Goal: Feedback & Contribution: Submit feedback/report problem

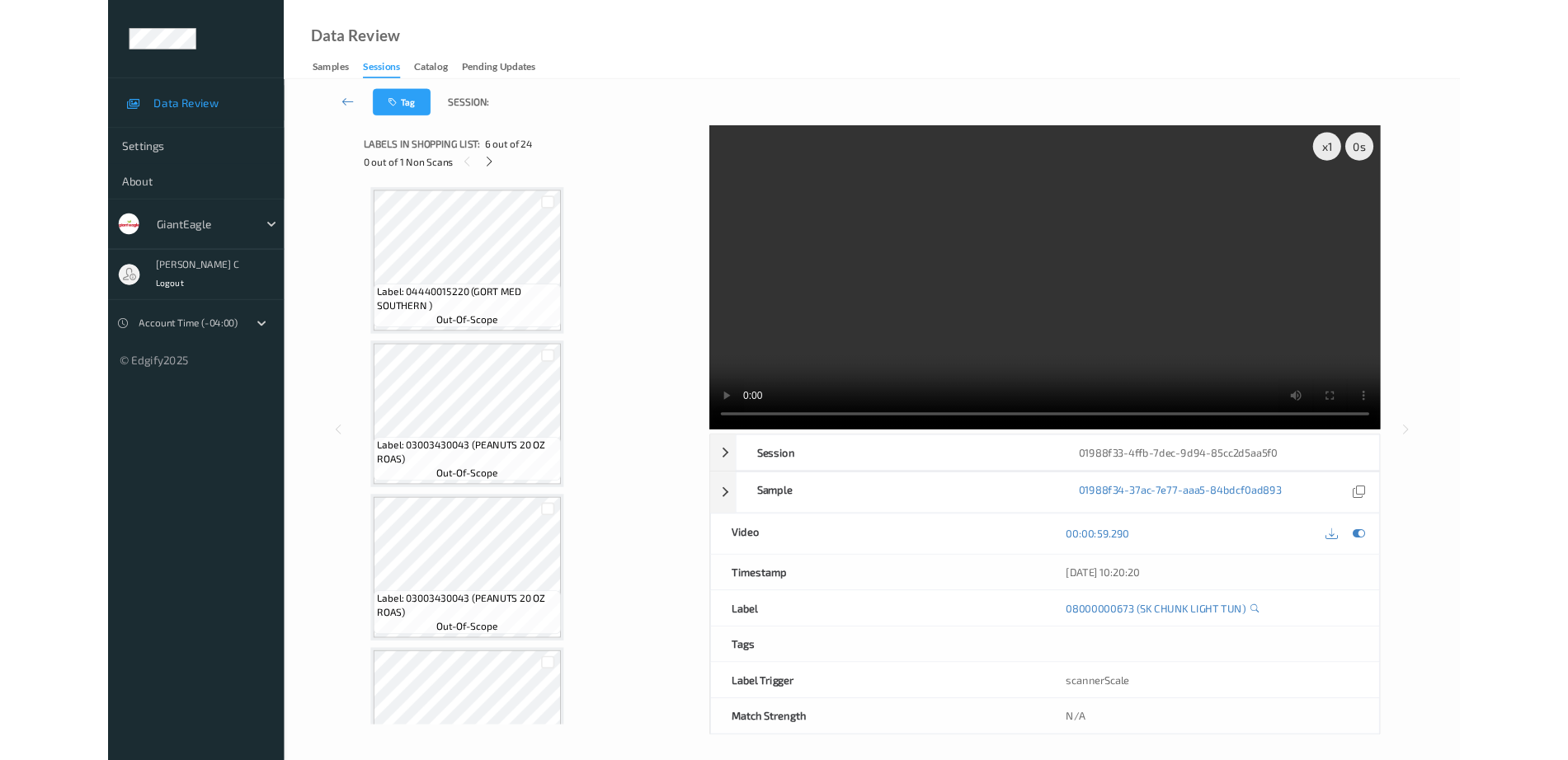
scroll to position [668, 0]
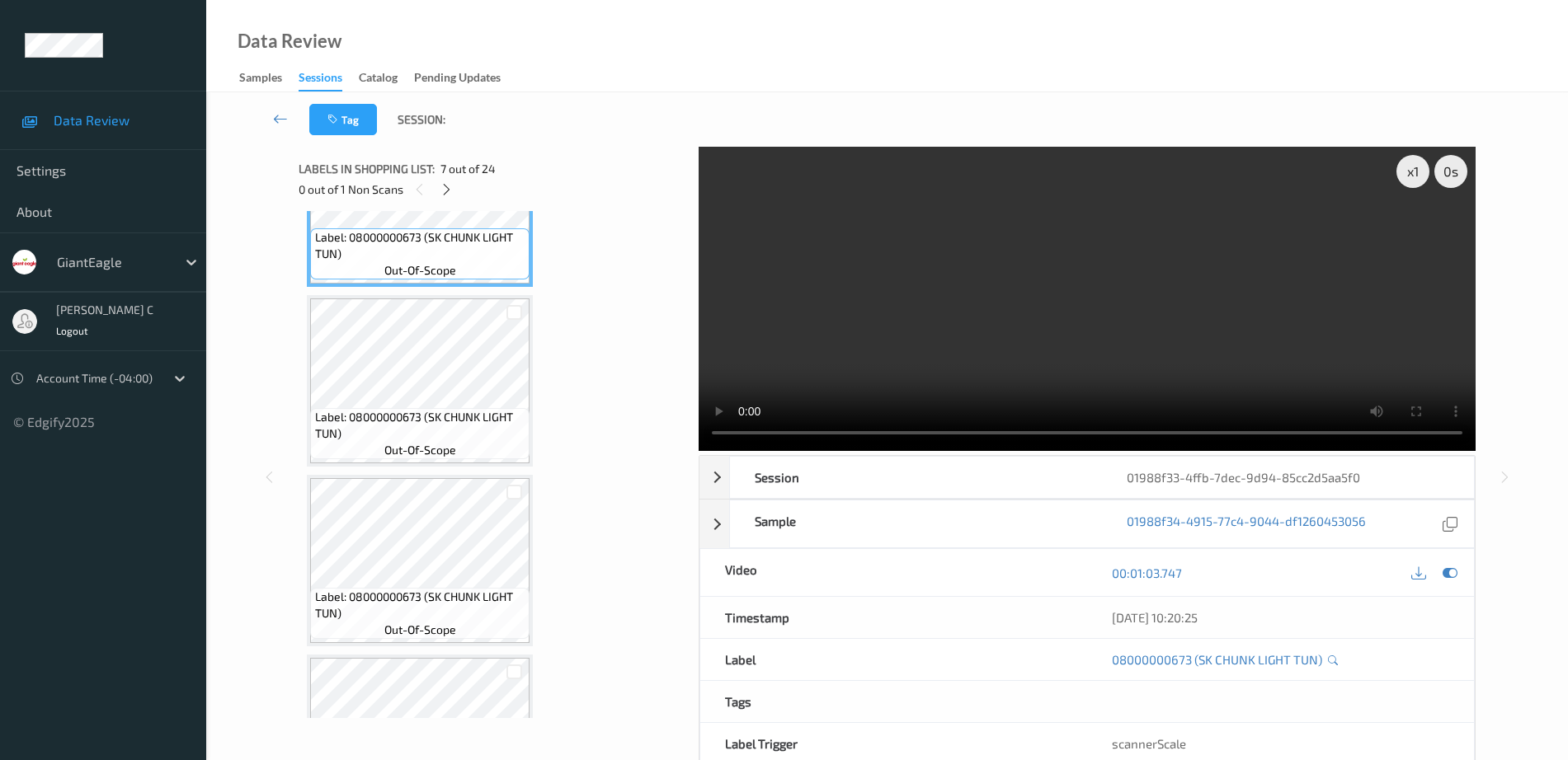
click at [472, 413] on span "Label: 08000000673 (SK CHUNK LIGHT TUN)" at bounding box center [420, 425] width 211 height 33
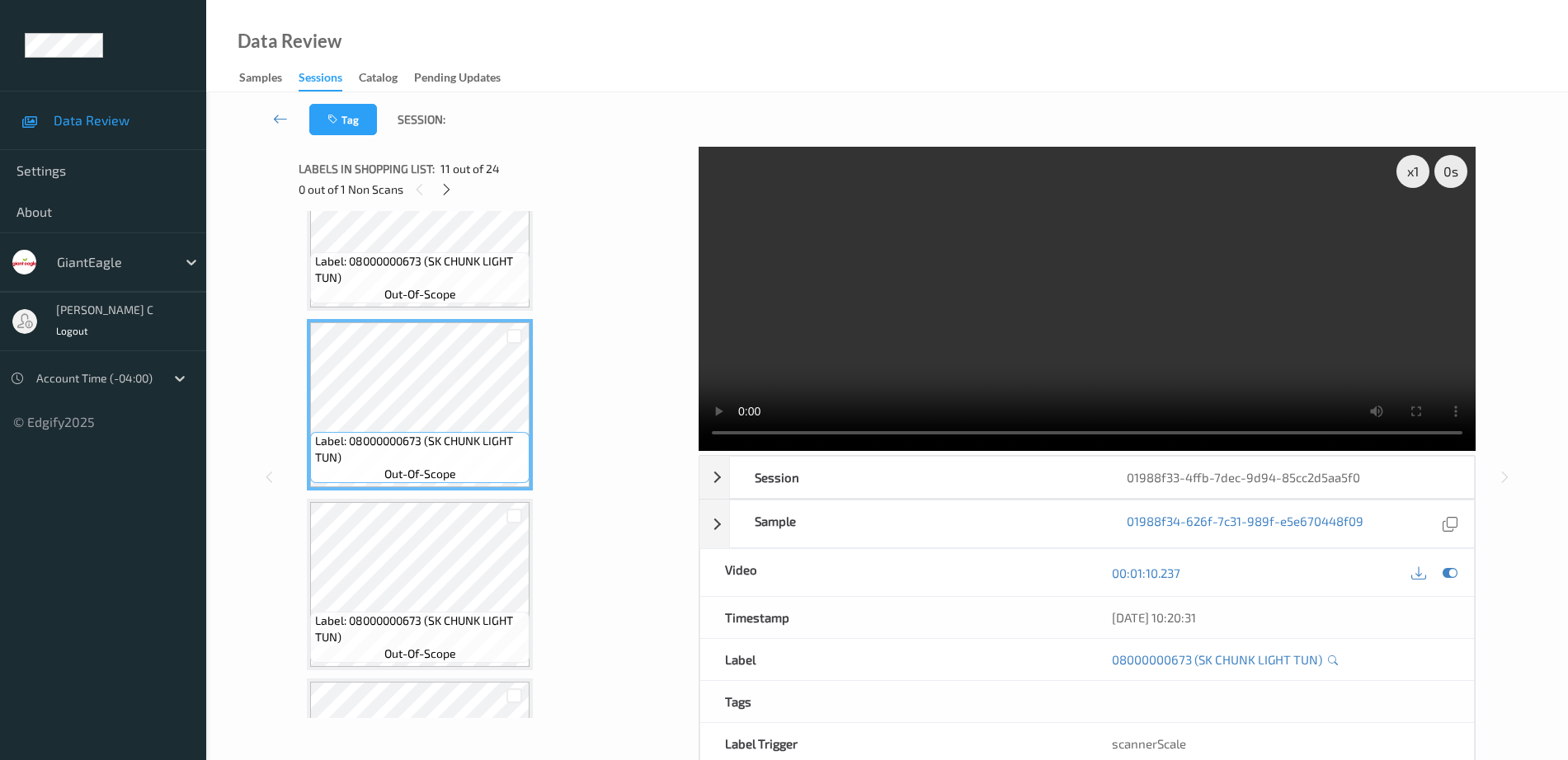
click at [458, 499] on div "Label: 08000000673 (SK CHUNK LIGHT TUN) out-of-scope" at bounding box center [419, 584] width 226 height 172
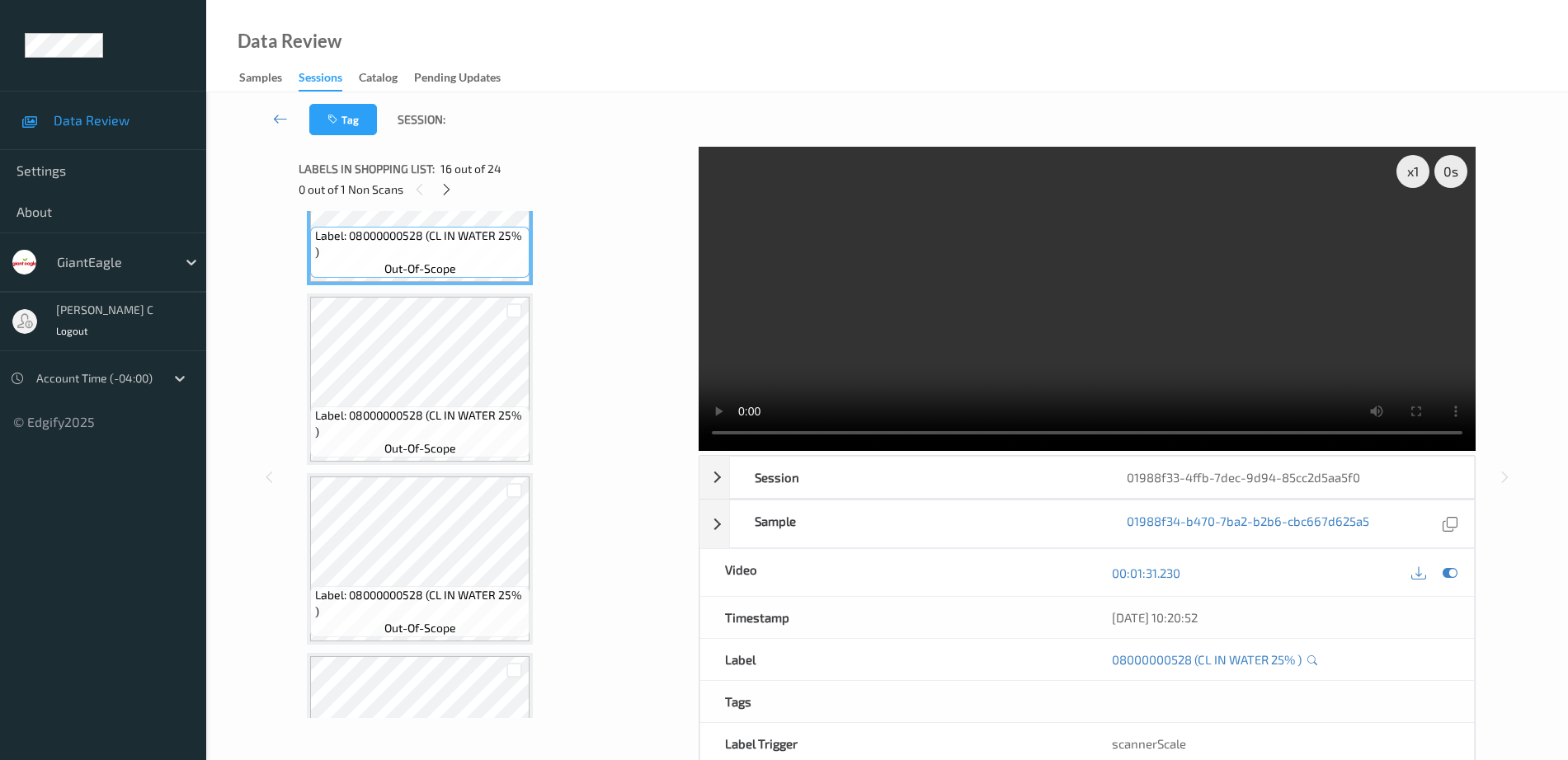
scroll to position [2832, 0]
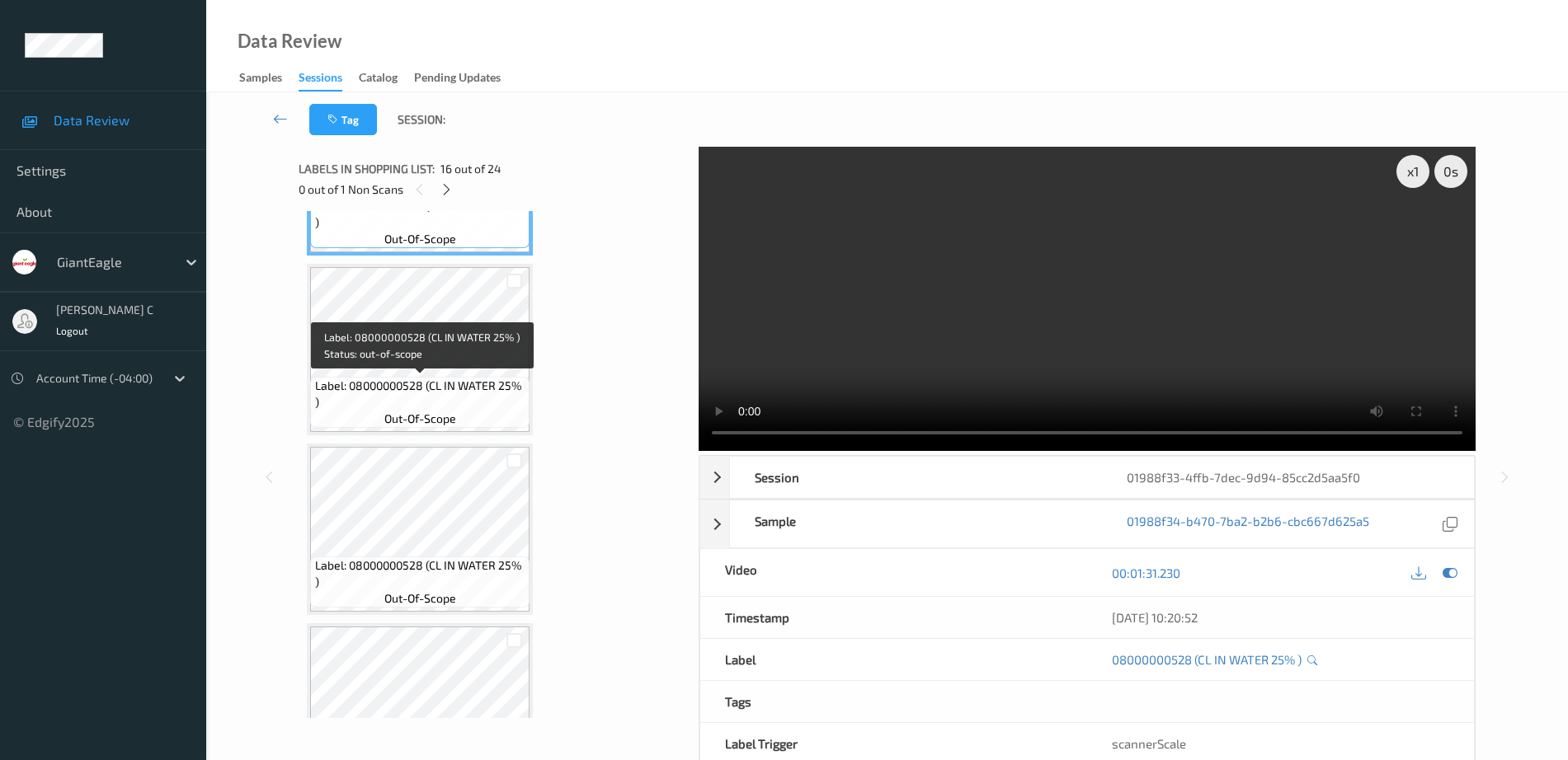
click at [437, 379] on span "Label: 08000000528 (CL IN WATER 25% )" at bounding box center [420, 394] width 211 height 33
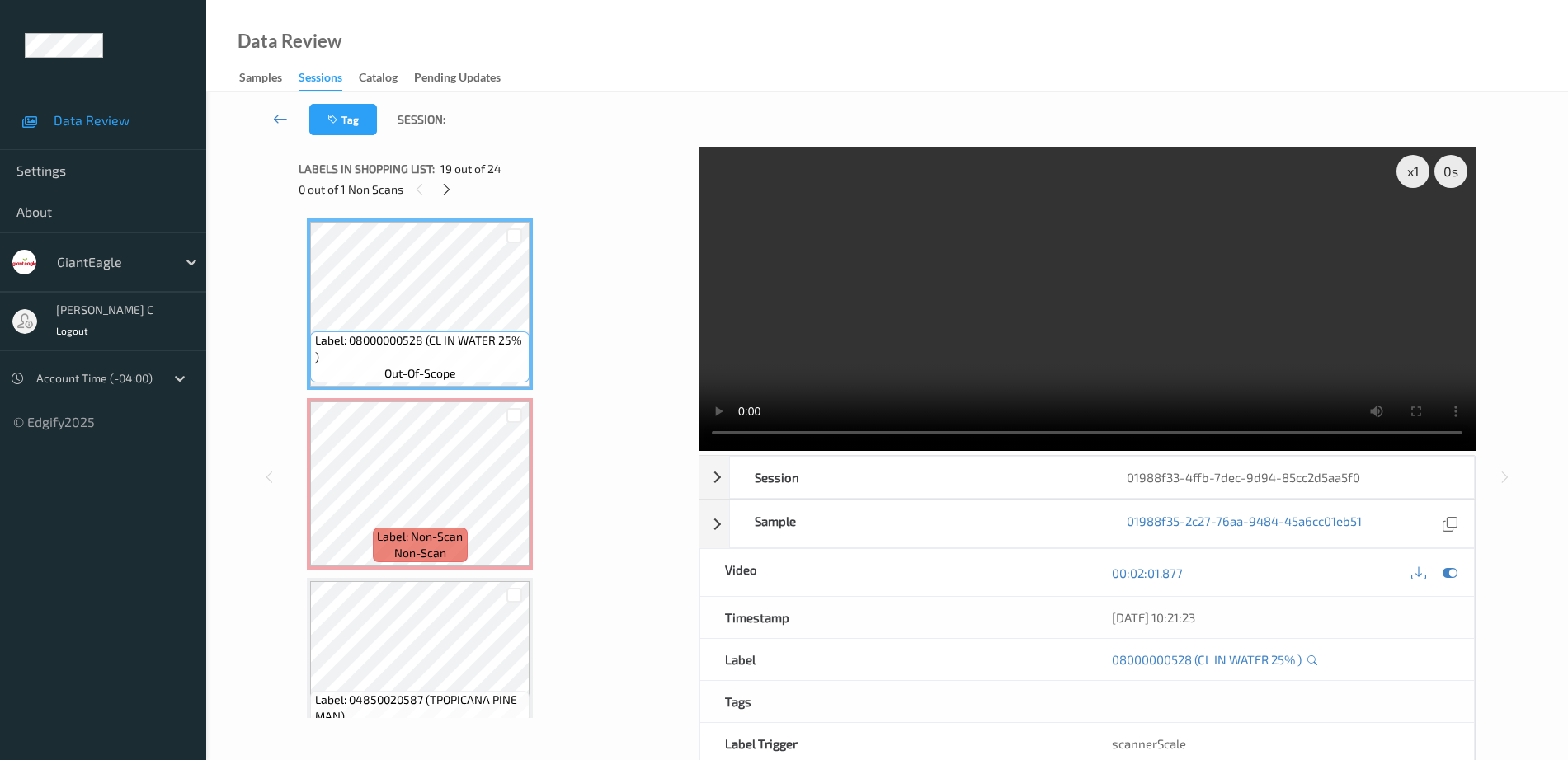
scroll to position [3244, 0]
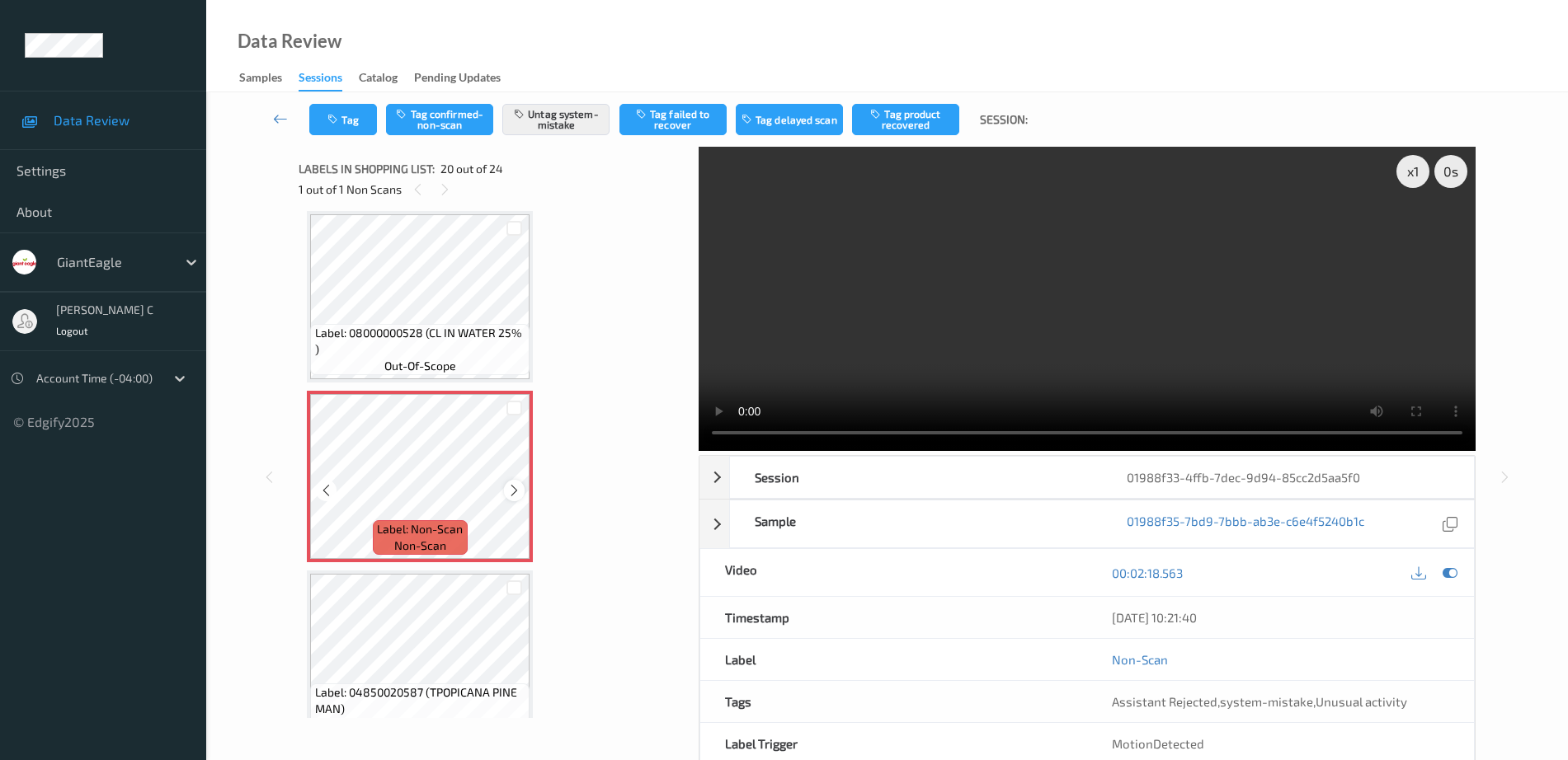
click at [514, 489] on icon at bounding box center [514, 490] width 14 height 15
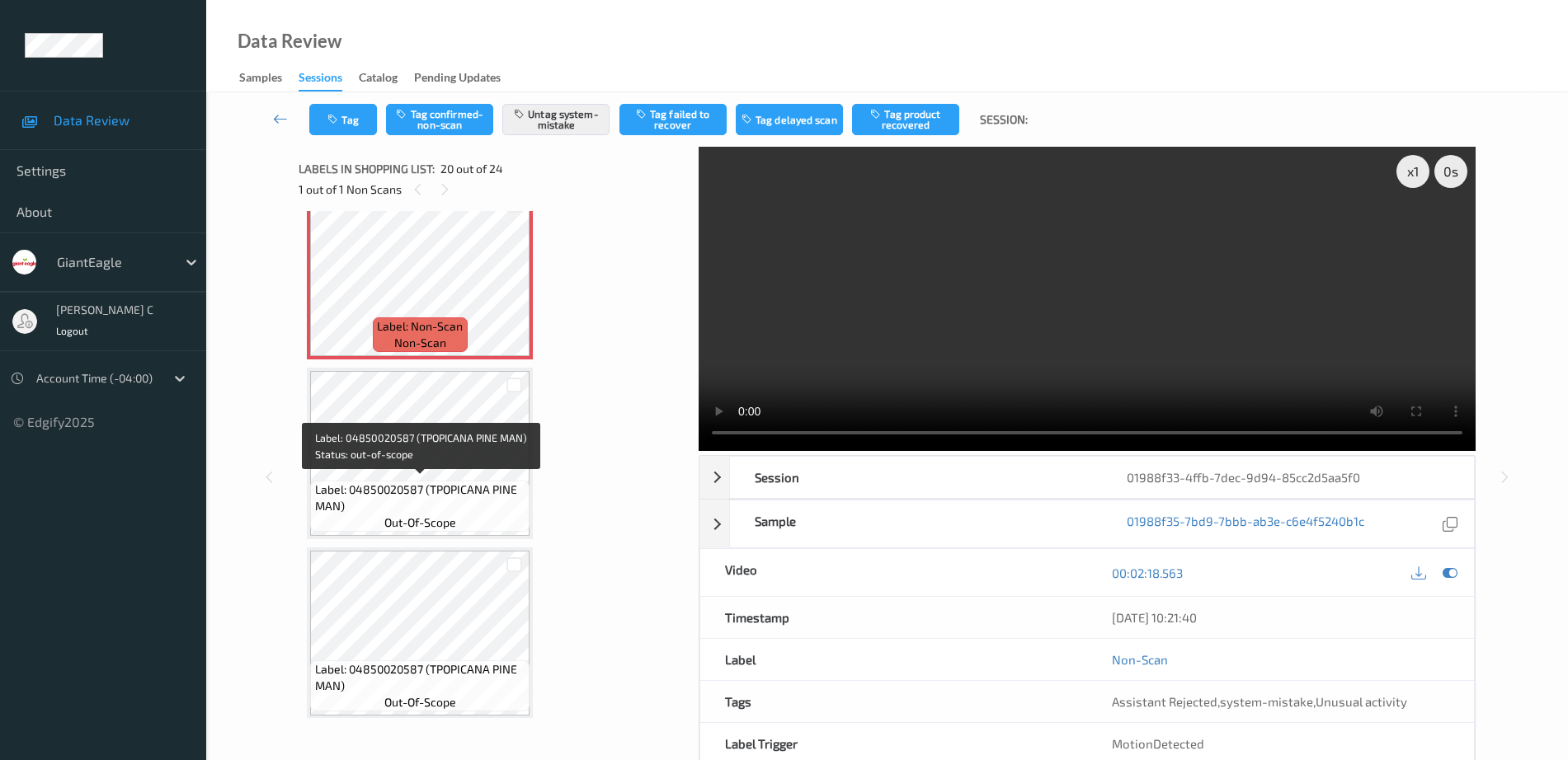
scroll to position [3451, 0]
click at [445, 513] on span "out-of-scope" at bounding box center [420, 519] width 71 height 17
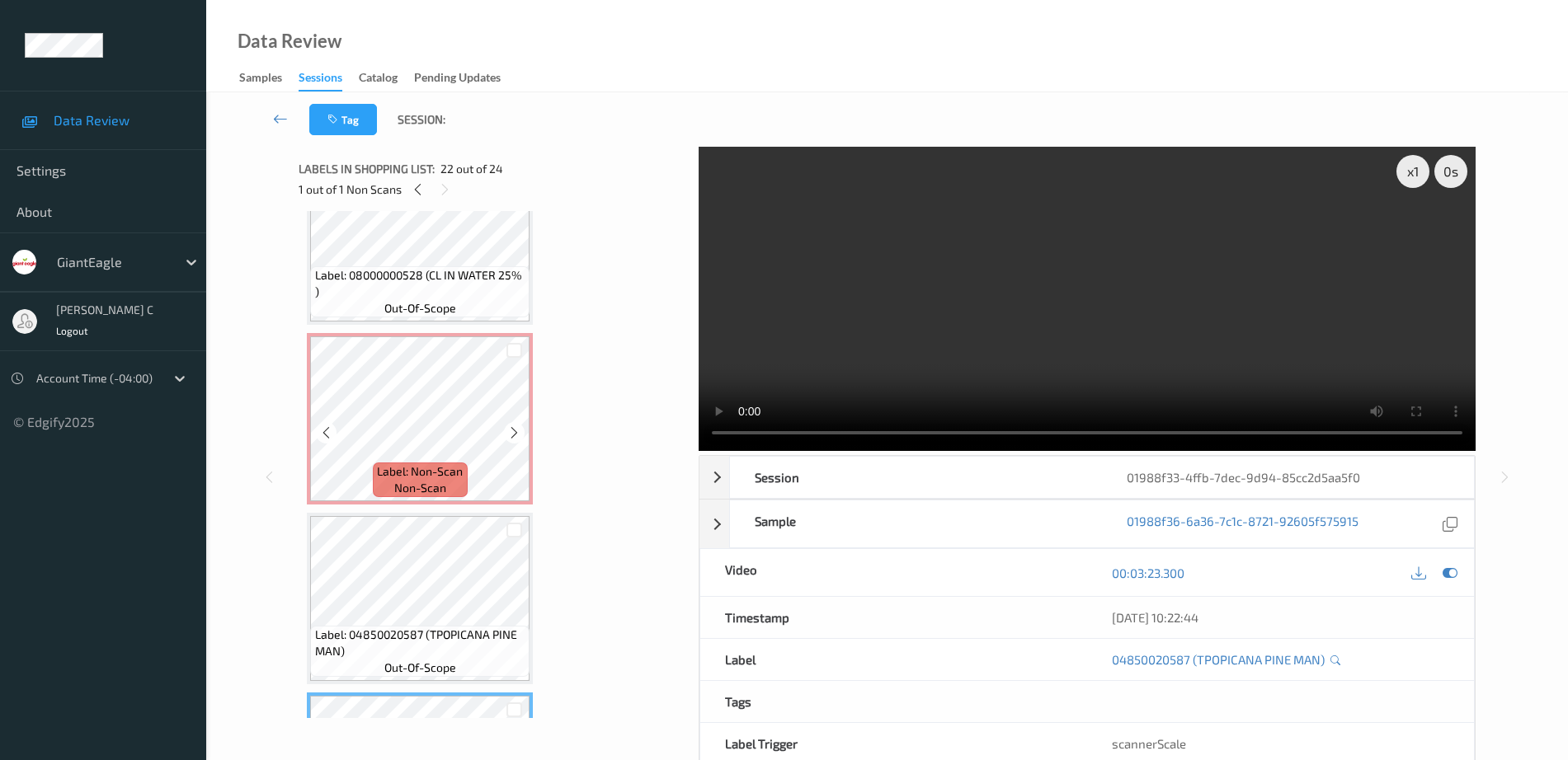
scroll to position [3348, 0]
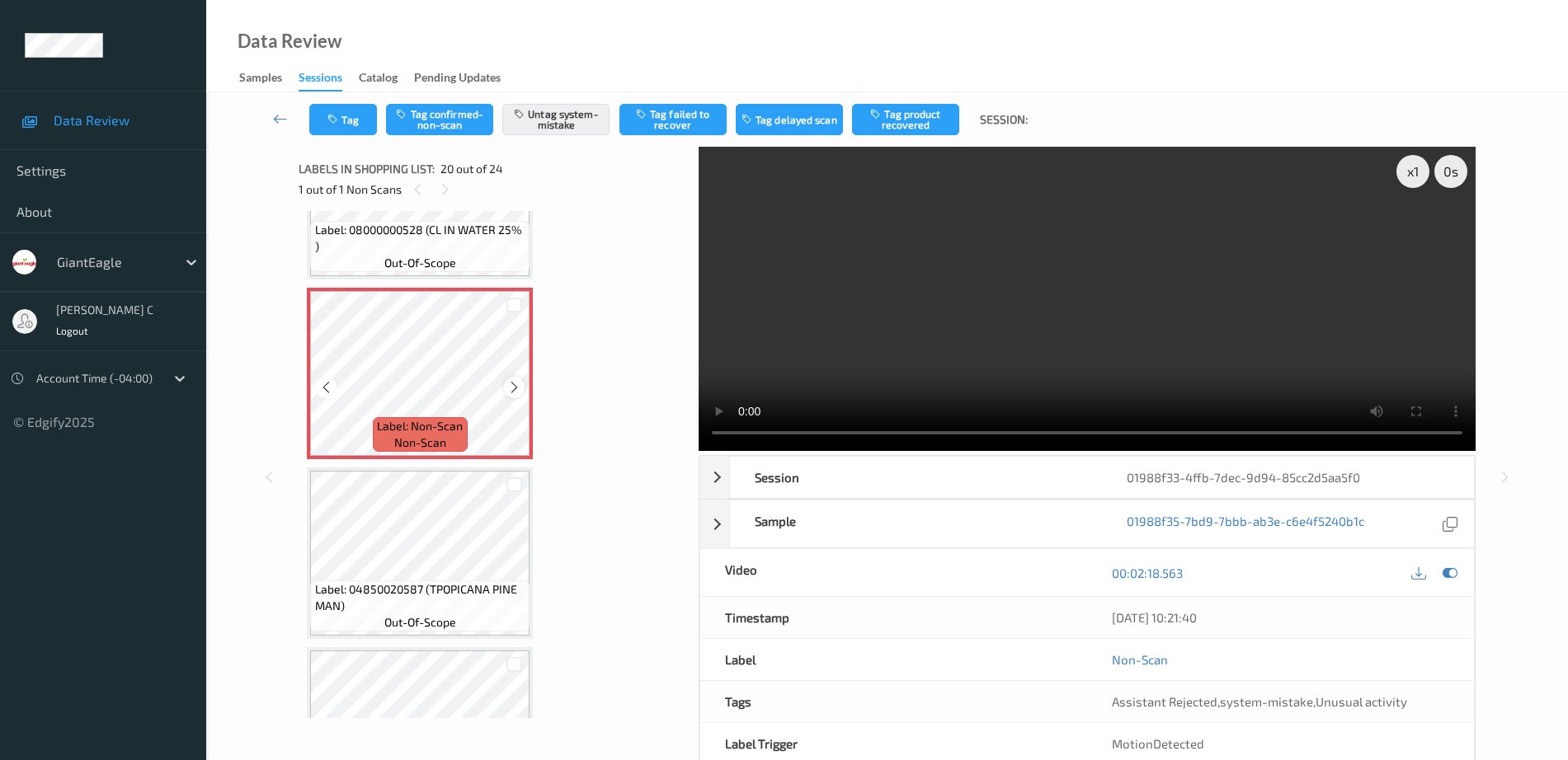
click at [514, 382] on icon at bounding box center [514, 387] width 14 height 15
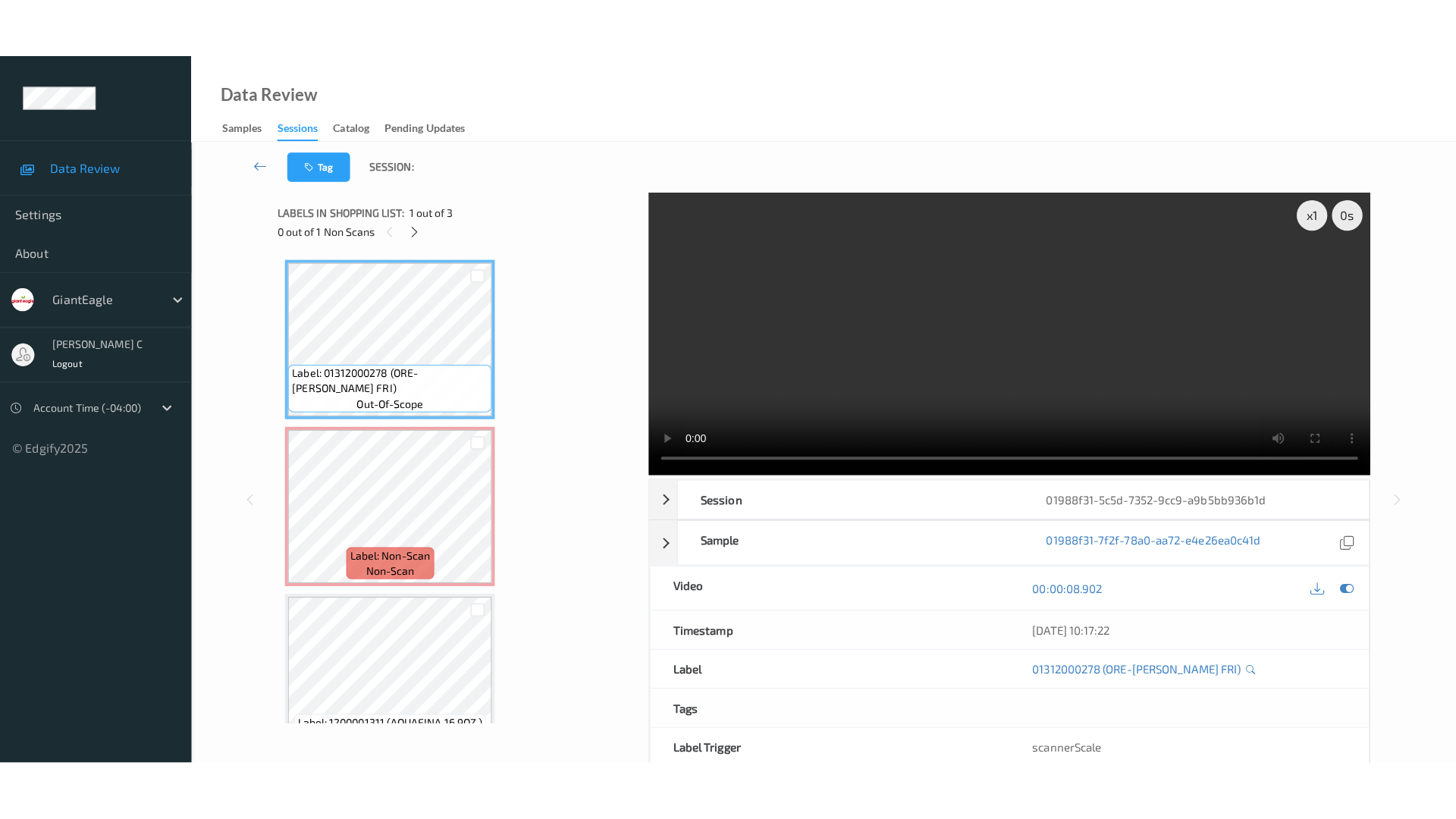
scroll to position [7, 0]
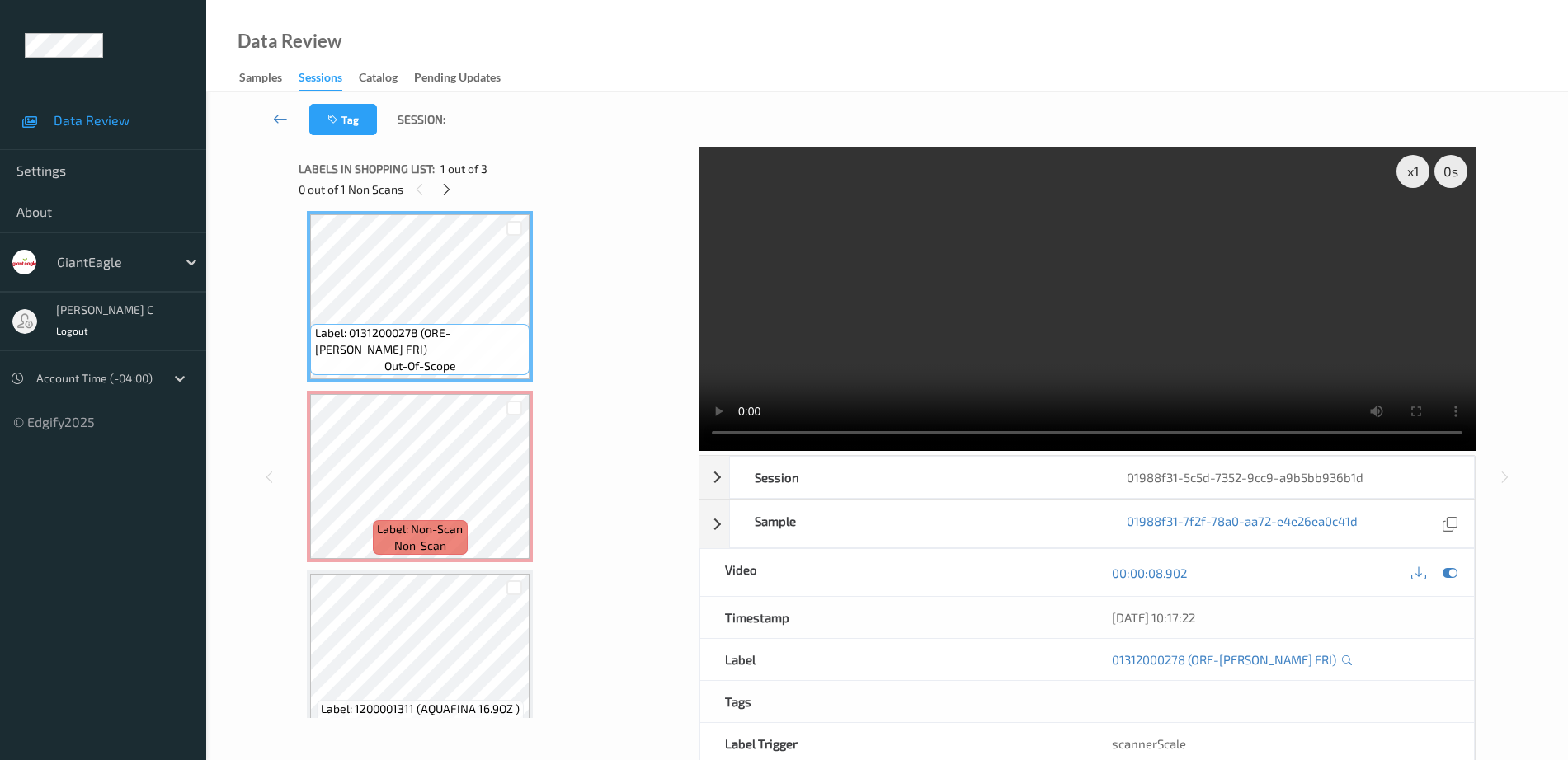
click at [1298, 49] on div "Data Review Samples Sessions Catalog Pending Updates" at bounding box center [887, 46] width 1361 height 92
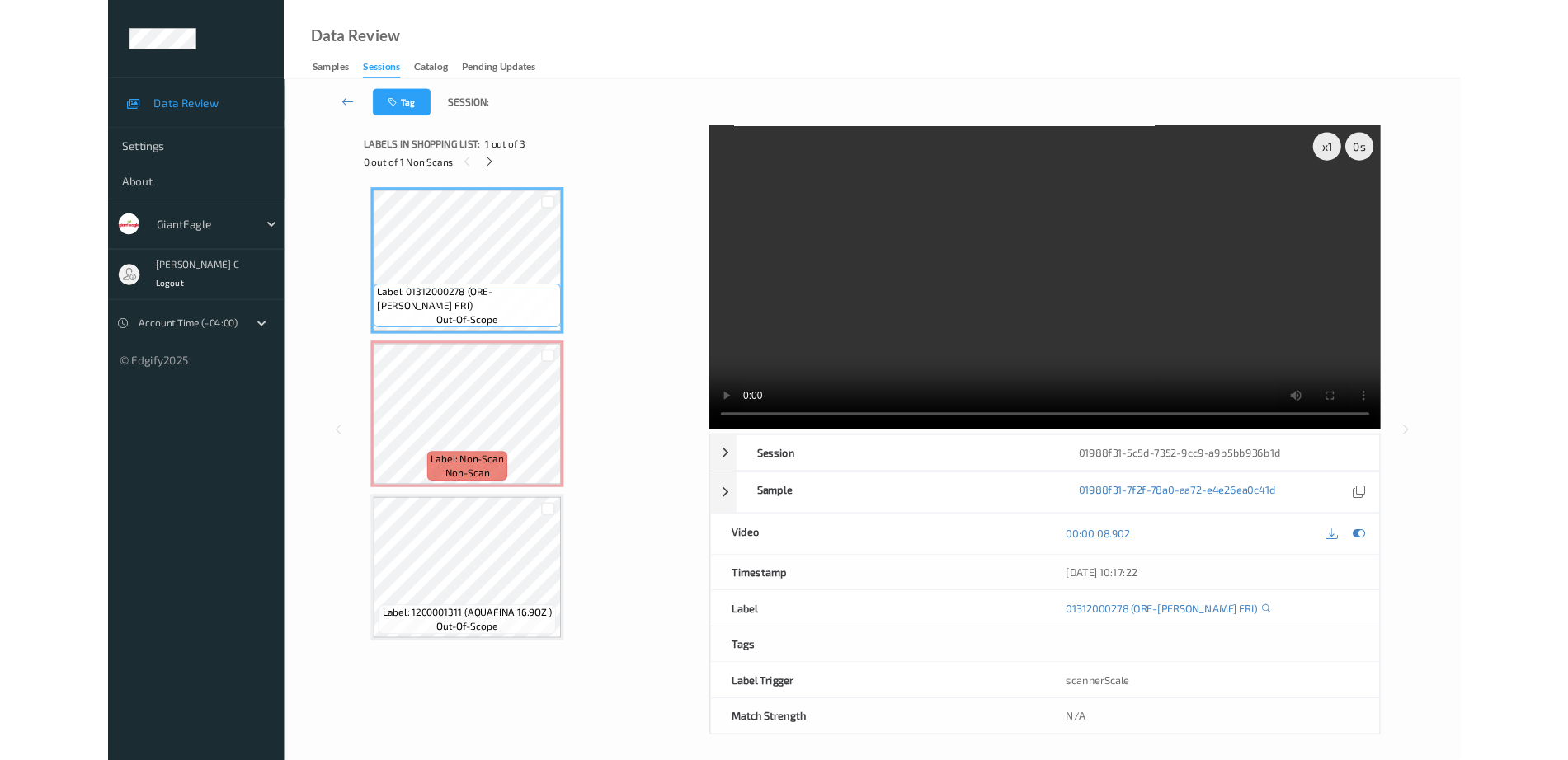
scroll to position [0, 0]
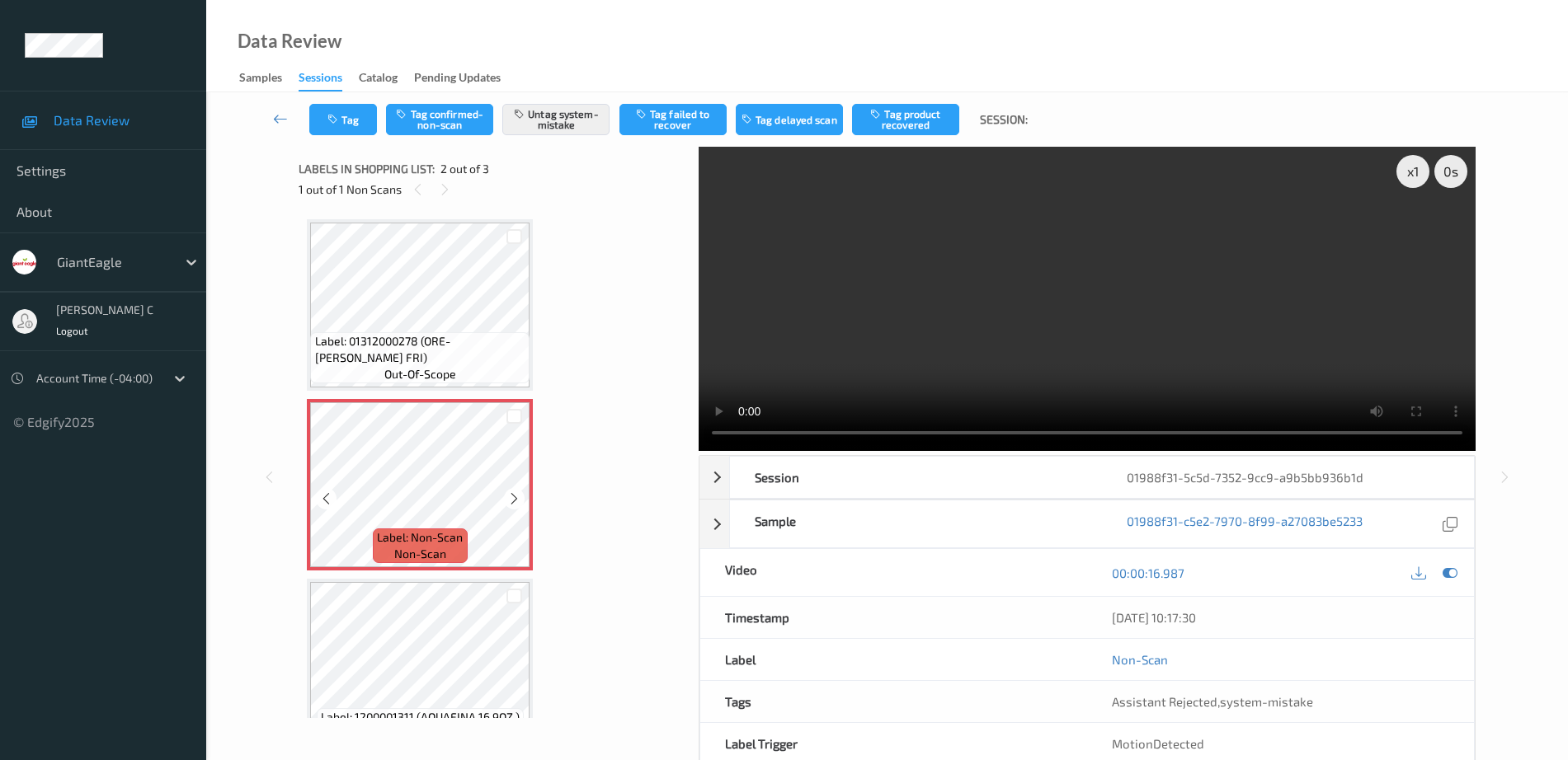
click at [397, 345] on span "Label: 01312000278 (ORE-IDA GOLDEN FRI)" at bounding box center [420, 349] width 211 height 33
drag, startPoint x: 531, startPoint y: 544, endPoint x: 508, endPoint y: 496, distance: 53.2
click at [508, 496] on div at bounding box center [514, 499] width 21 height 21
click at [508, 496] on icon at bounding box center [514, 499] width 14 height 15
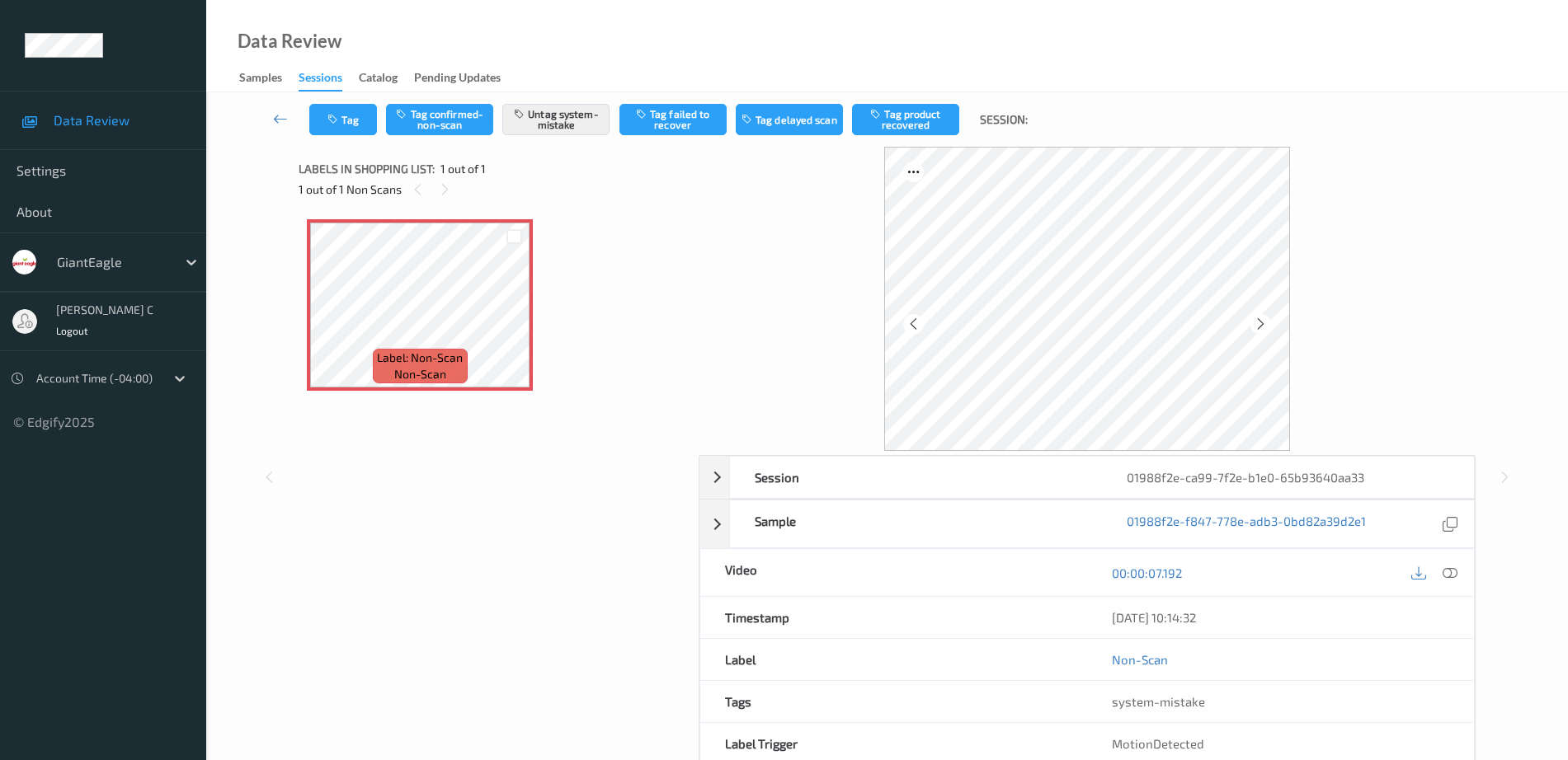
drag, startPoint x: 1442, startPoint y: 567, endPoint x: 1431, endPoint y: 594, distance: 29.2
click at [1442, 567] on icon at bounding box center [1449, 573] width 15 height 15
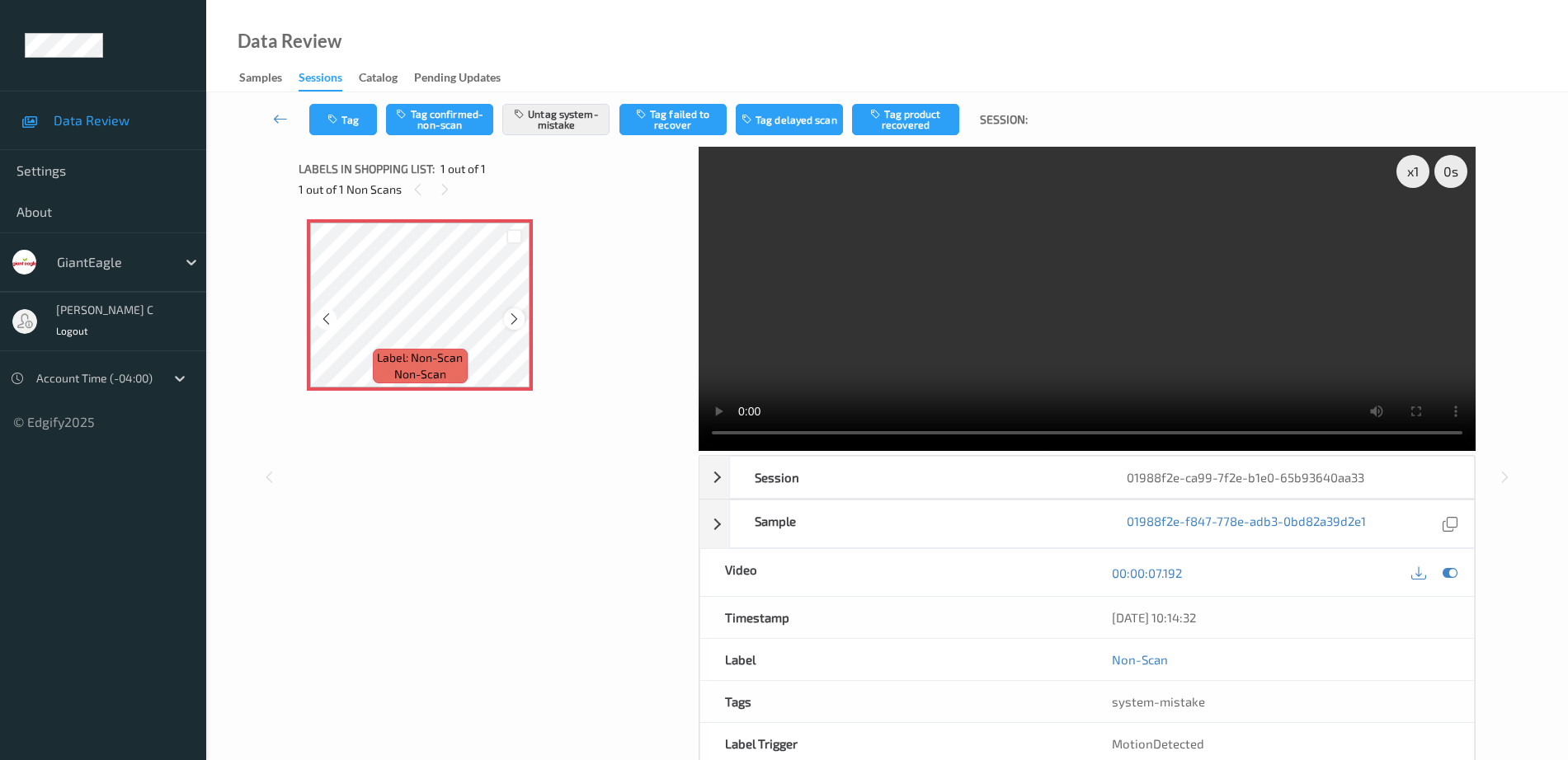
click at [513, 325] on icon at bounding box center [514, 319] width 14 height 15
click at [354, 119] on button "Tag" at bounding box center [343, 119] width 68 height 31
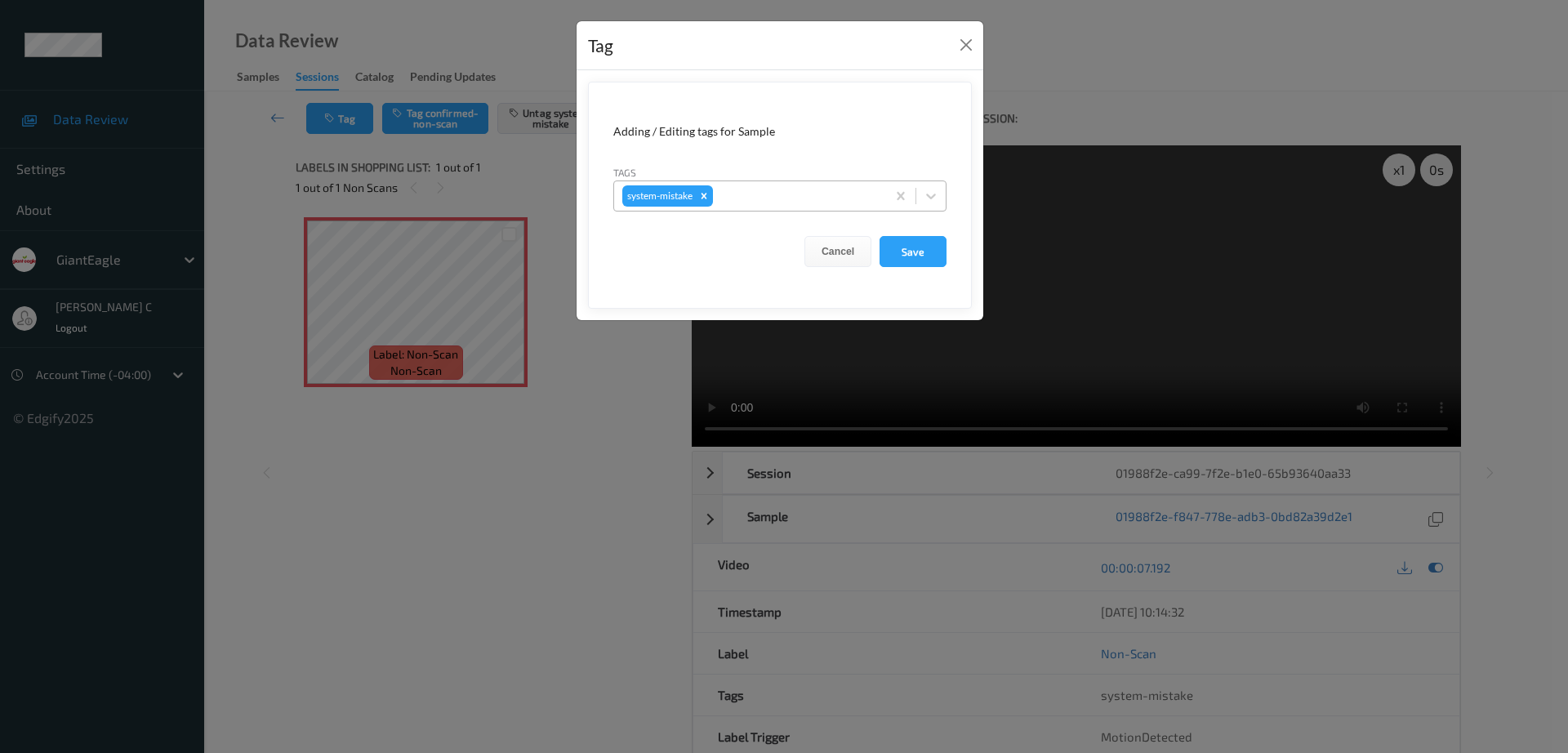
click at [797, 198] on div at bounding box center [797, 196] width 161 height 20
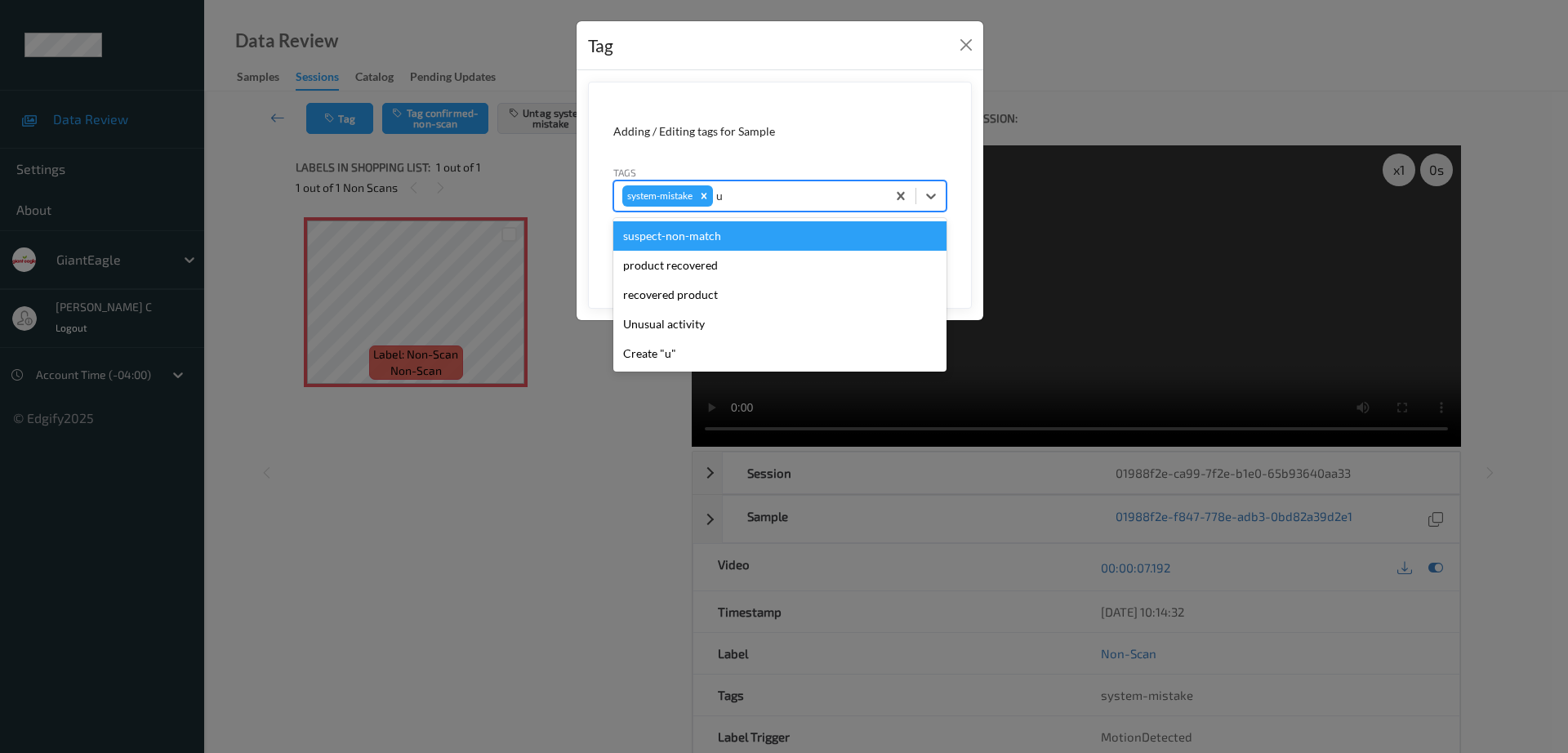
type input "un"
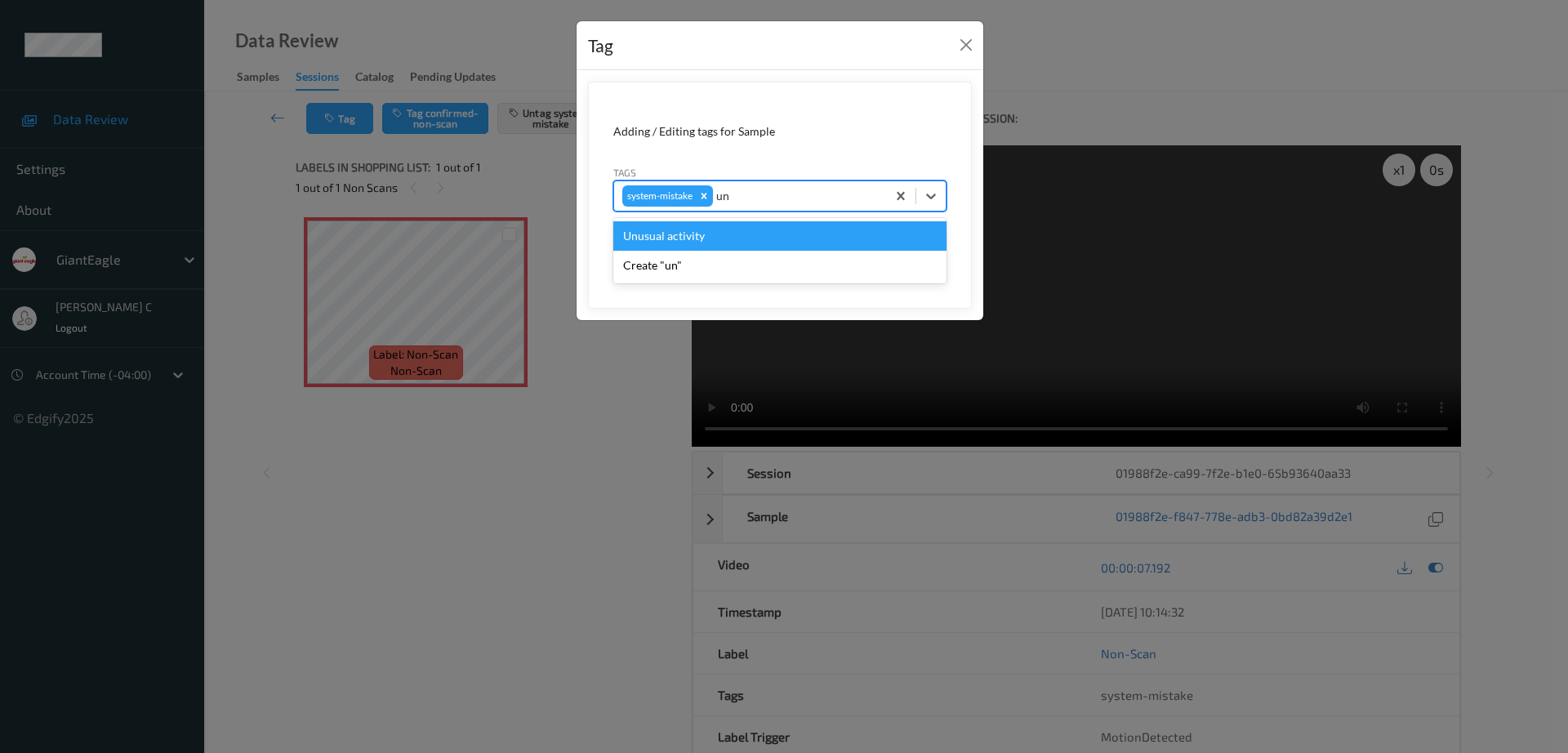
click at [713, 244] on div "Unusual activity" at bounding box center [780, 236] width 333 height 29
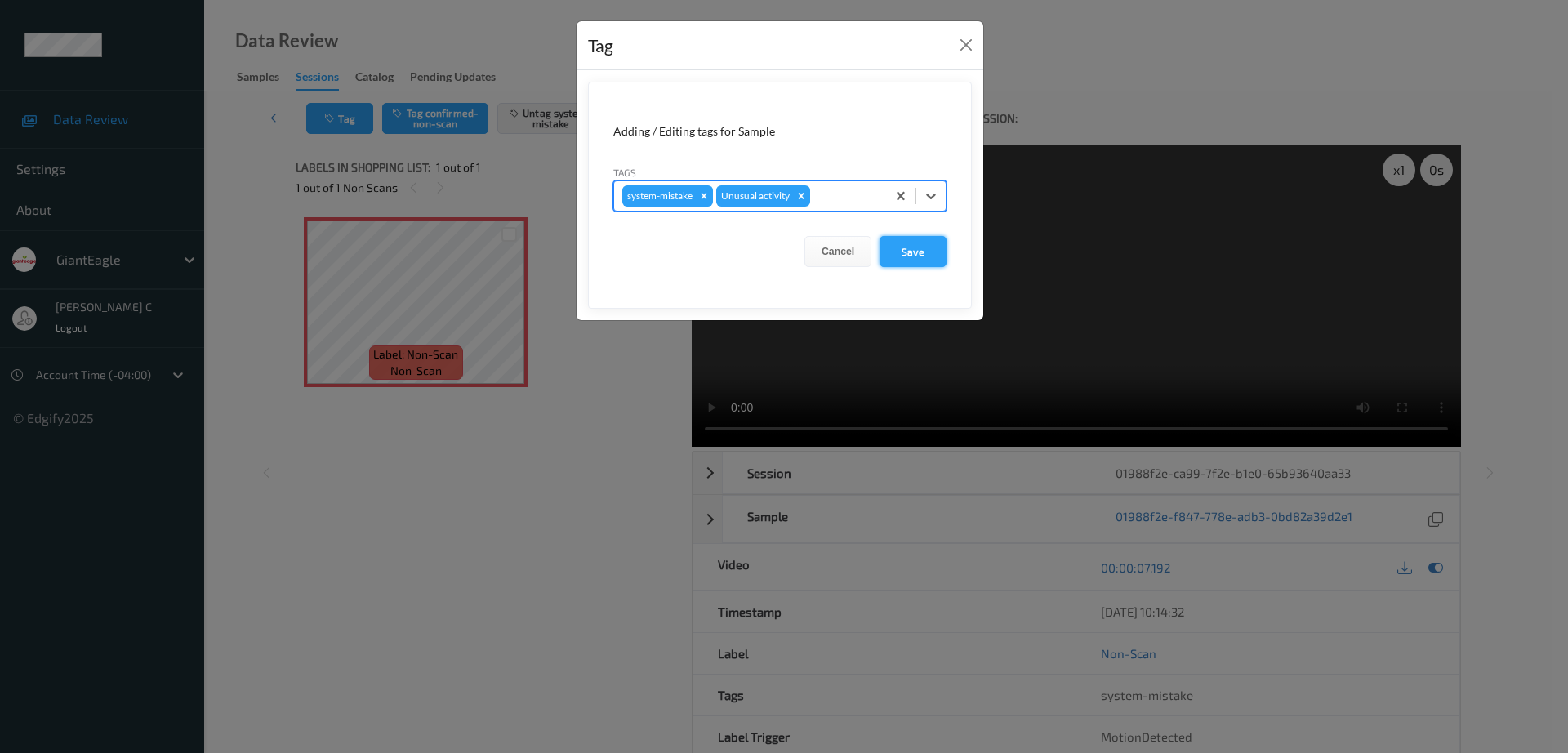
click at [904, 257] on button "Save" at bounding box center [913, 251] width 67 height 31
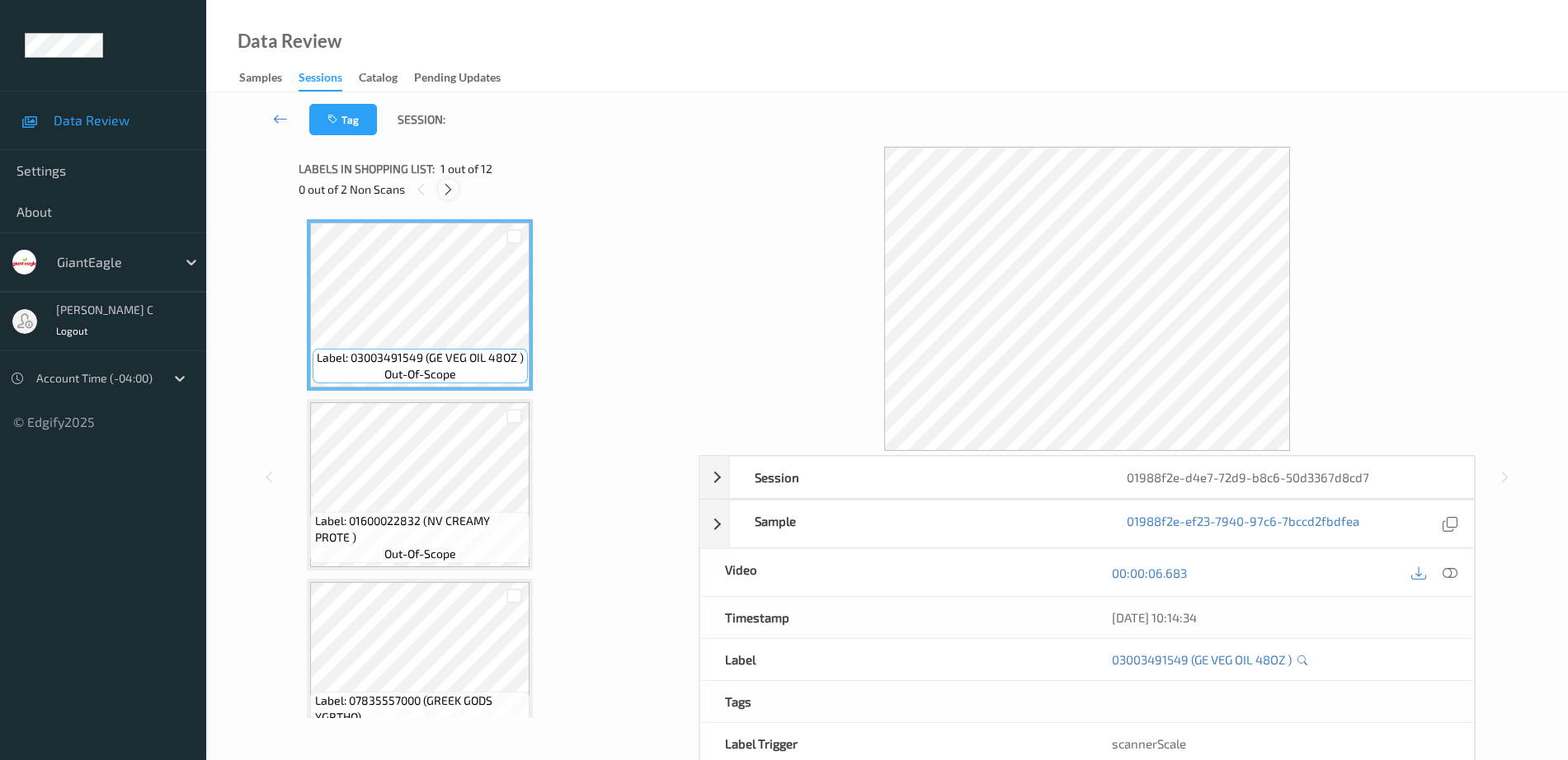
click at [452, 190] on icon at bounding box center [448, 189] width 14 height 15
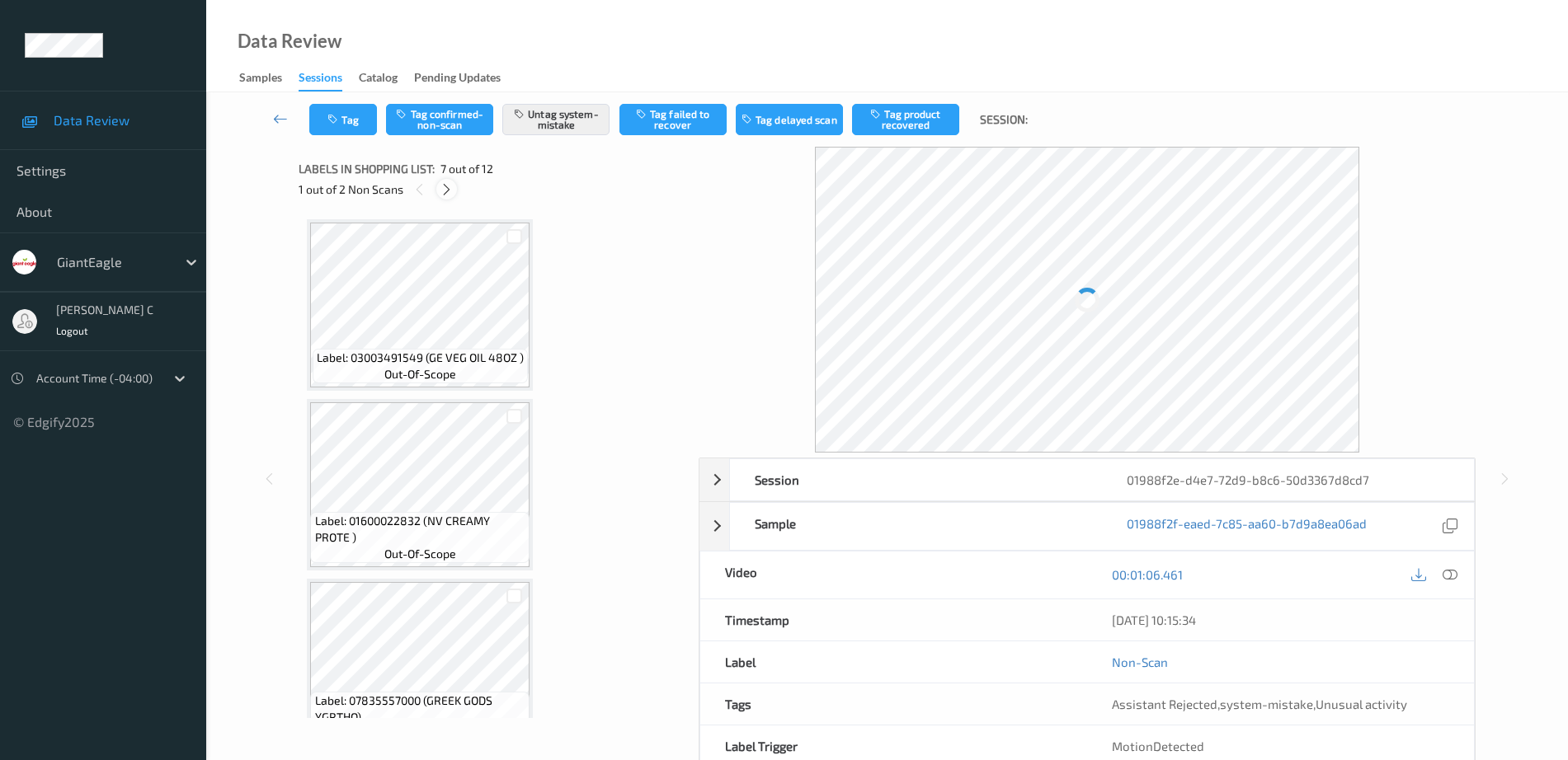
scroll to position [907, 0]
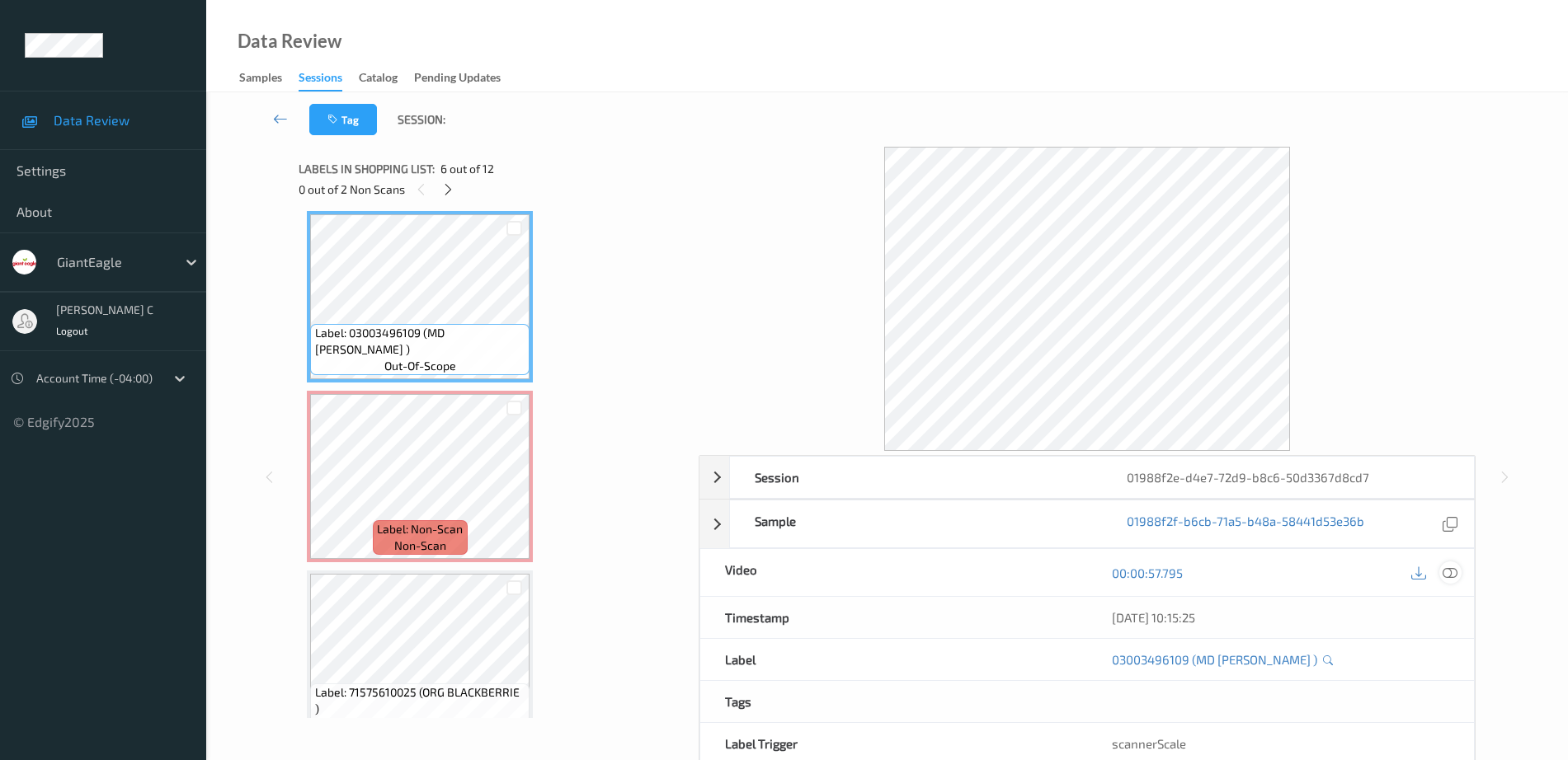
click at [1453, 574] on icon at bounding box center [1449, 573] width 15 height 15
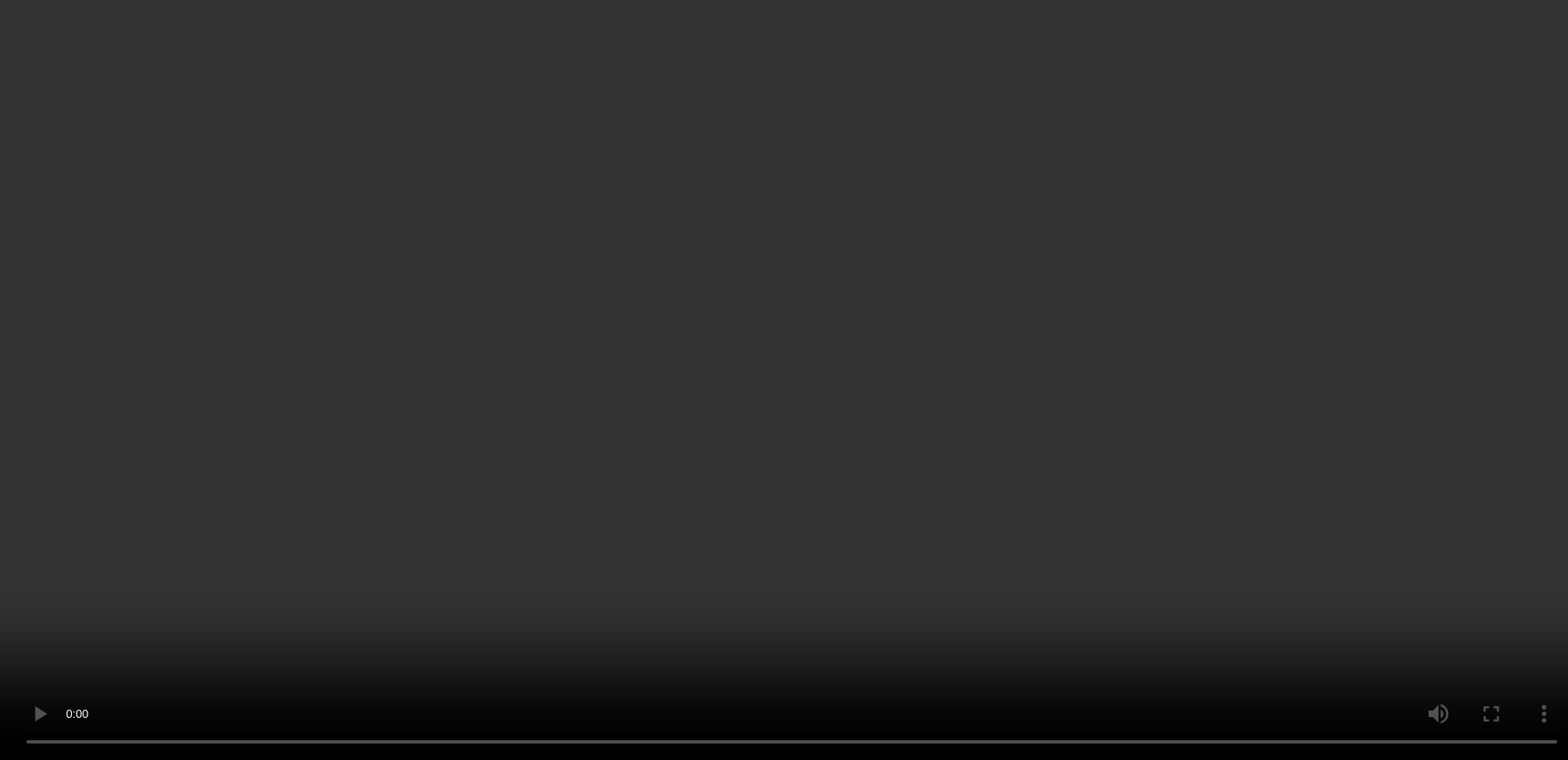
scroll to position [1526, 0]
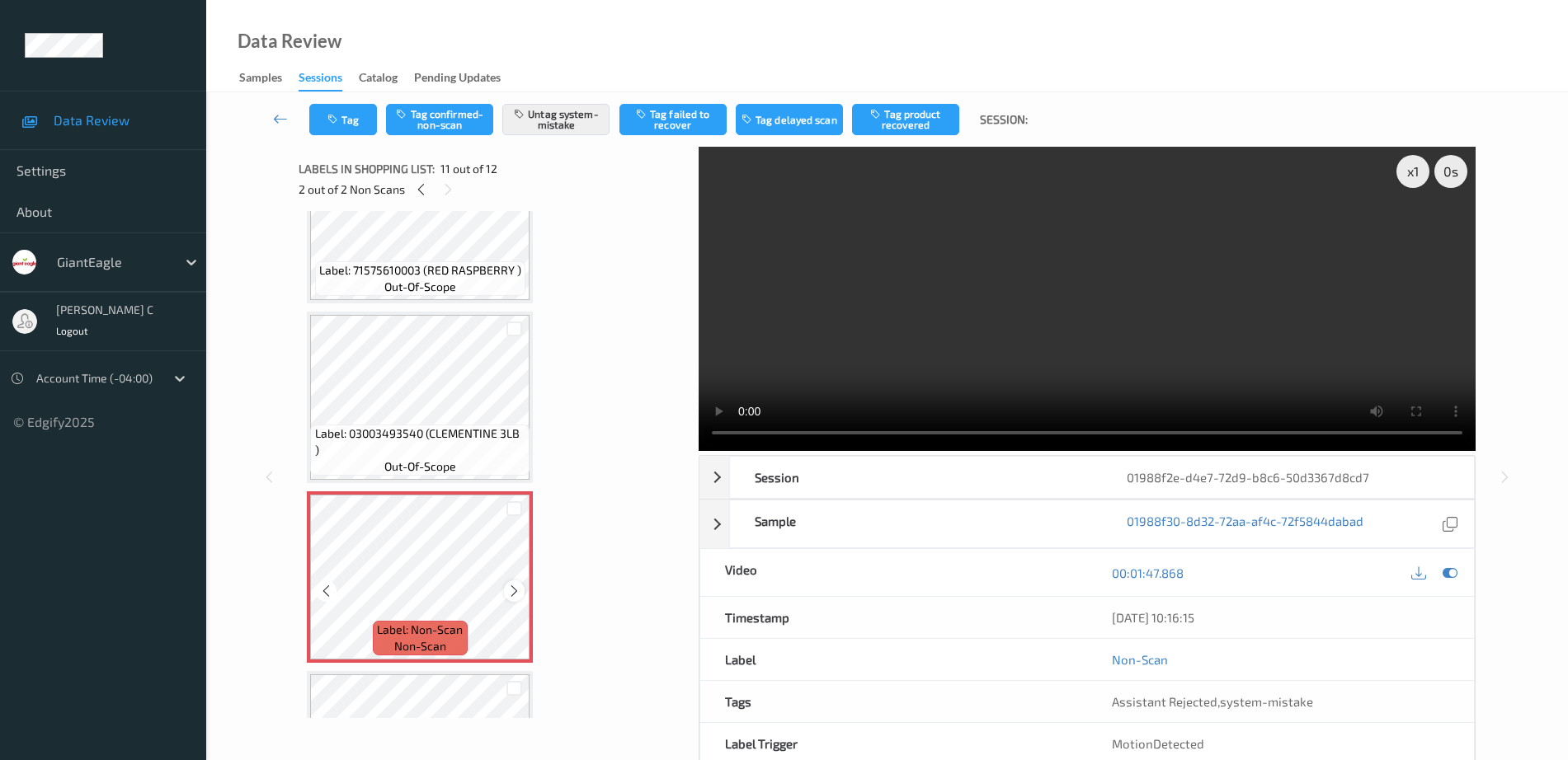
click at [515, 587] on icon at bounding box center [514, 591] width 14 height 15
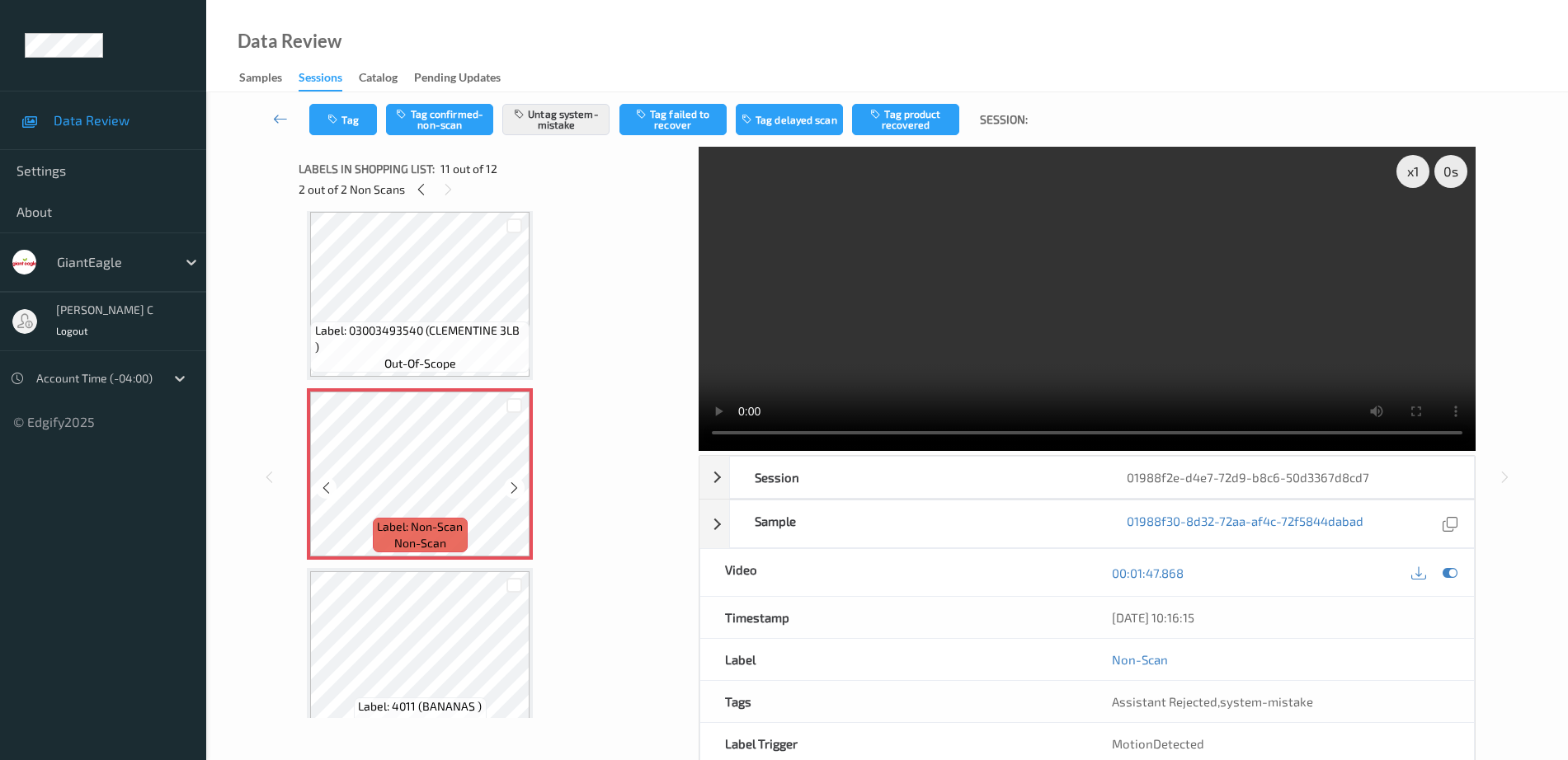
scroll to position [1659, 0]
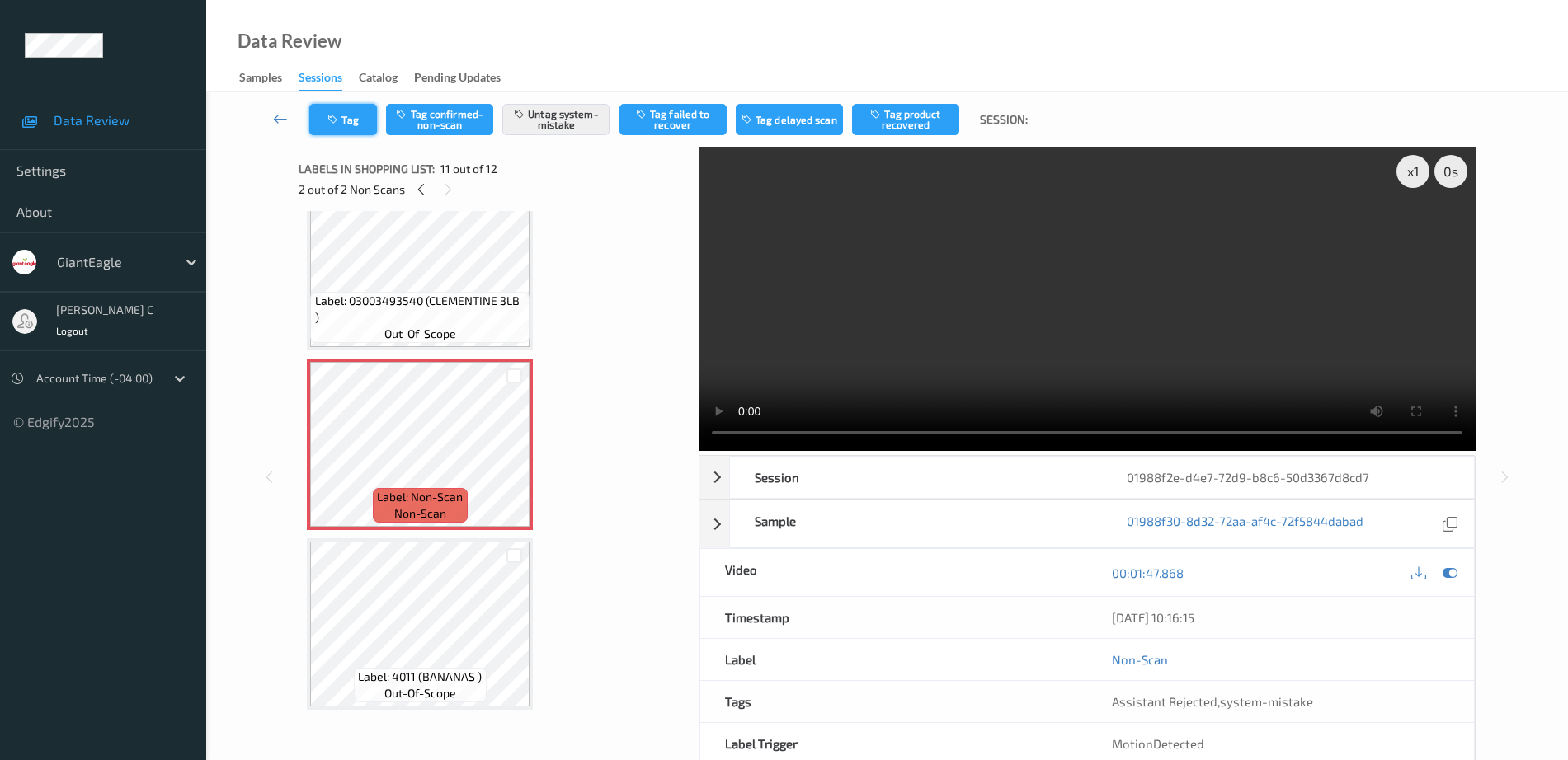
click at [339, 126] on button "Tag" at bounding box center [343, 119] width 68 height 31
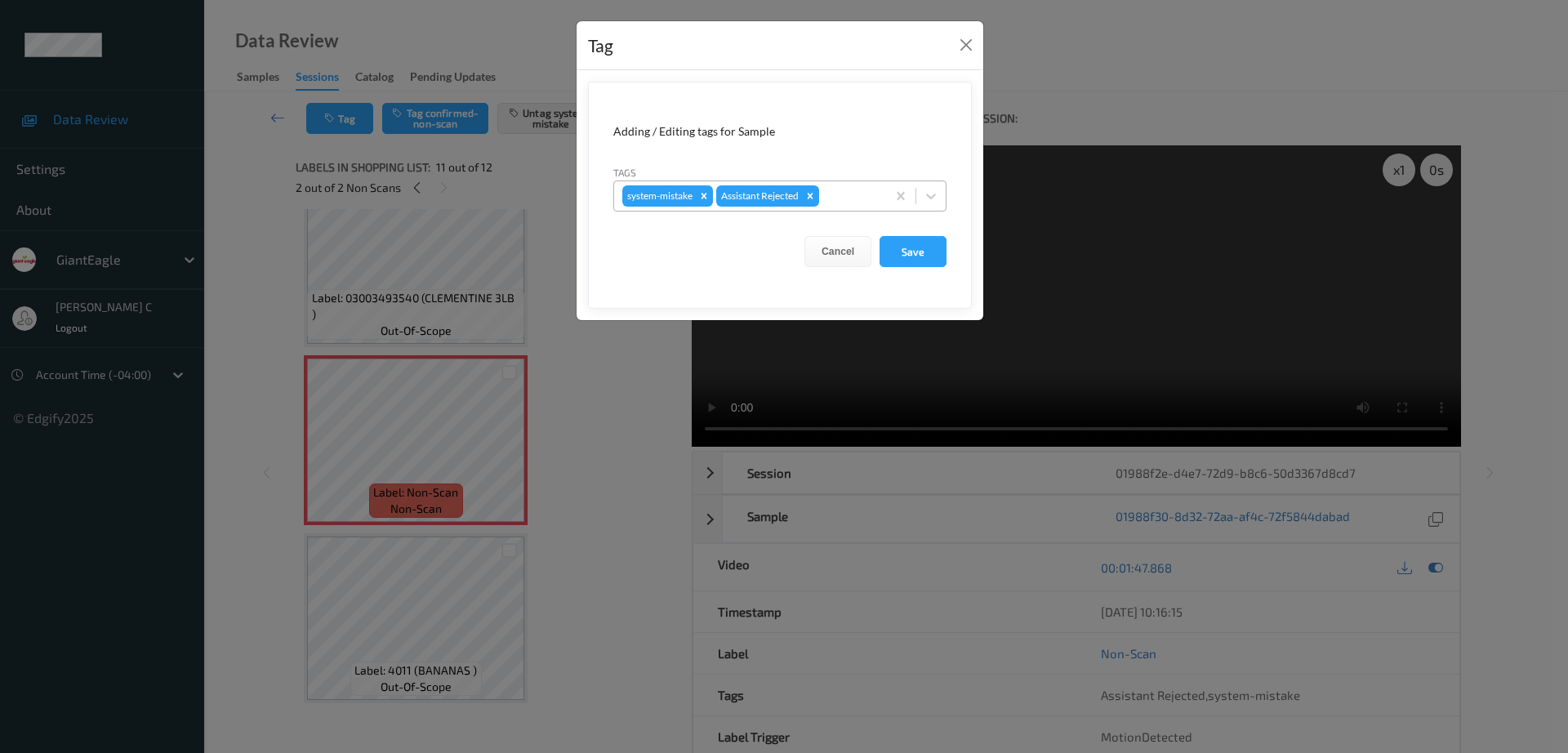
click at [847, 199] on div at bounding box center [850, 196] width 55 height 20
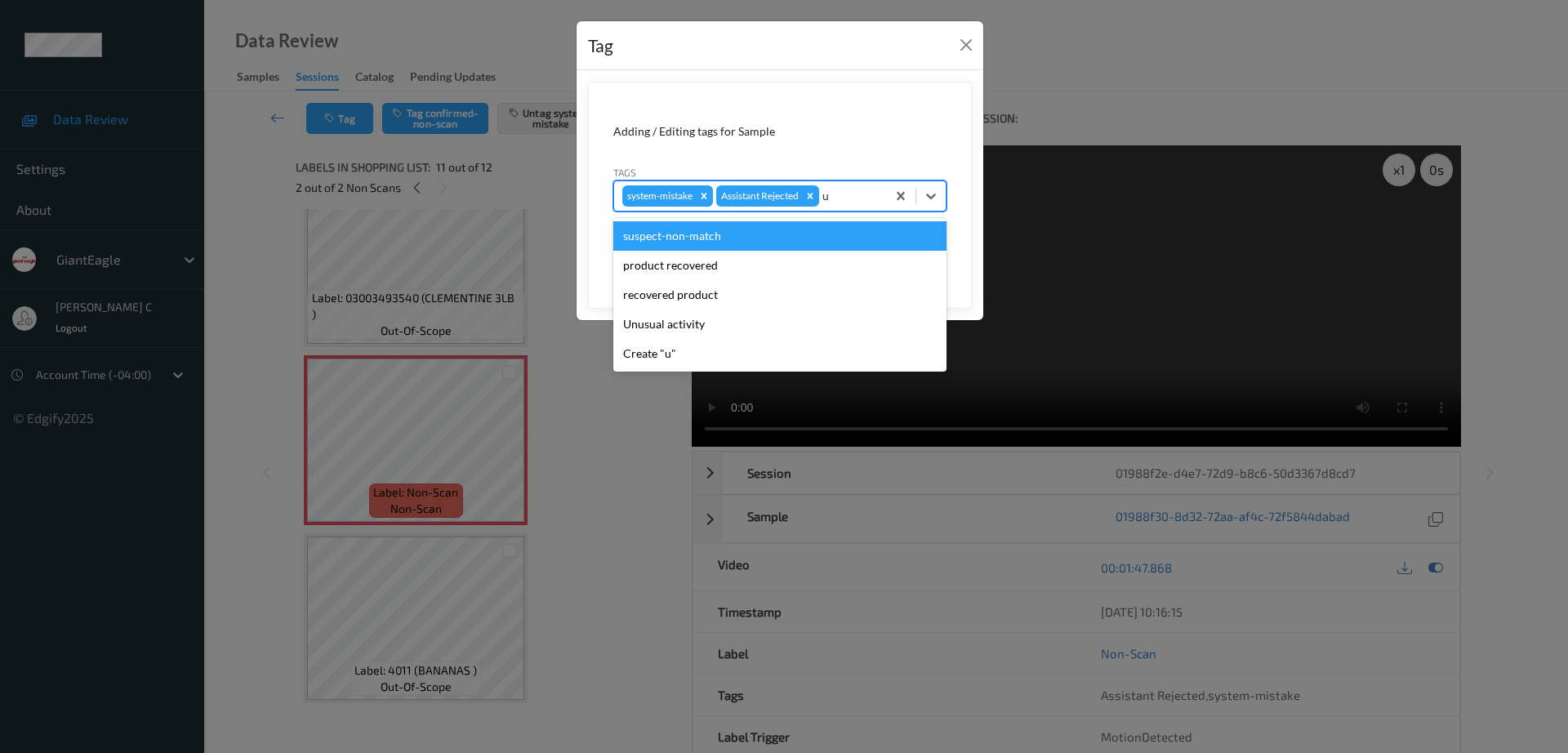
type input "un"
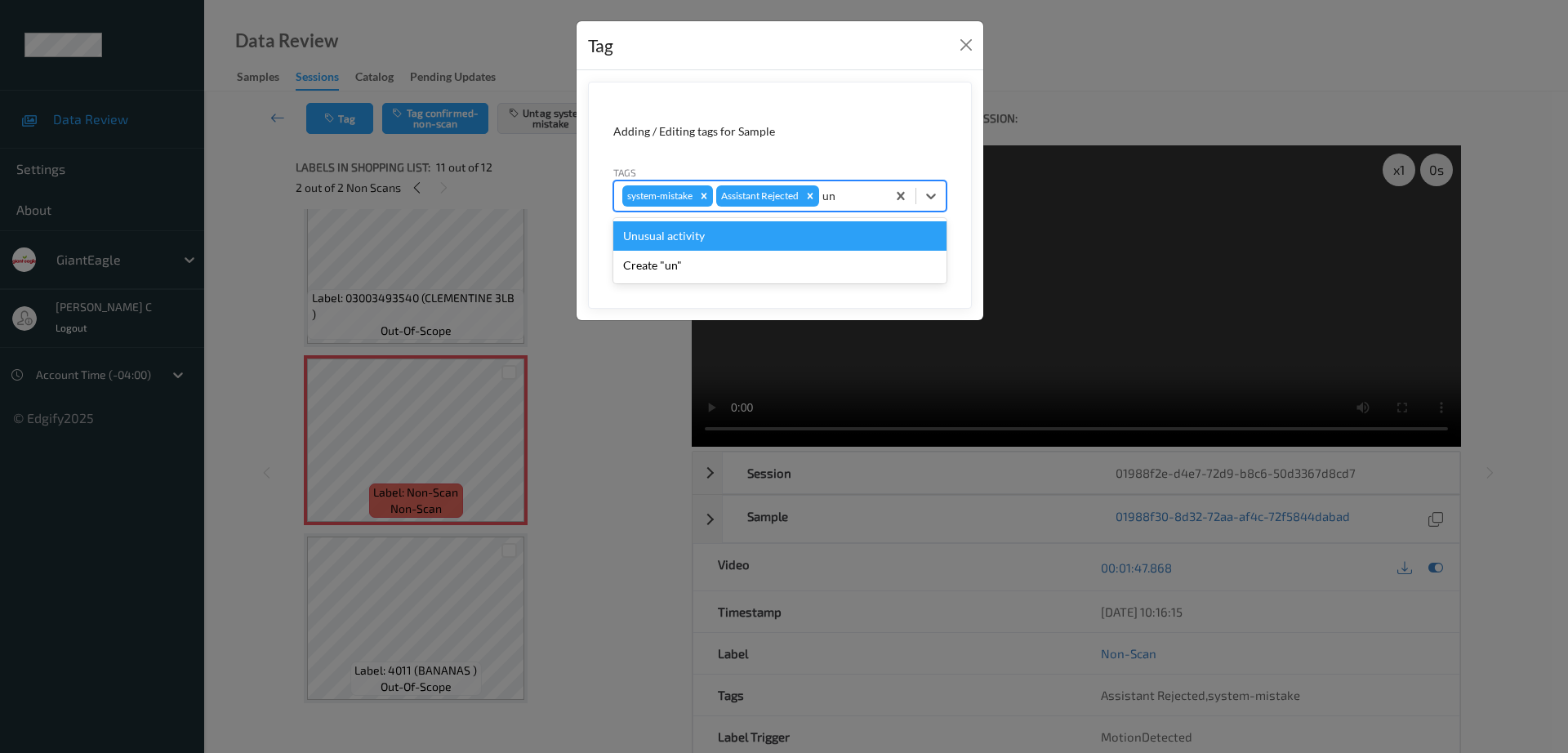
click at [718, 242] on div "Unusual activity" at bounding box center [780, 236] width 333 height 29
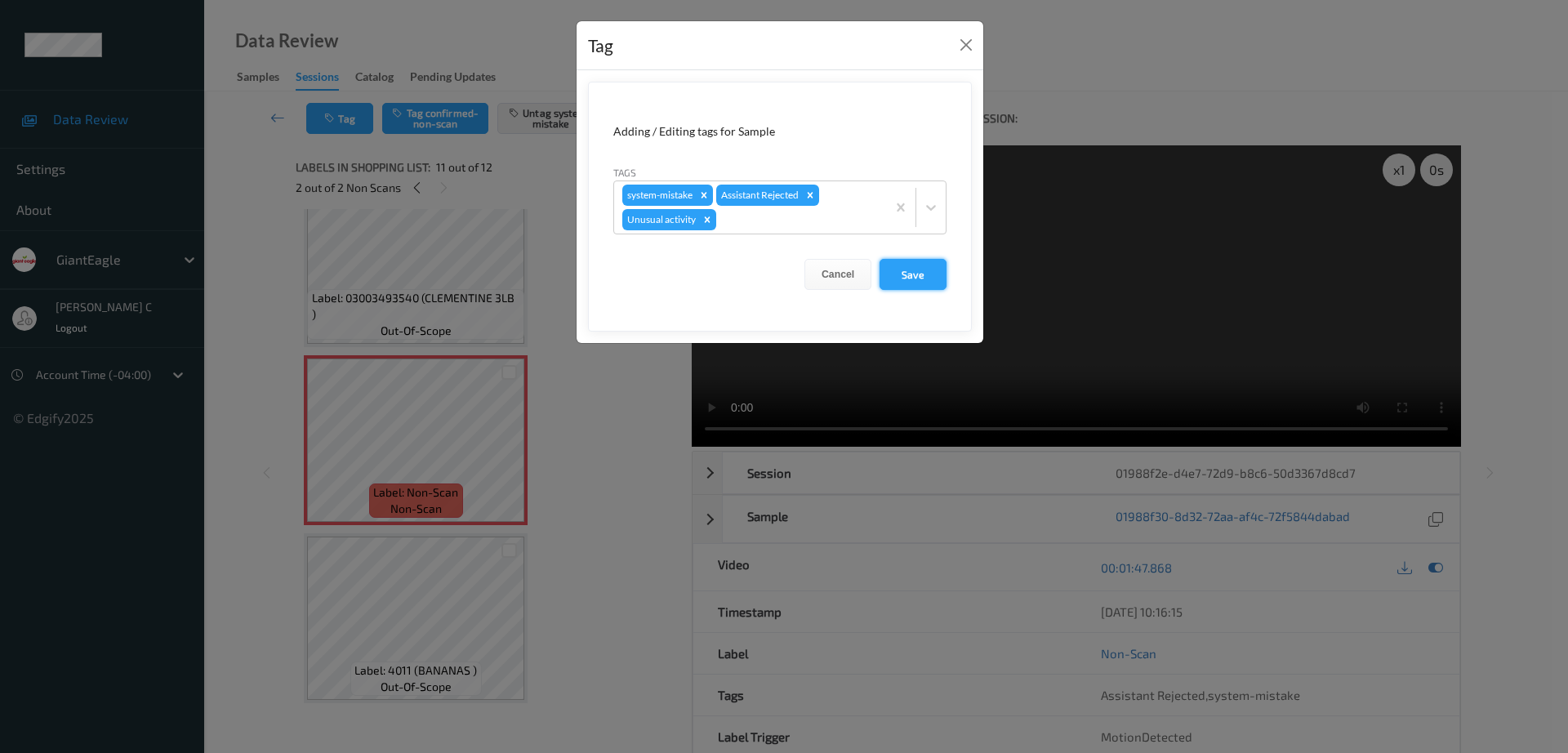
click at [909, 279] on button "Save" at bounding box center [913, 275] width 67 height 31
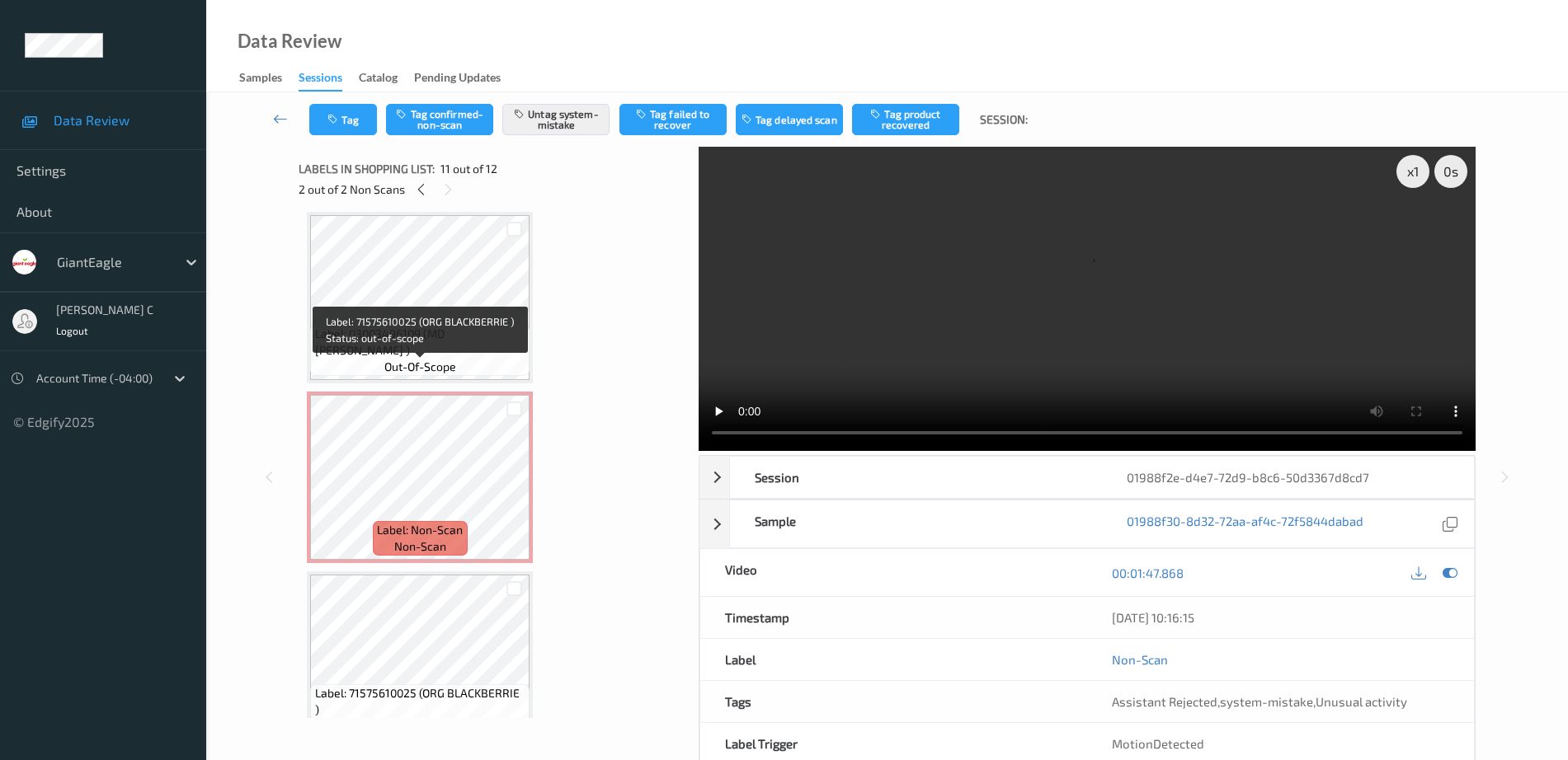
scroll to position [834, 0]
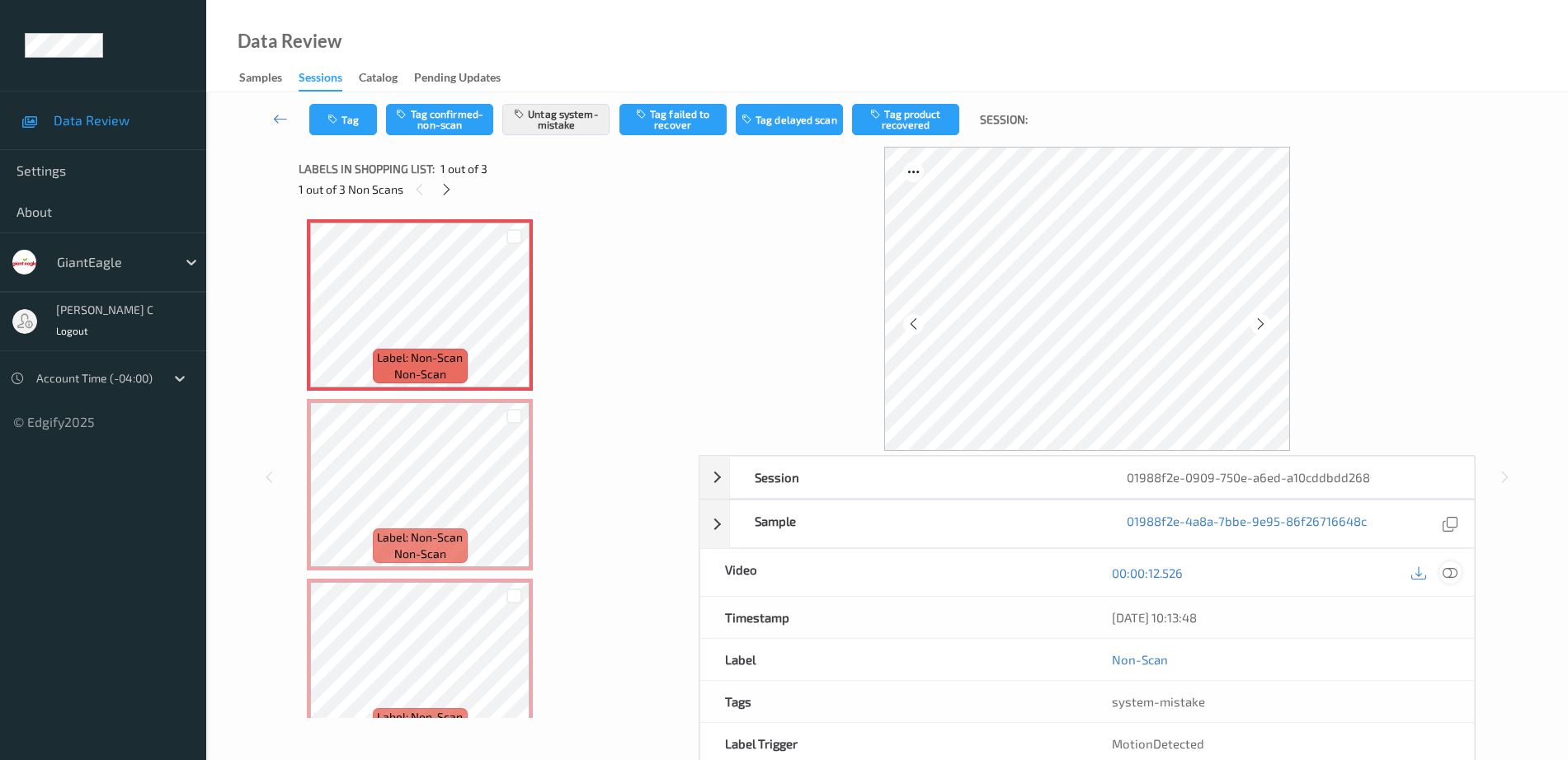
click at [1456, 573] on icon at bounding box center [1449, 573] width 15 height 15
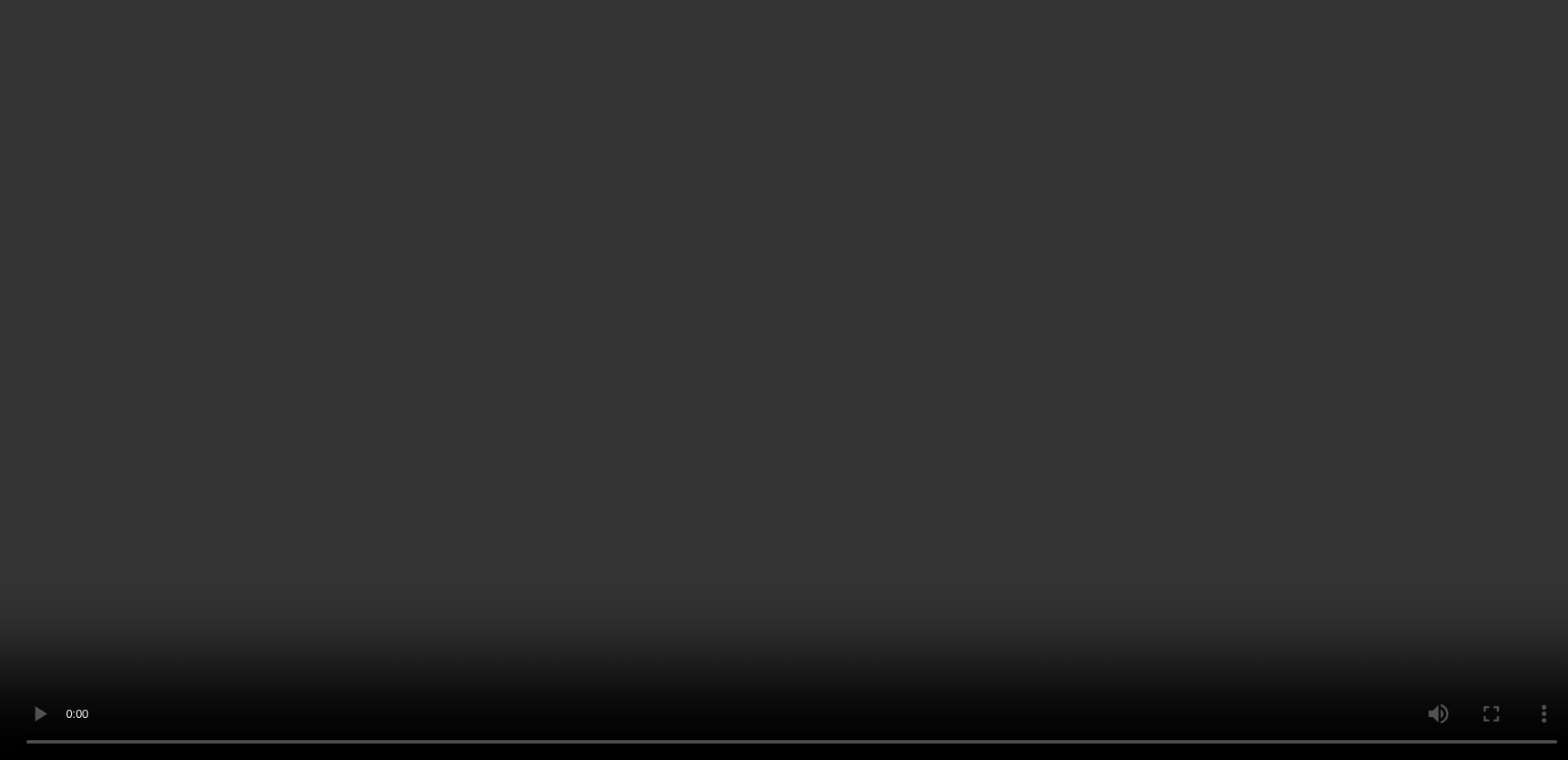
scroll to position [40, 0]
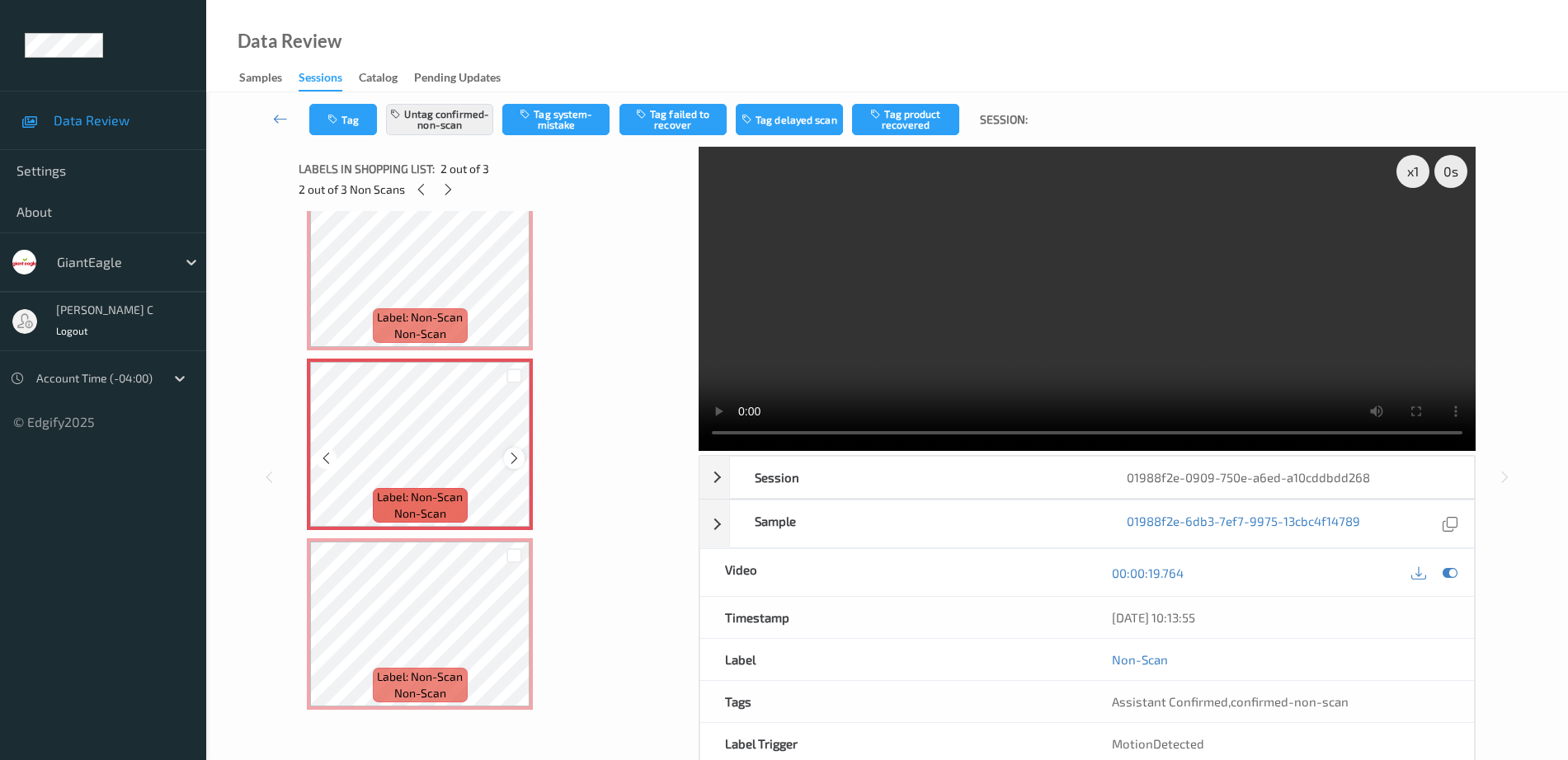
click at [512, 458] on icon at bounding box center [514, 458] width 14 height 15
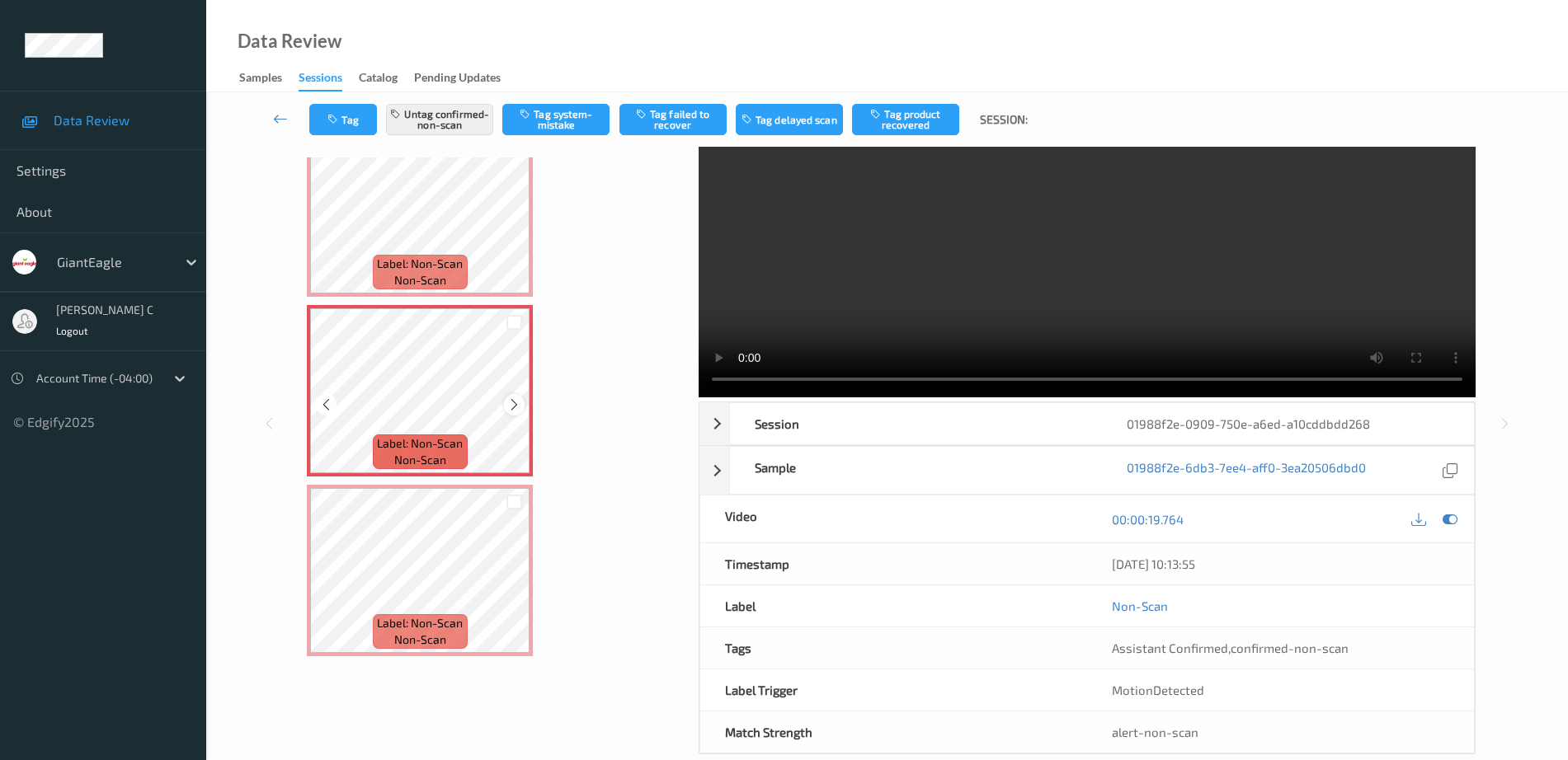
scroll to position [82, 0]
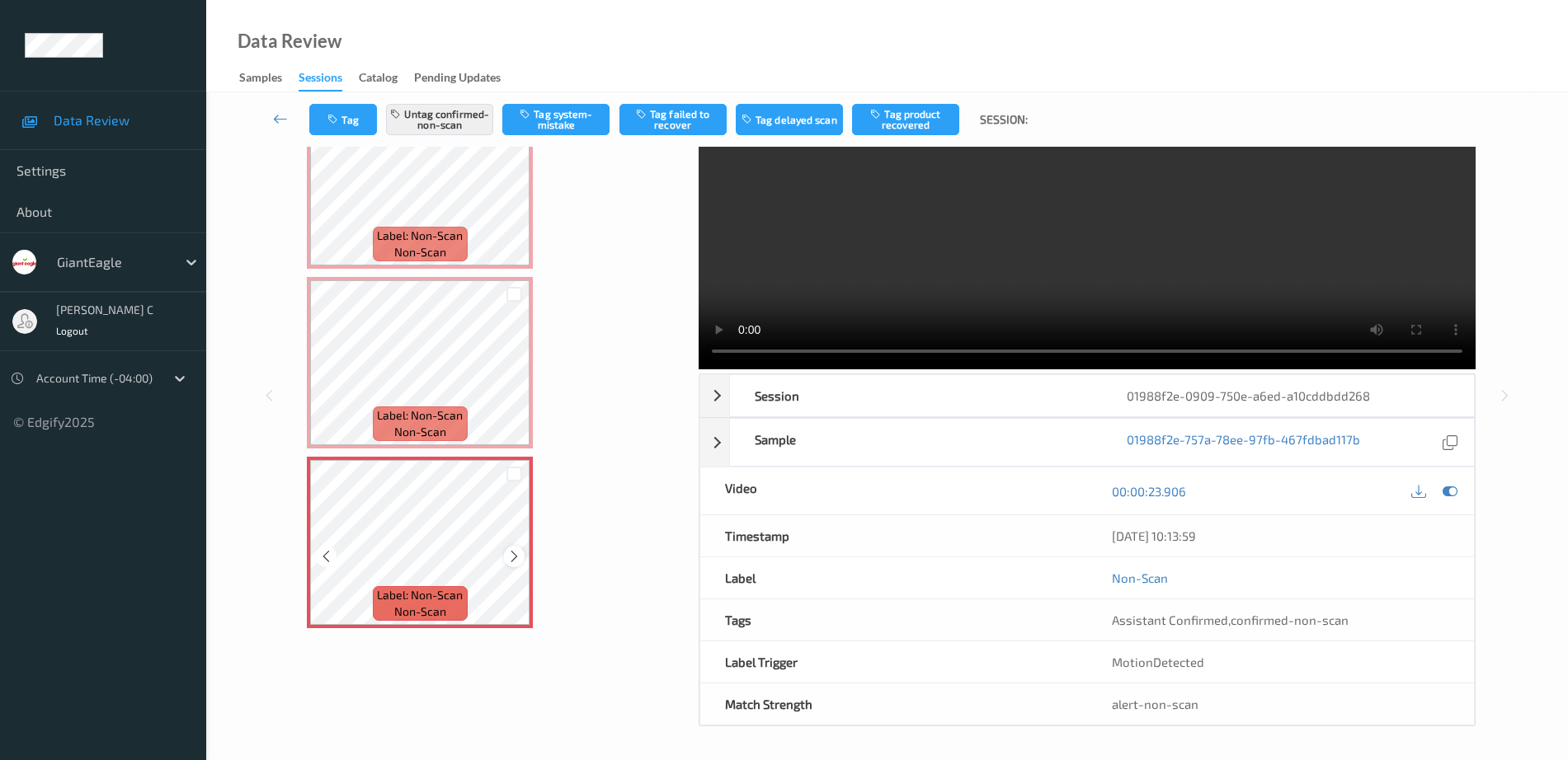
click at [519, 557] on icon at bounding box center [514, 556] width 14 height 15
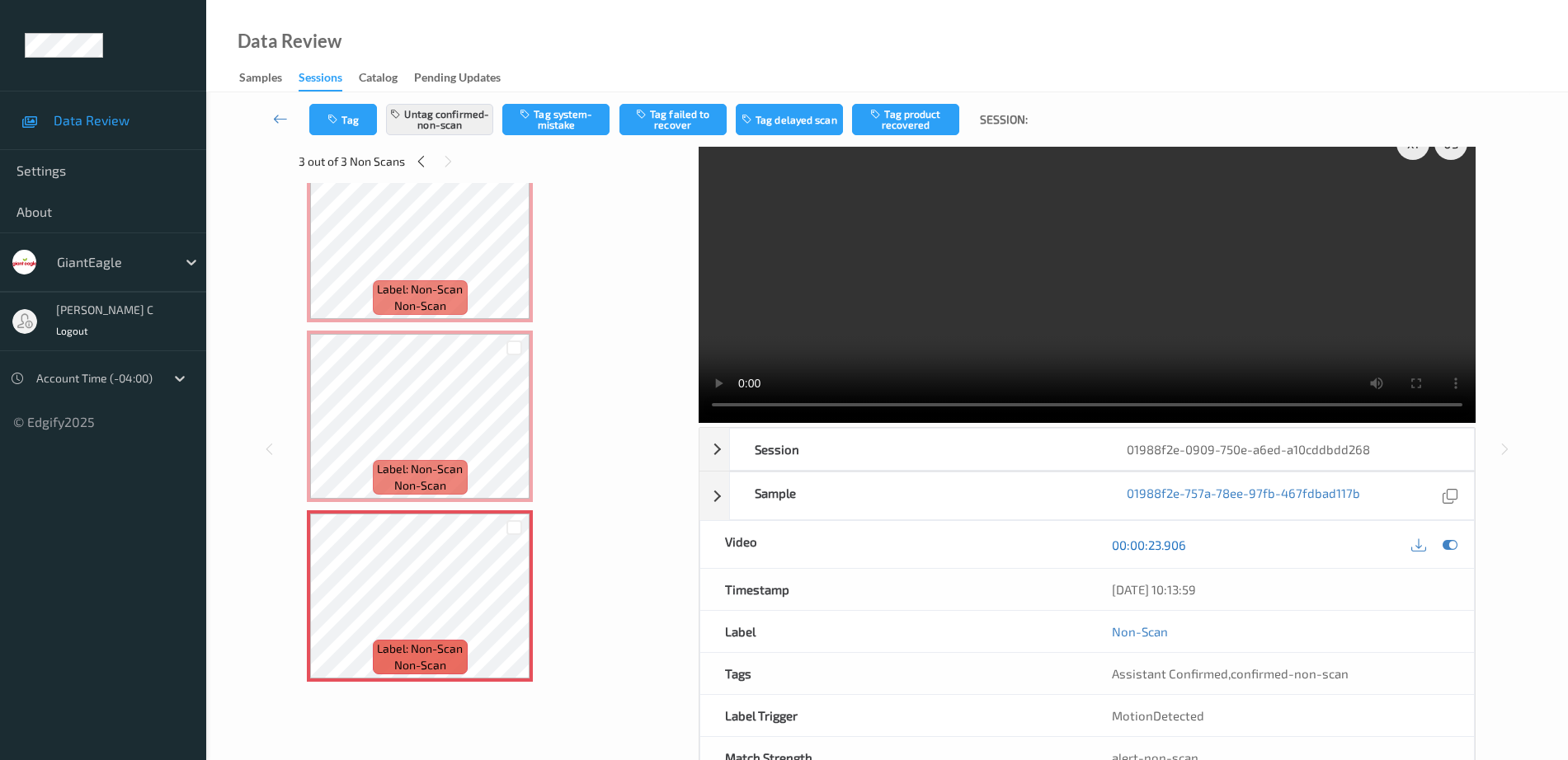
scroll to position [0, 0]
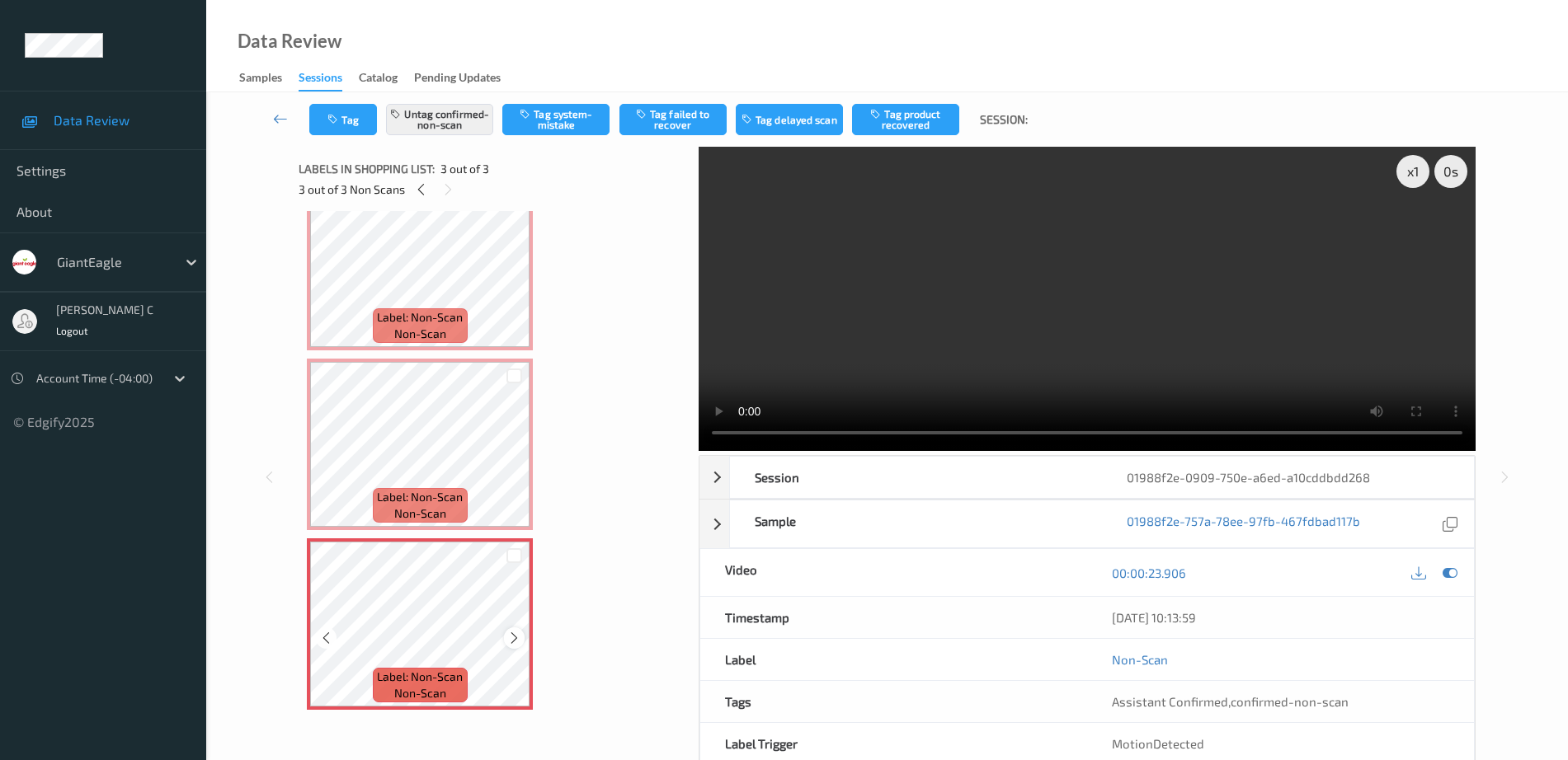
click at [510, 640] on icon at bounding box center [514, 638] width 14 height 15
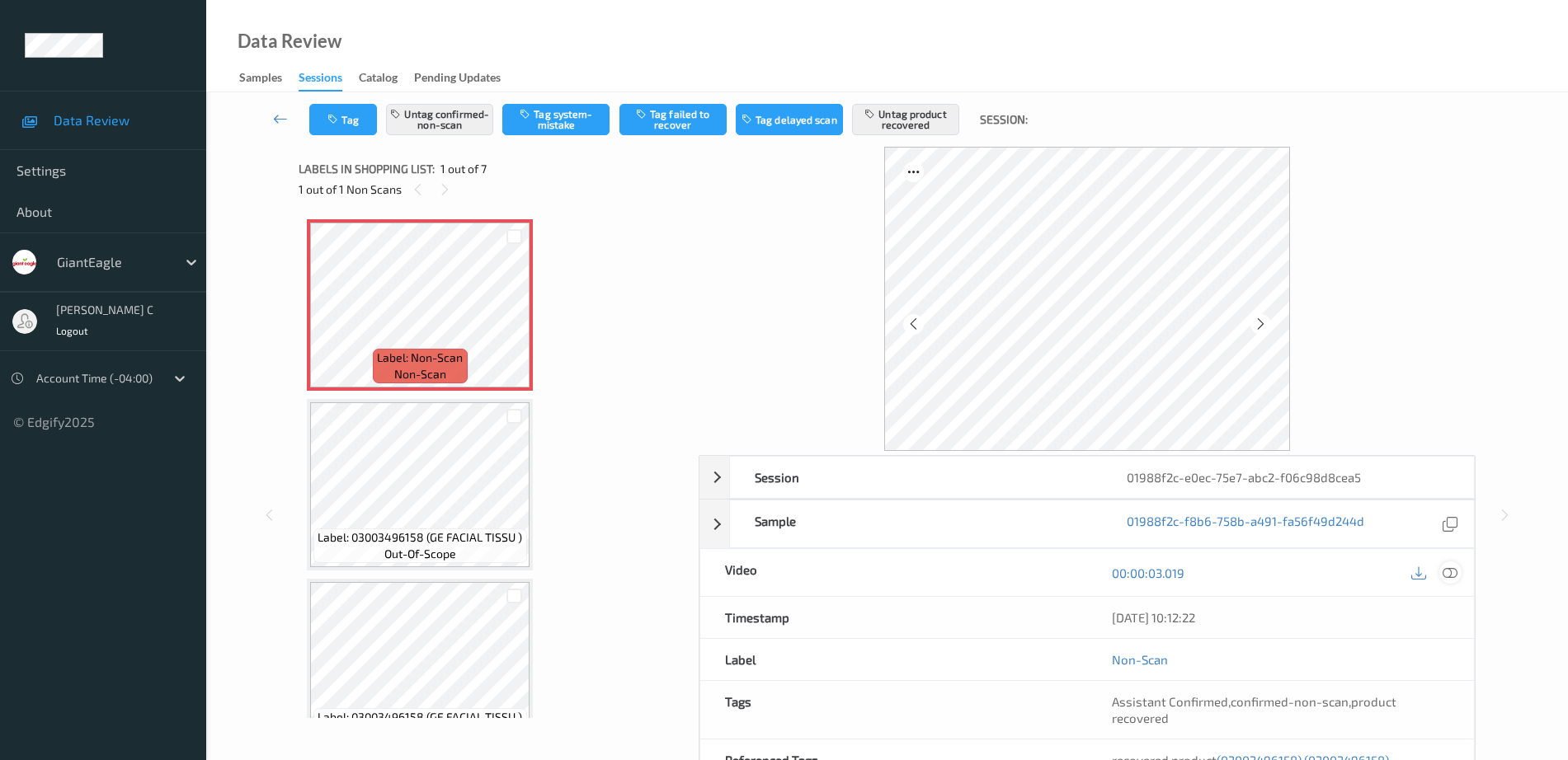
click at [1449, 580] on icon at bounding box center [1449, 573] width 15 height 15
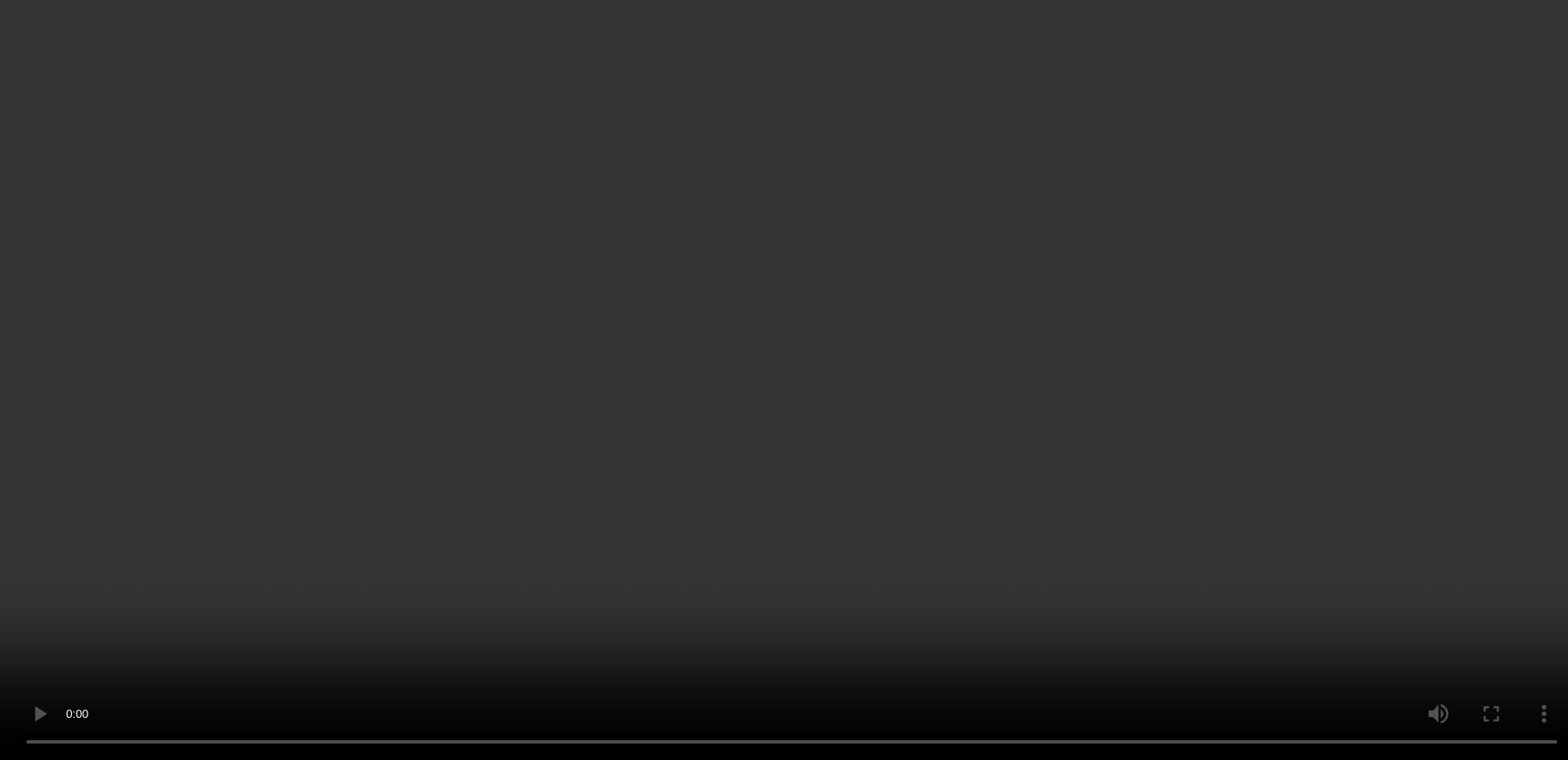
scroll to position [207, 0]
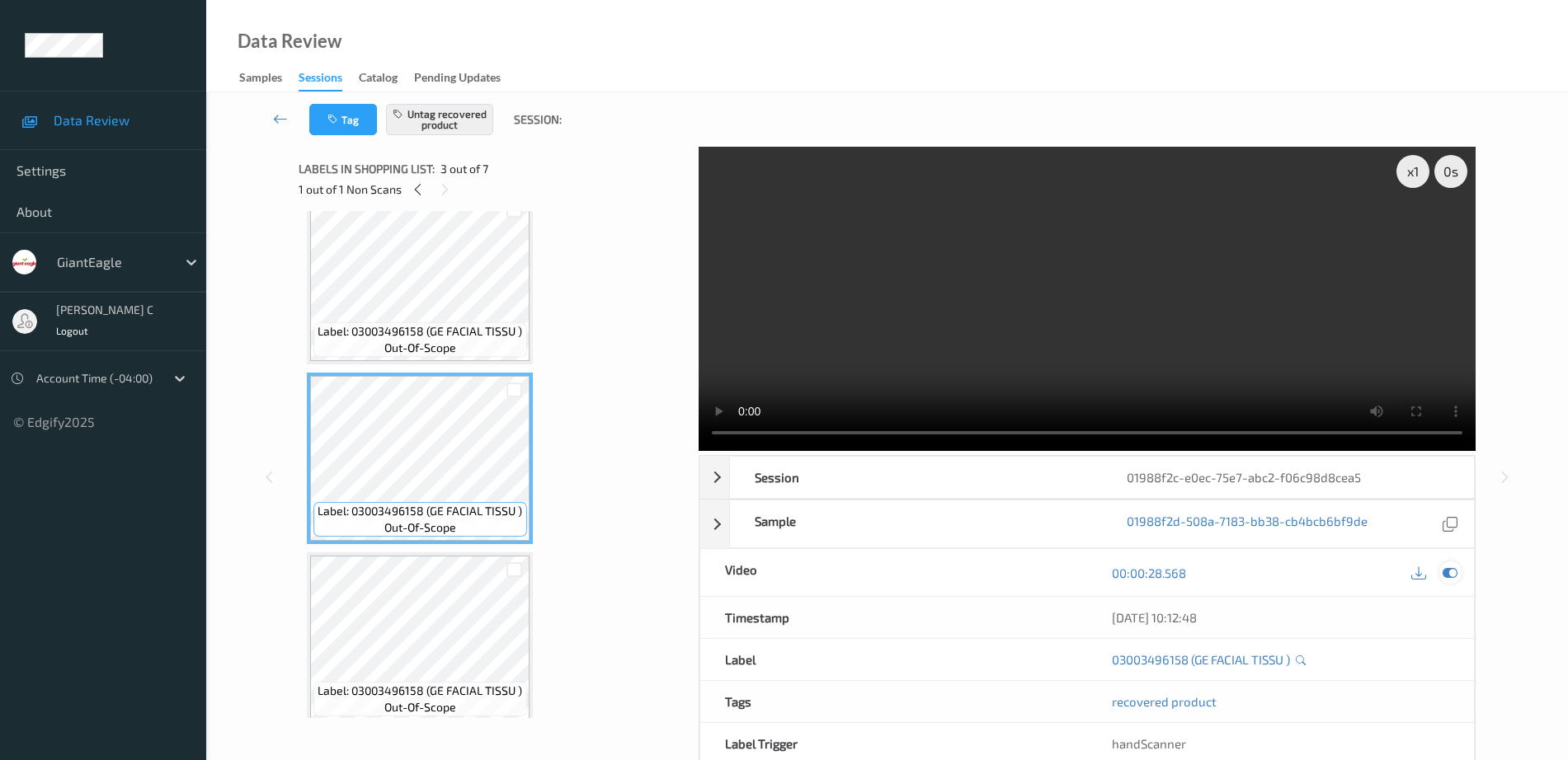
click at [1449, 573] on icon at bounding box center [1449, 573] width 15 height 15
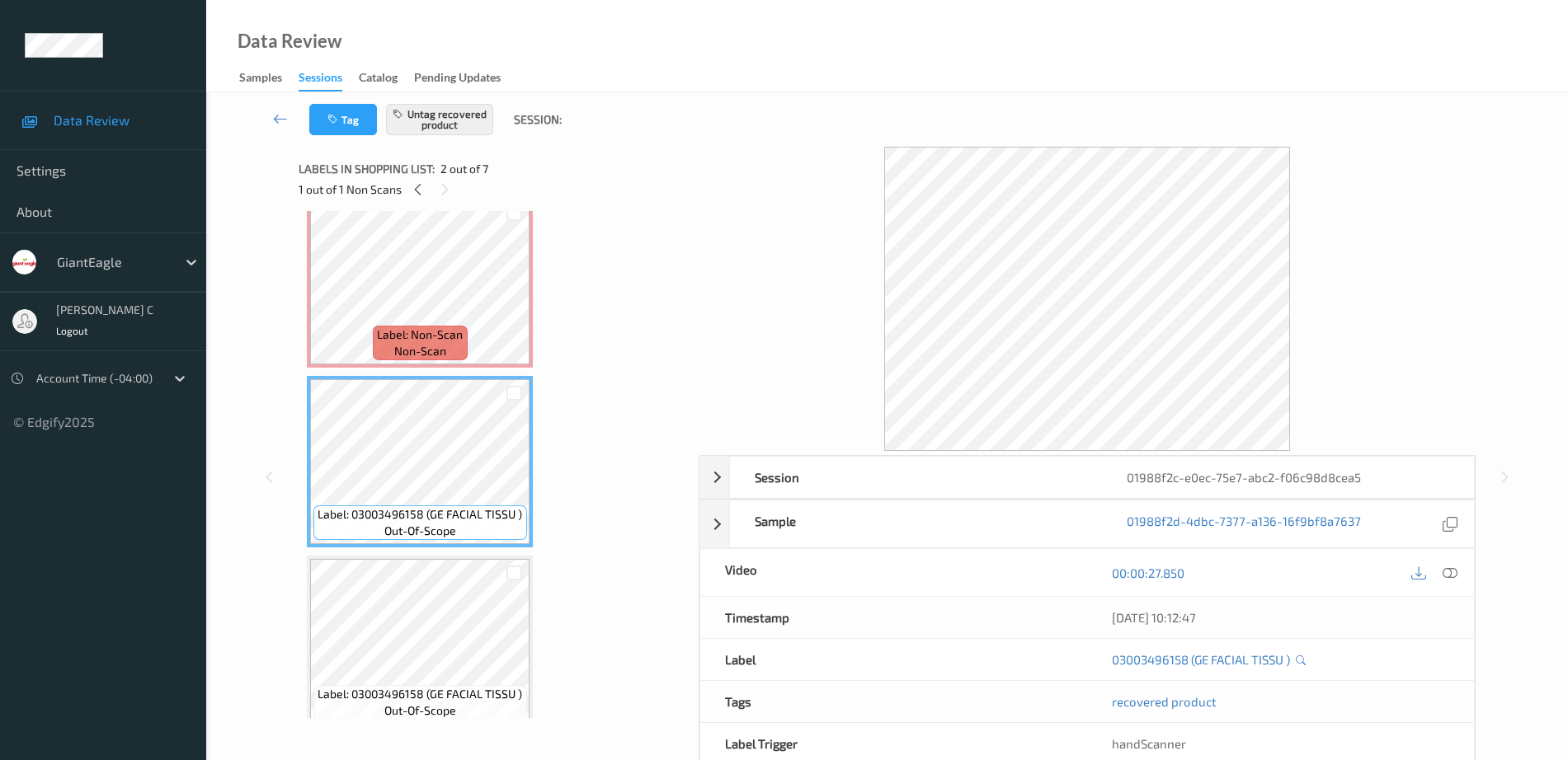
scroll to position [0, 0]
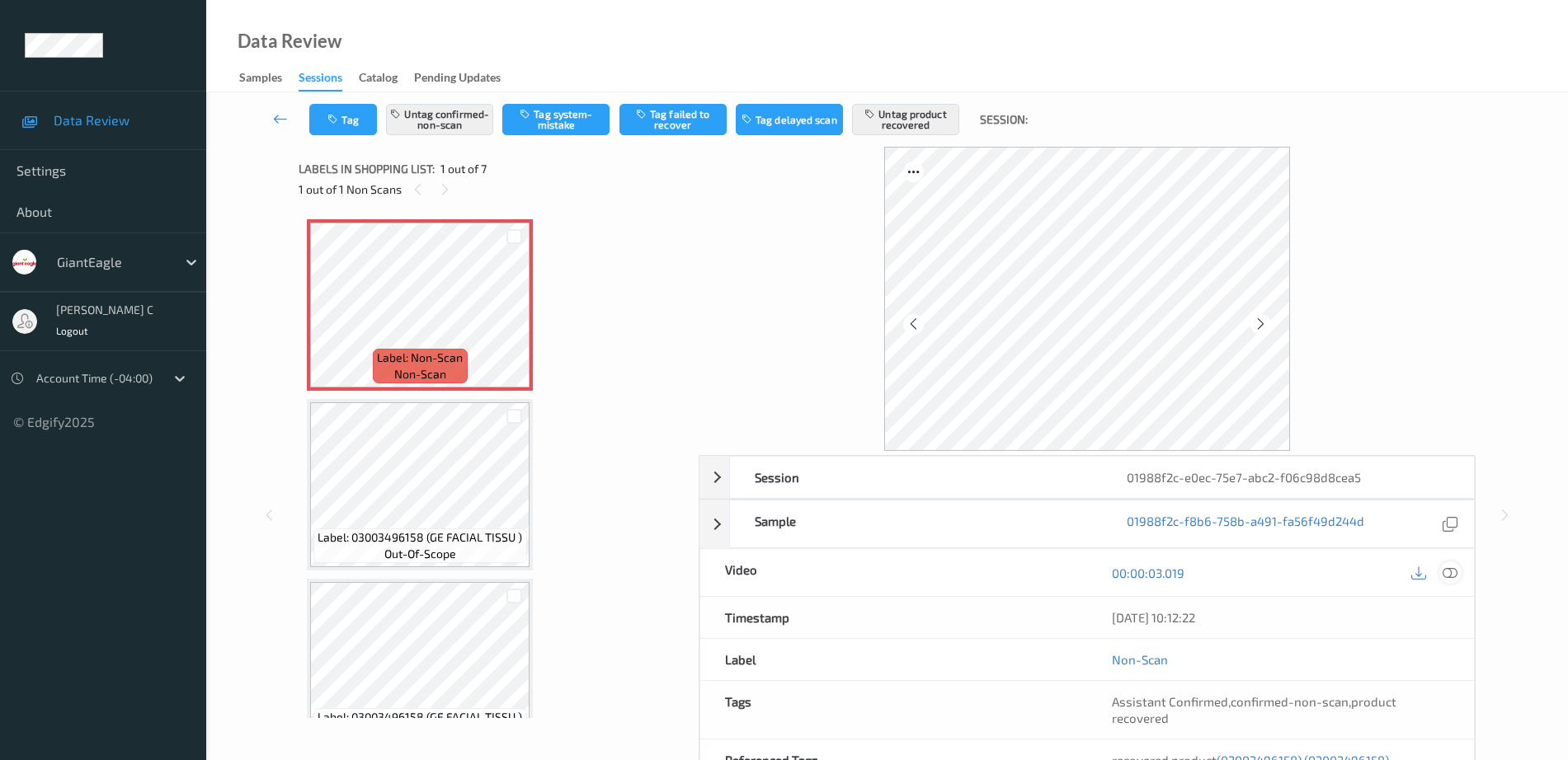
click at [1453, 579] on icon at bounding box center [1449, 573] width 15 height 15
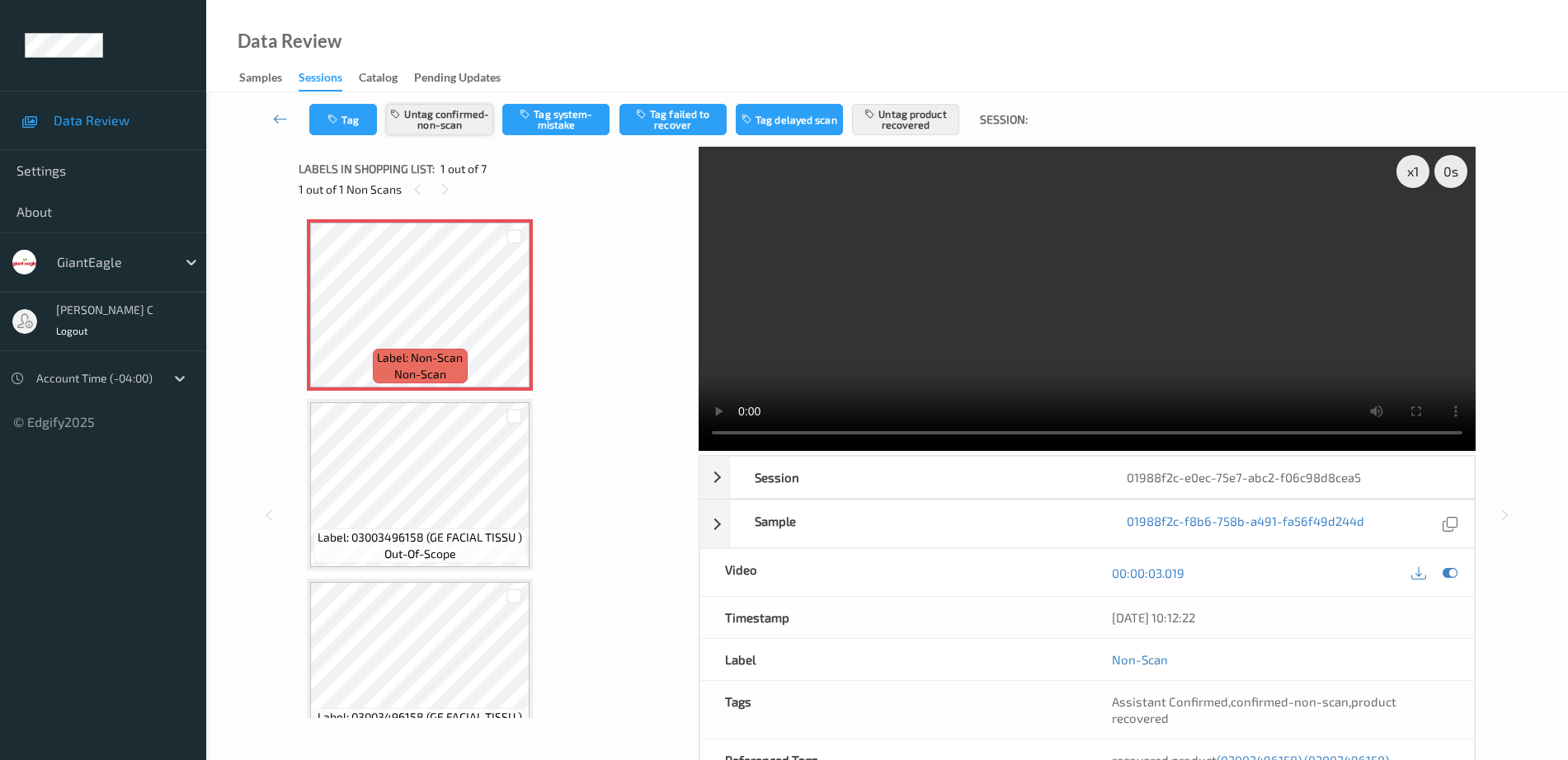
click at [440, 116] on button "Untag confirmed-non-scan" at bounding box center [439, 119] width 107 height 31
click at [923, 125] on button "Untag product recovered" at bounding box center [905, 119] width 107 height 31
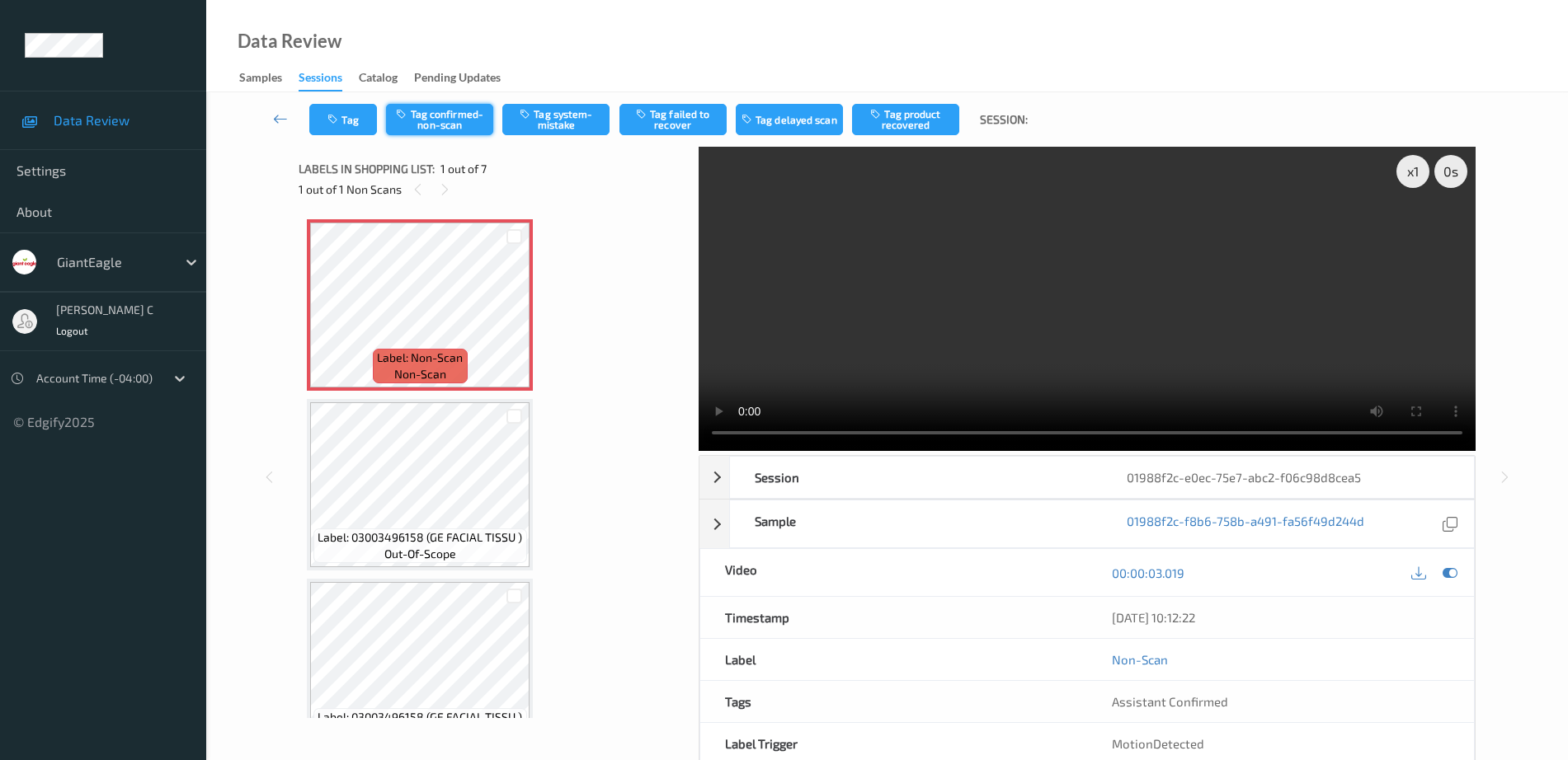
click at [426, 121] on button "Tag confirmed-non-scan" at bounding box center [439, 119] width 107 height 31
click at [937, 115] on button "Tag product recovered" at bounding box center [905, 119] width 107 height 31
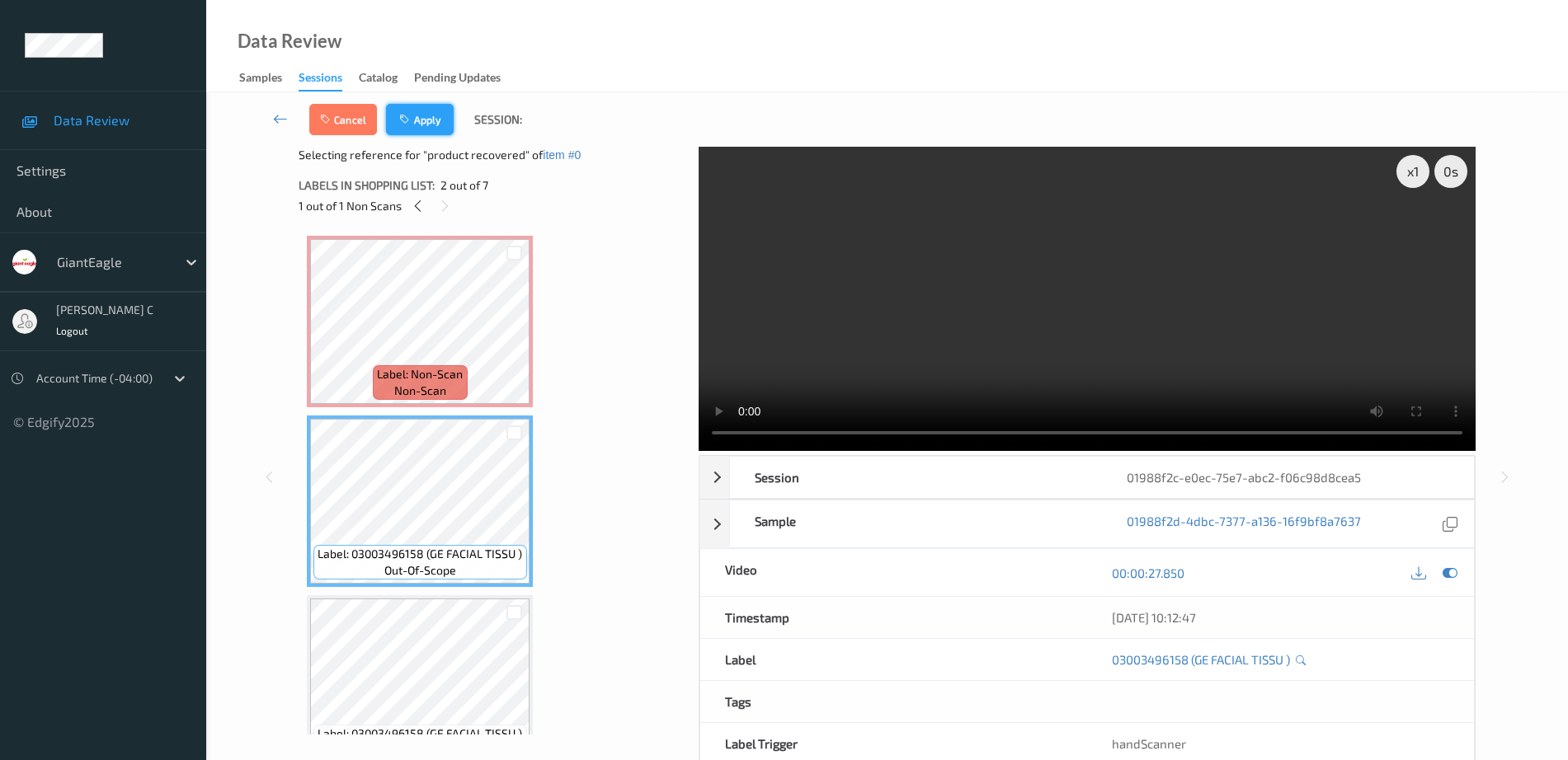
click at [411, 119] on icon "button" at bounding box center [406, 119] width 14 height 11
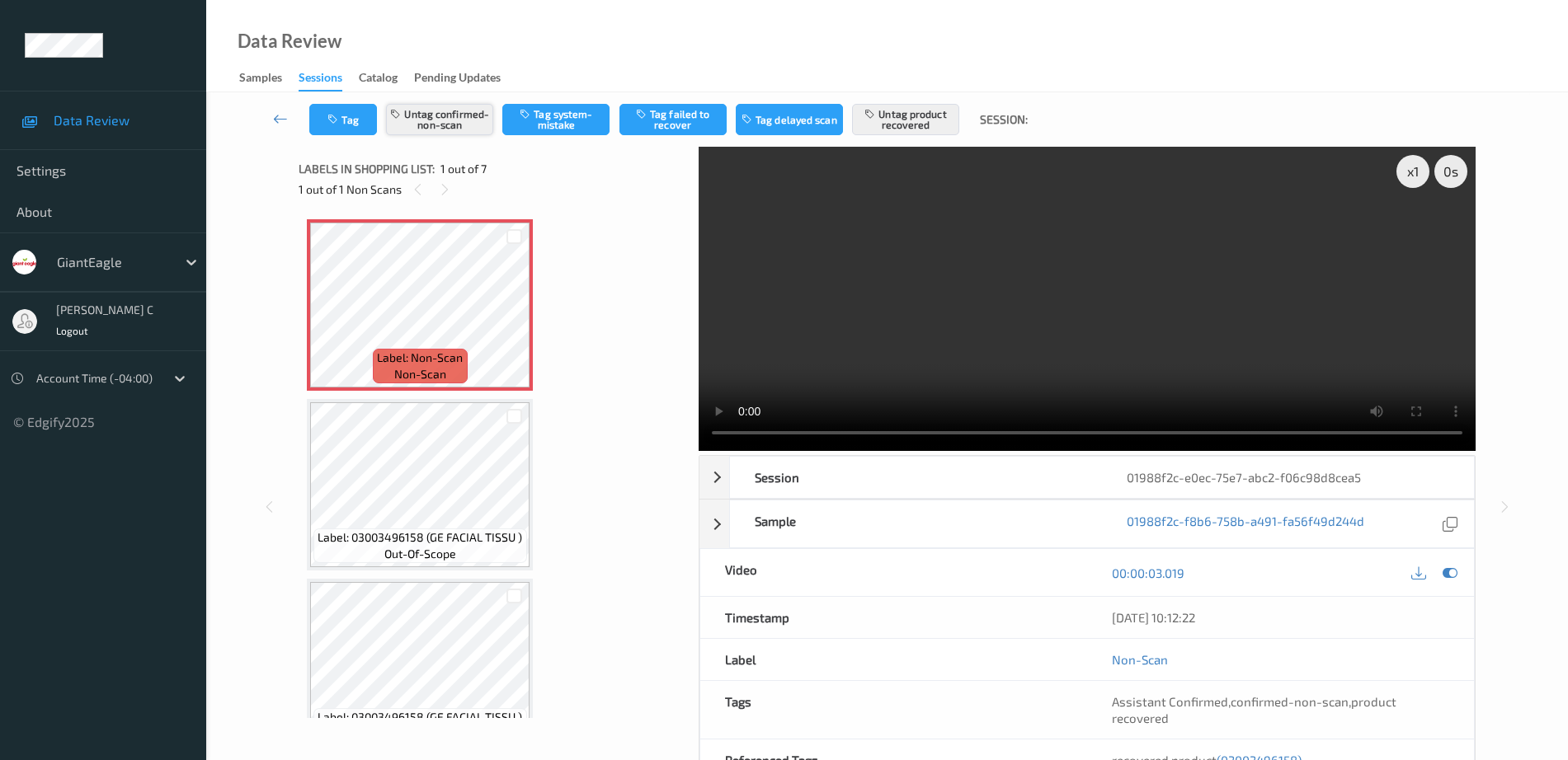
click at [438, 121] on button "Untag confirmed-non-scan" at bounding box center [439, 119] width 107 height 31
click at [937, 127] on button "Untag product recovered" at bounding box center [905, 119] width 107 height 31
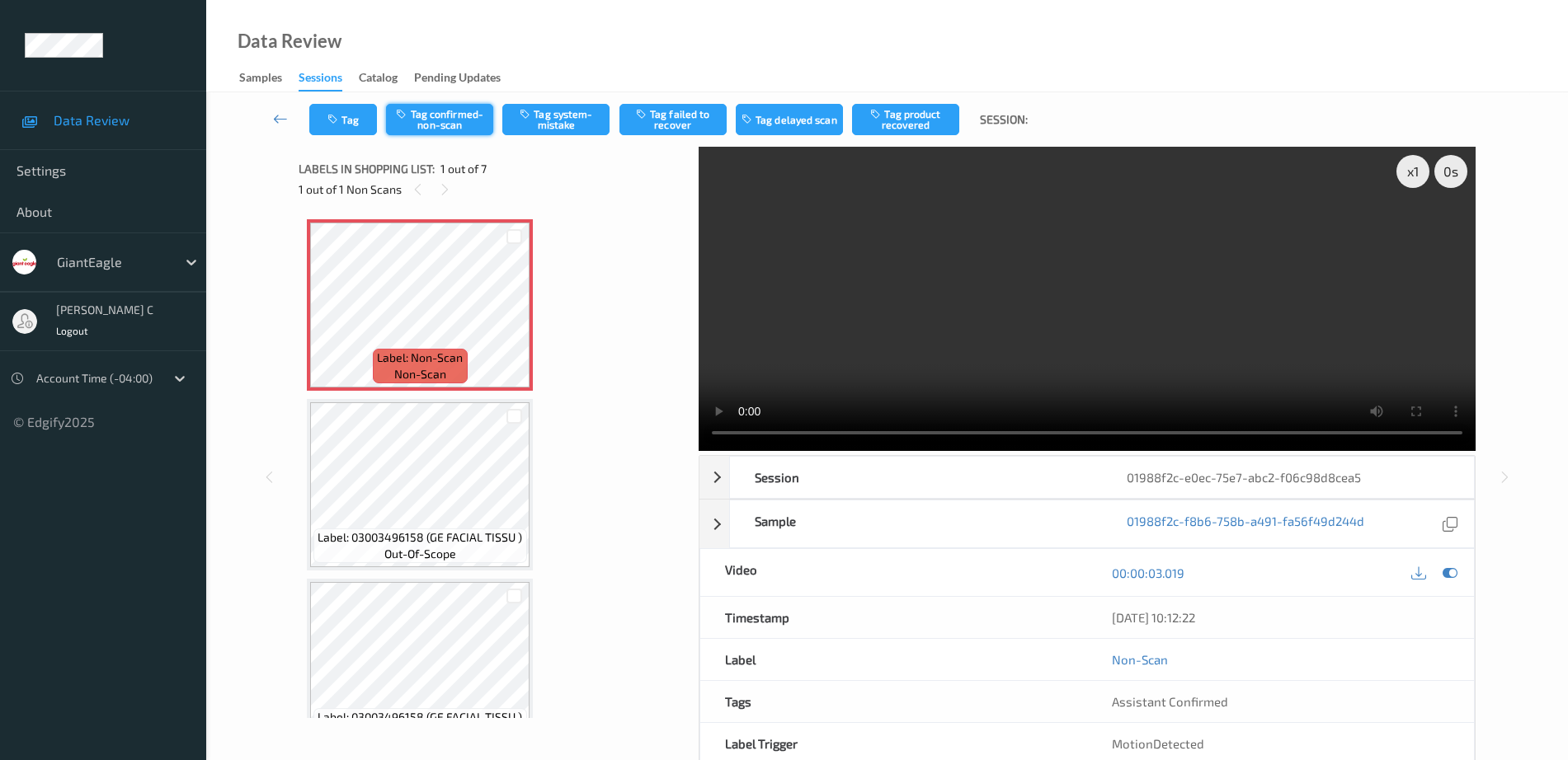
click at [452, 131] on button "Tag confirmed-non-scan" at bounding box center [439, 119] width 107 height 31
click at [906, 125] on button "Tag product recovered" at bounding box center [905, 119] width 107 height 31
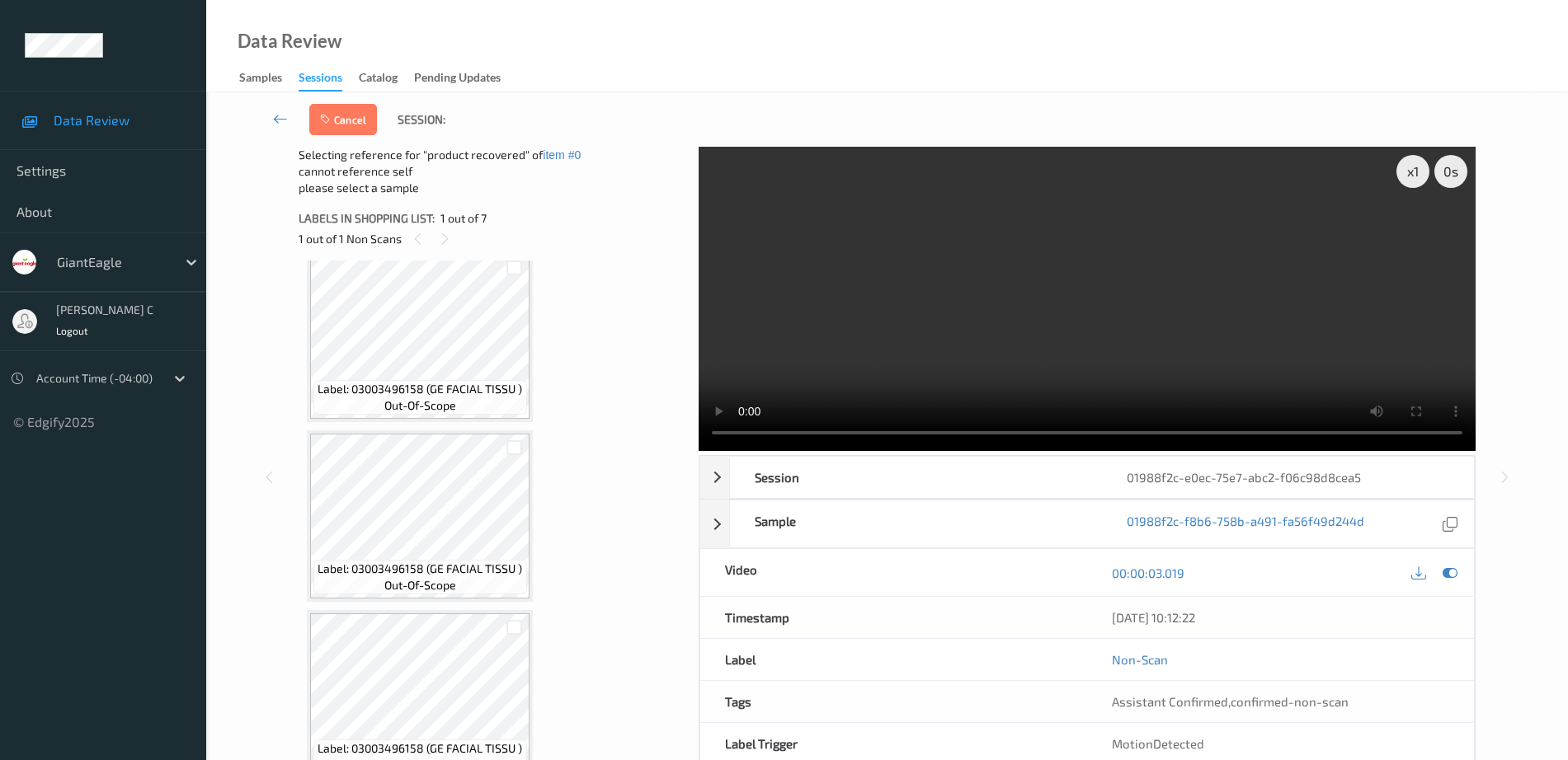
scroll to position [207, 0]
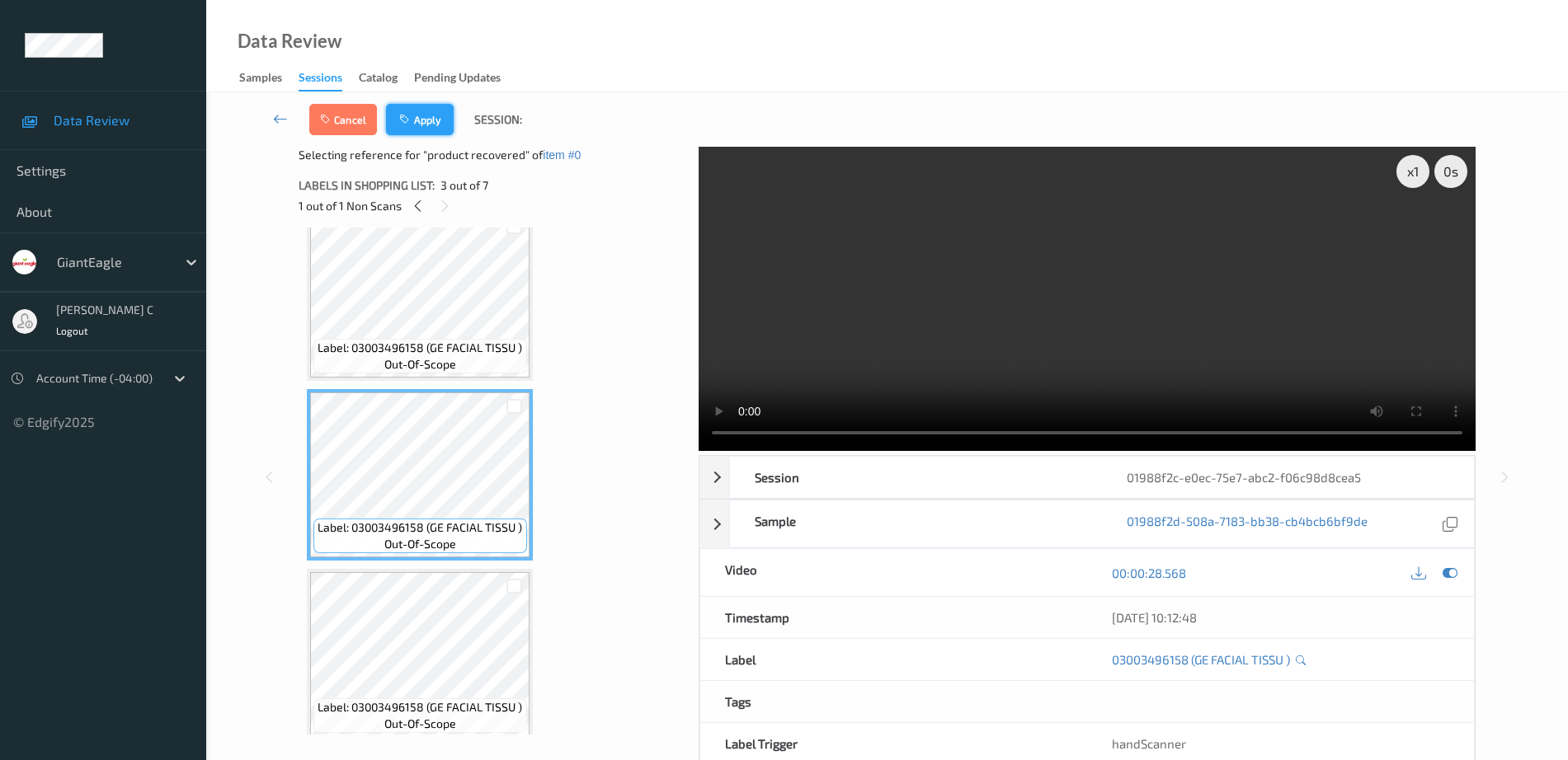
click at [431, 131] on button "Apply" at bounding box center [420, 119] width 68 height 31
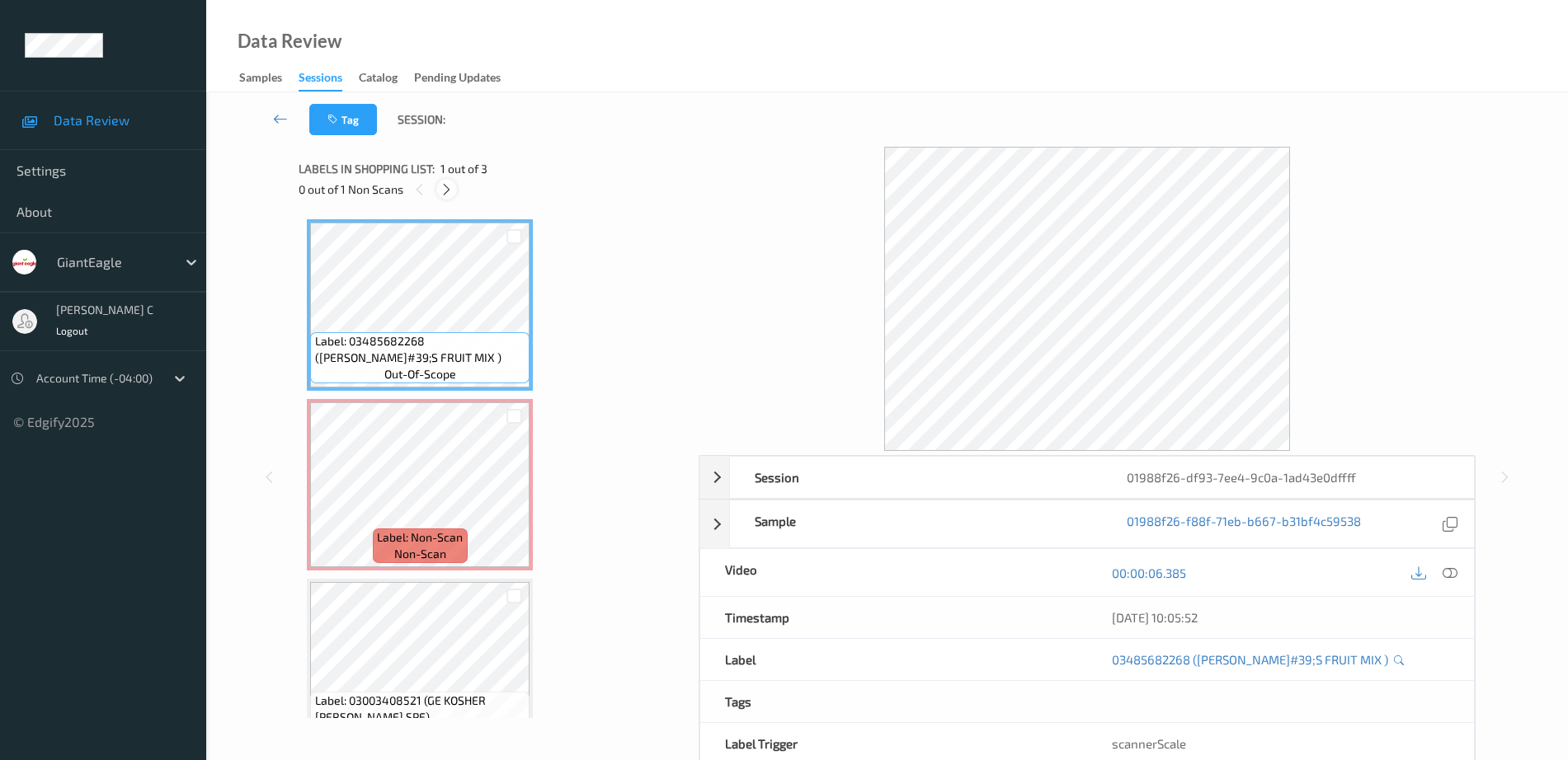
click at [443, 189] on icon at bounding box center [446, 189] width 14 height 15
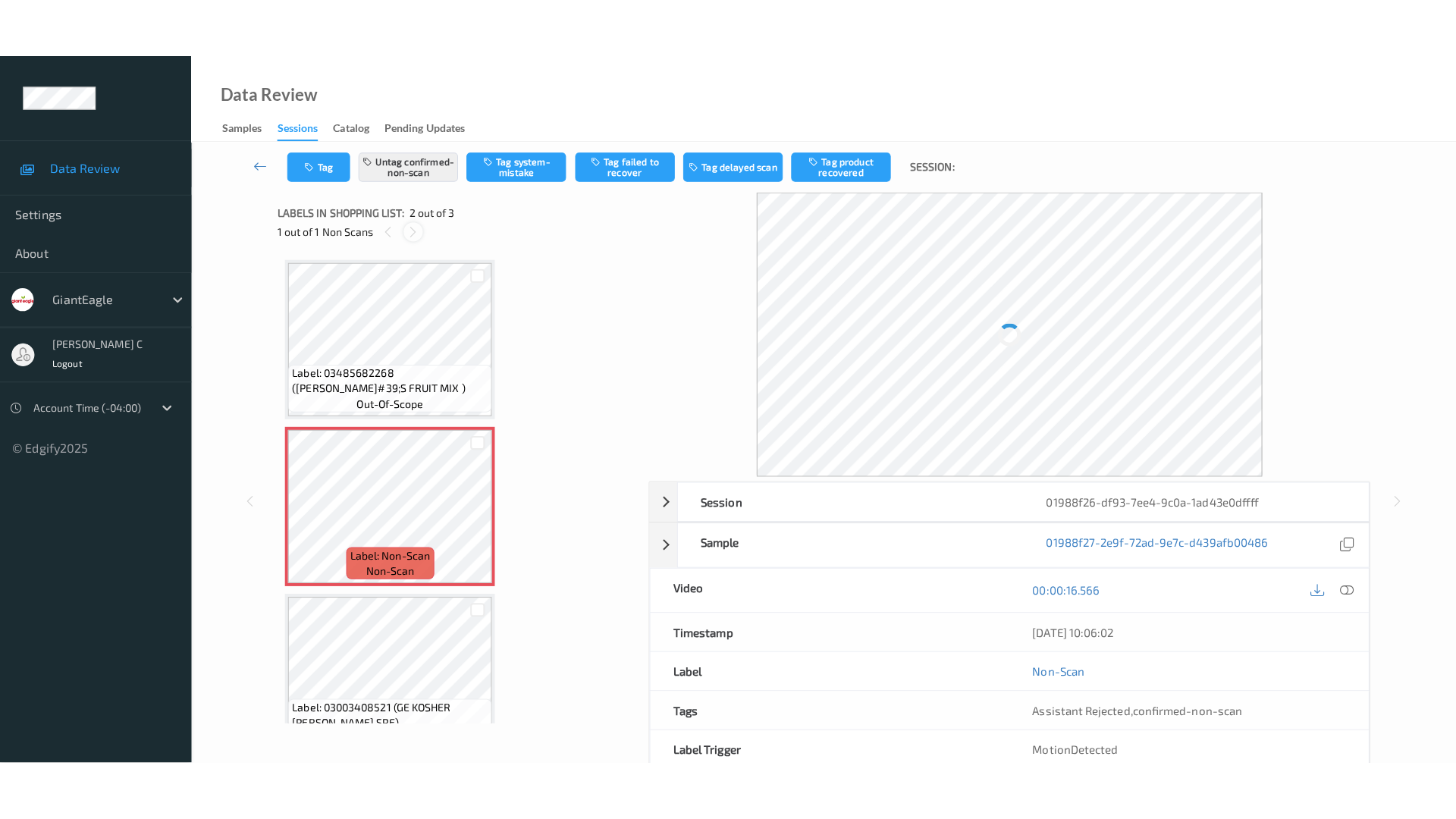
scroll to position [7, 0]
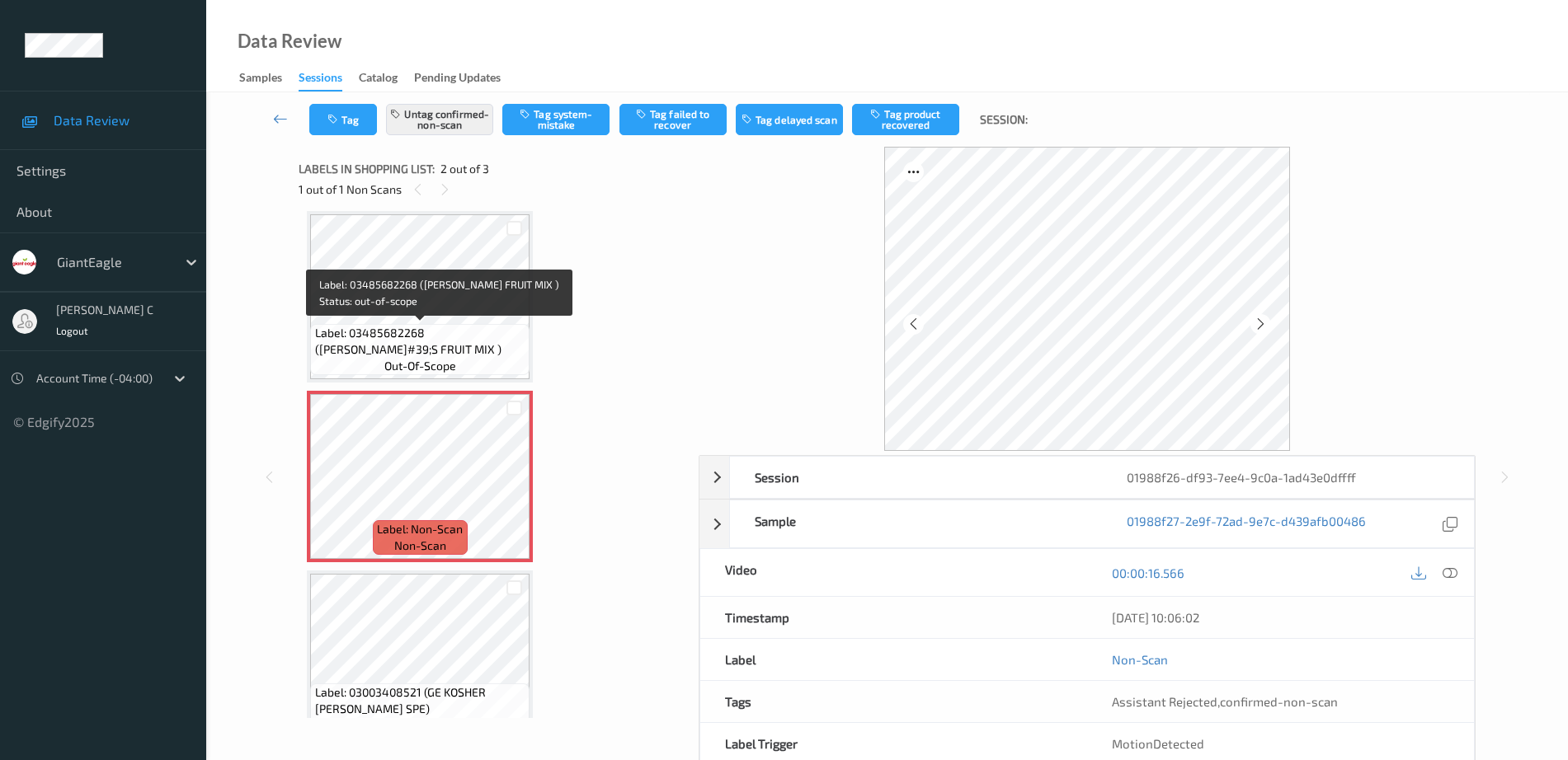
click at [456, 344] on span "Label: 03485682268 ([PERSON_NAME]#39;S FRUIT MIX )" at bounding box center [420, 342] width 211 height 33
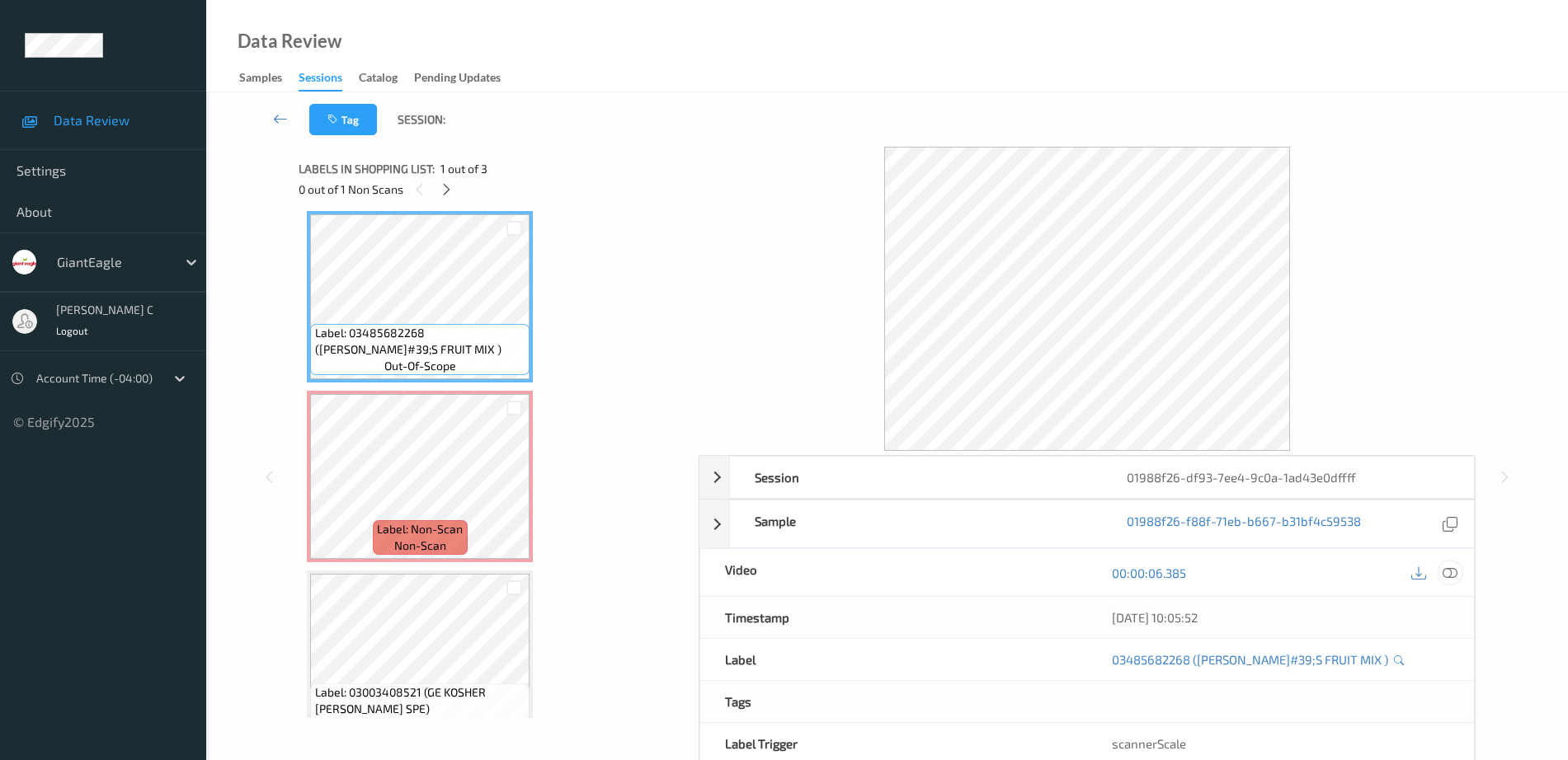
click at [1455, 577] on icon at bounding box center [1449, 573] width 15 height 15
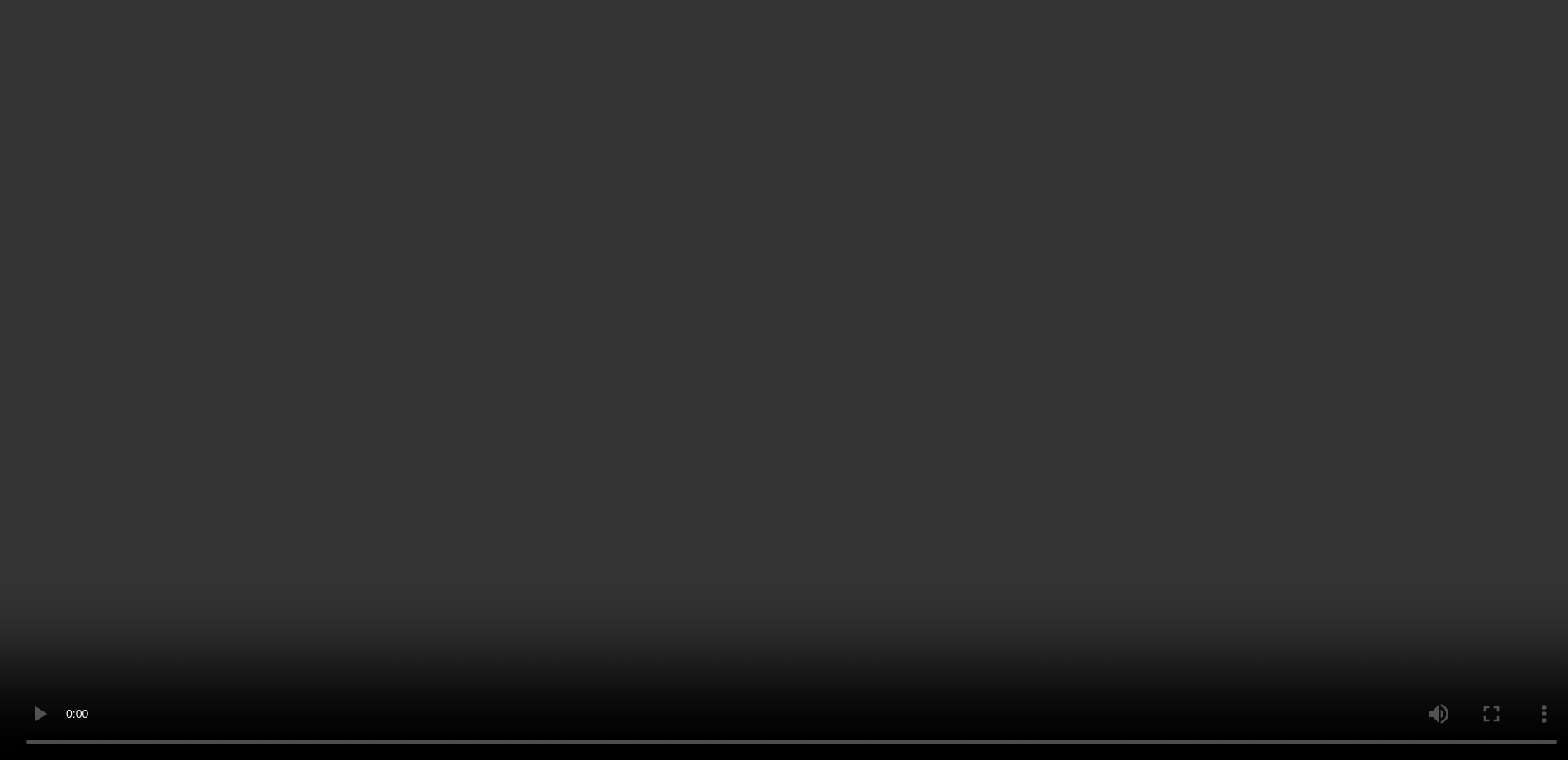
scroll to position [40, 0]
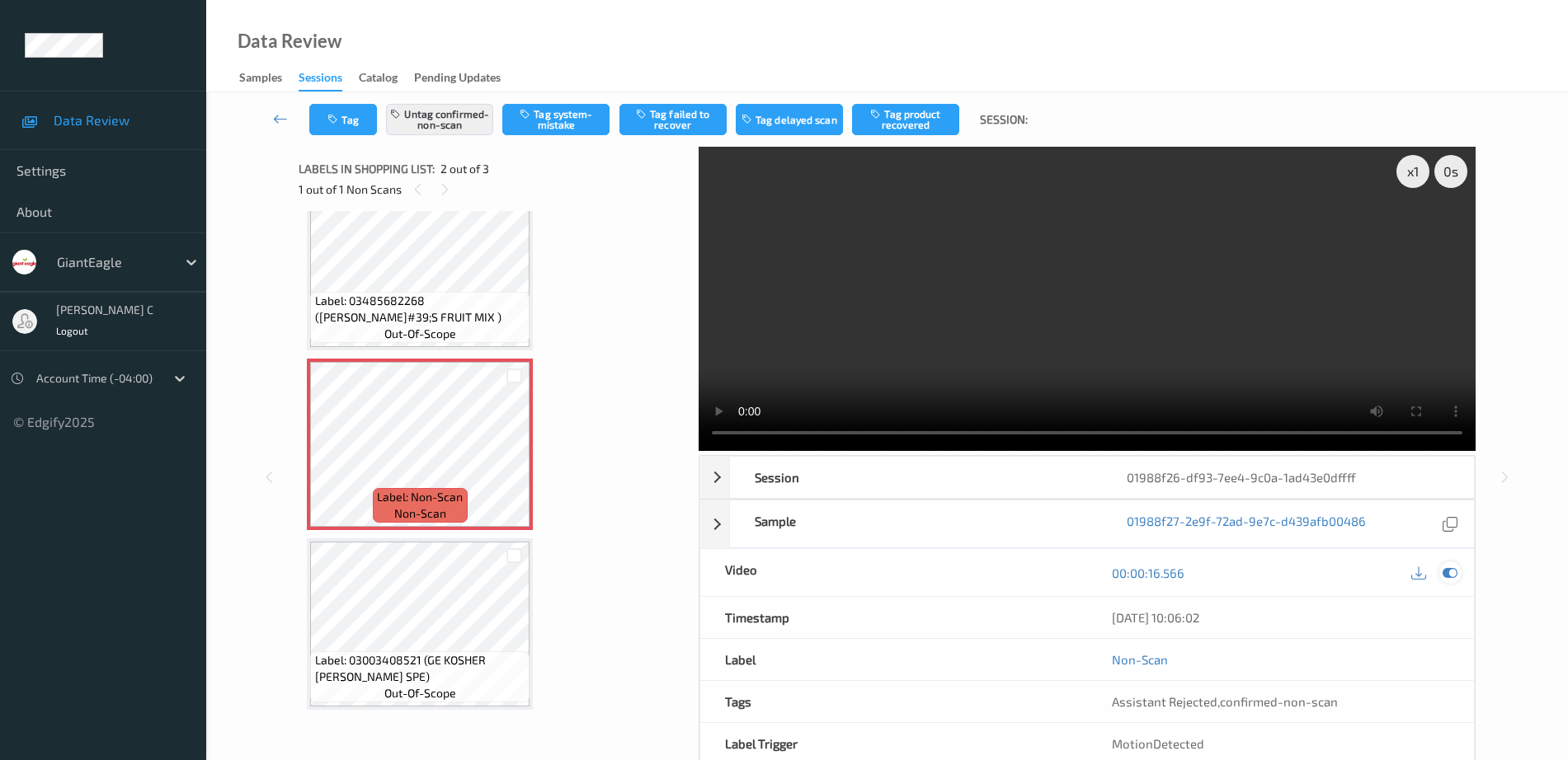
click at [1453, 574] on icon at bounding box center [1449, 573] width 15 height 15
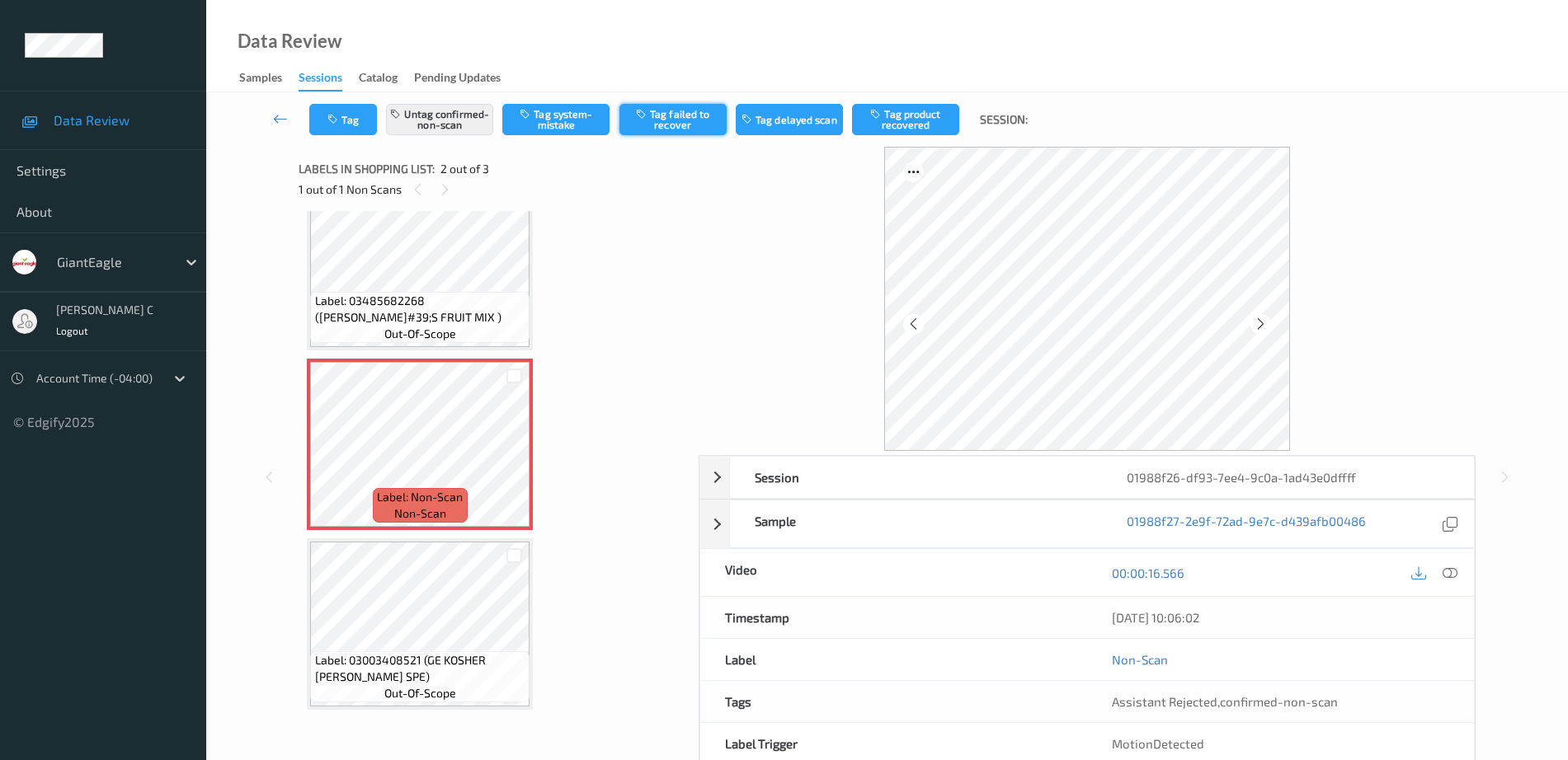
click at [704, 122] on button "Tag failed to recover" at bounding box center [673, 119] width 107 height 31
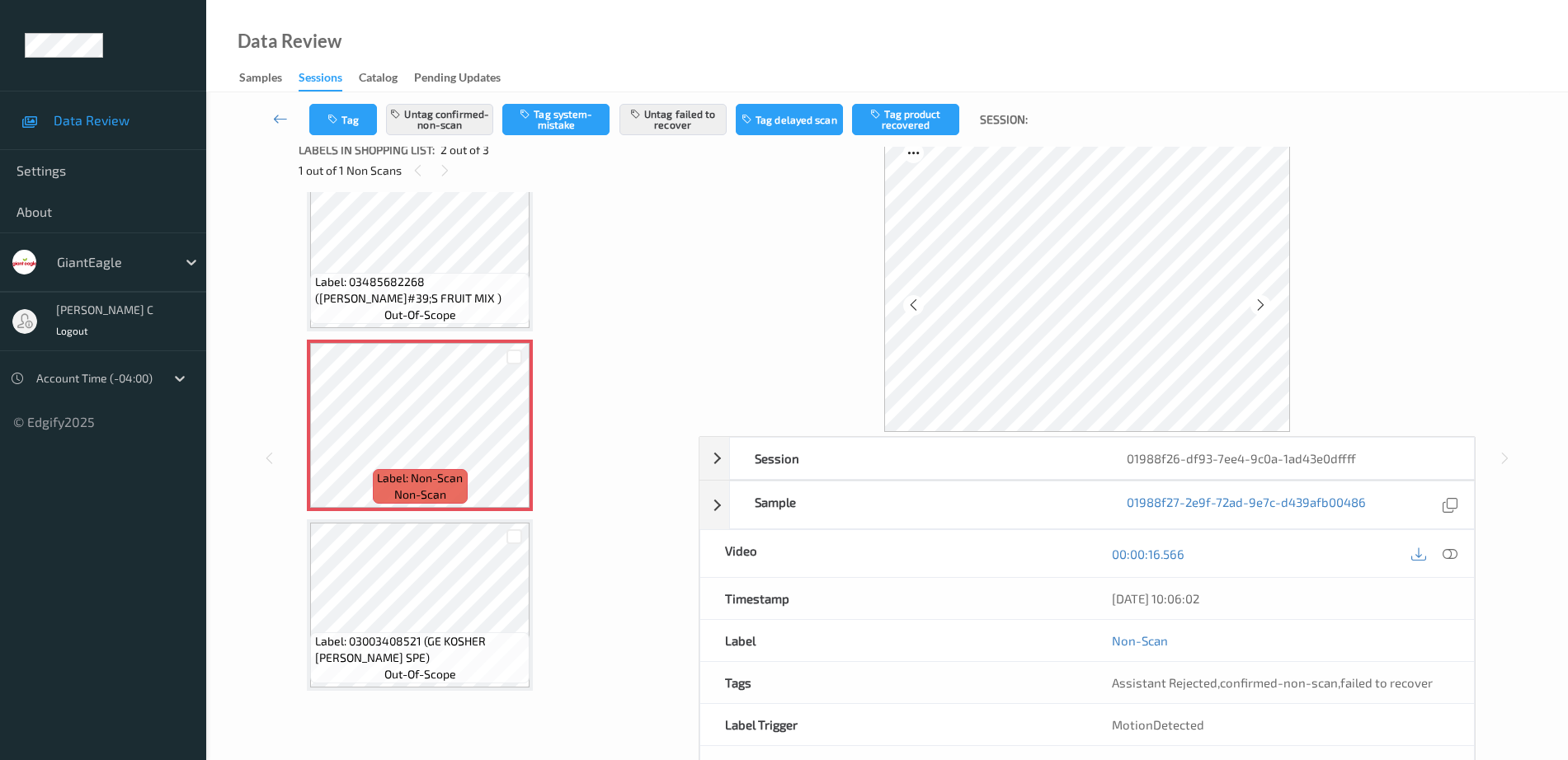
scroll to position [0, 0]
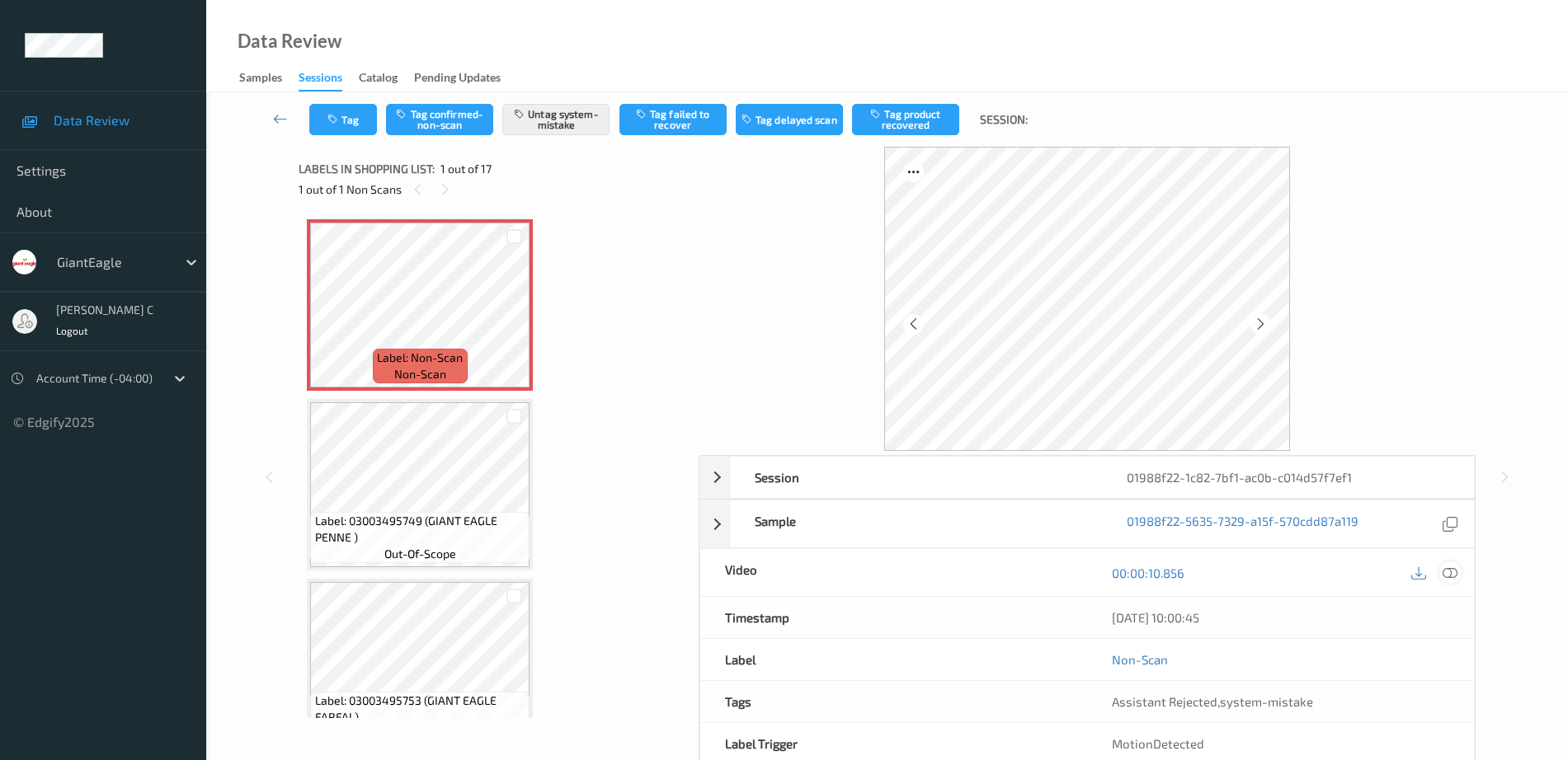
click at [1455, 570] on icon at bounding box center [1449, 573] width 15 height 15
click at [1448, 566] on icon at bounding box center [1449, 573] width 15 height 15
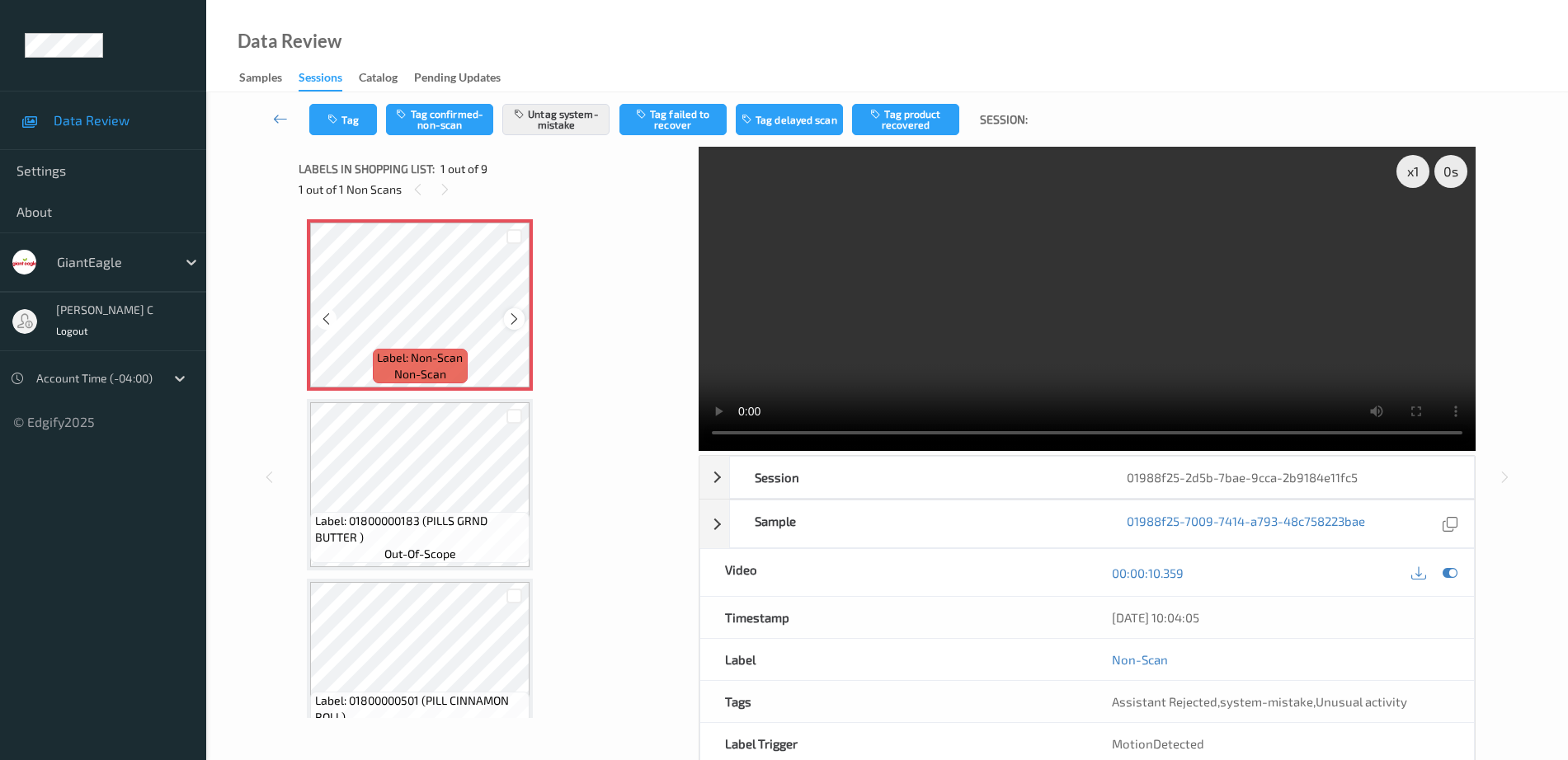
click at [513, 316] on icon at bounding box center [514, 319] width 14 height 15
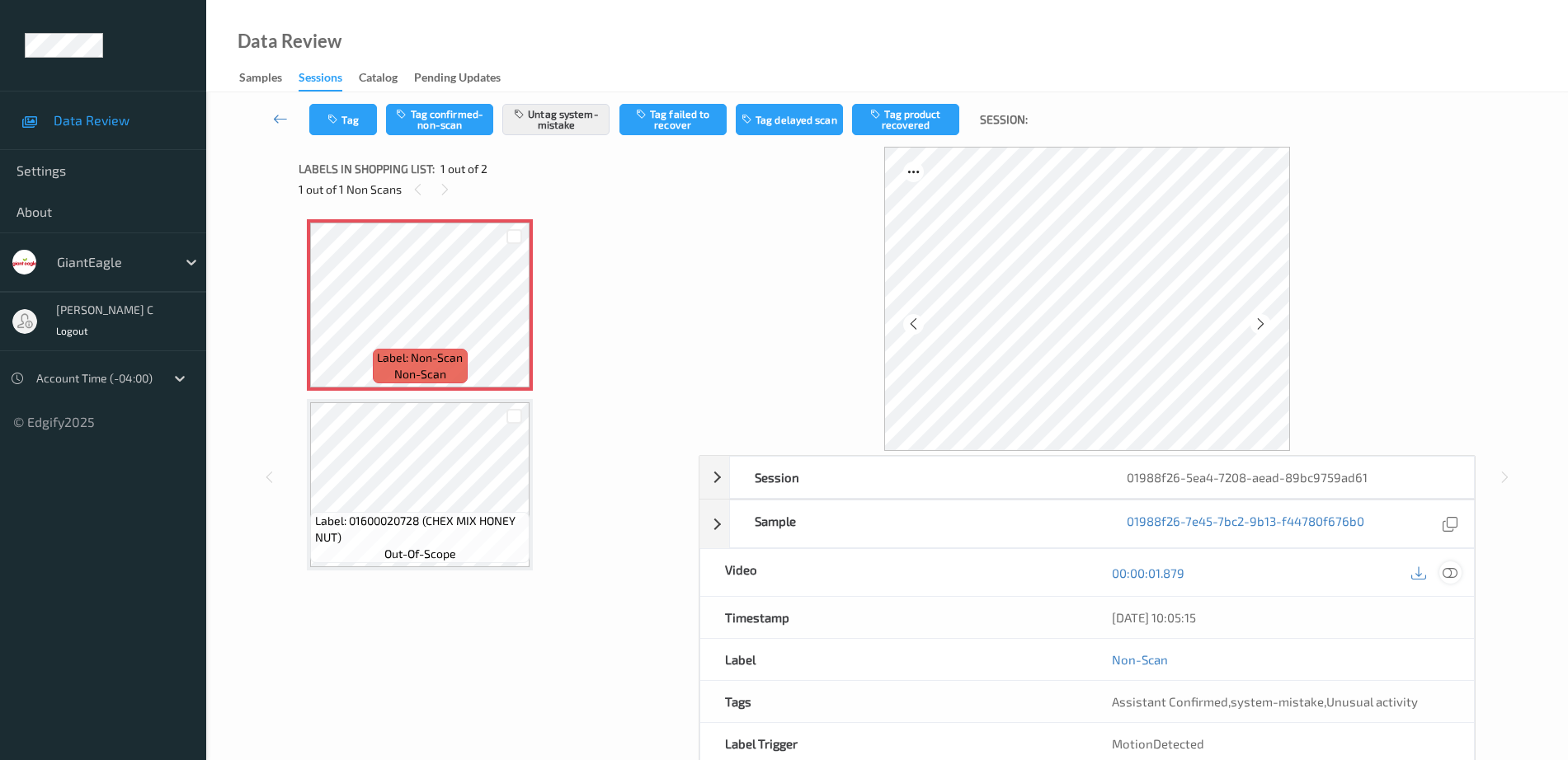
click at [1453, 574] on icon at bounding box center [1449, 573] width 15 height 15
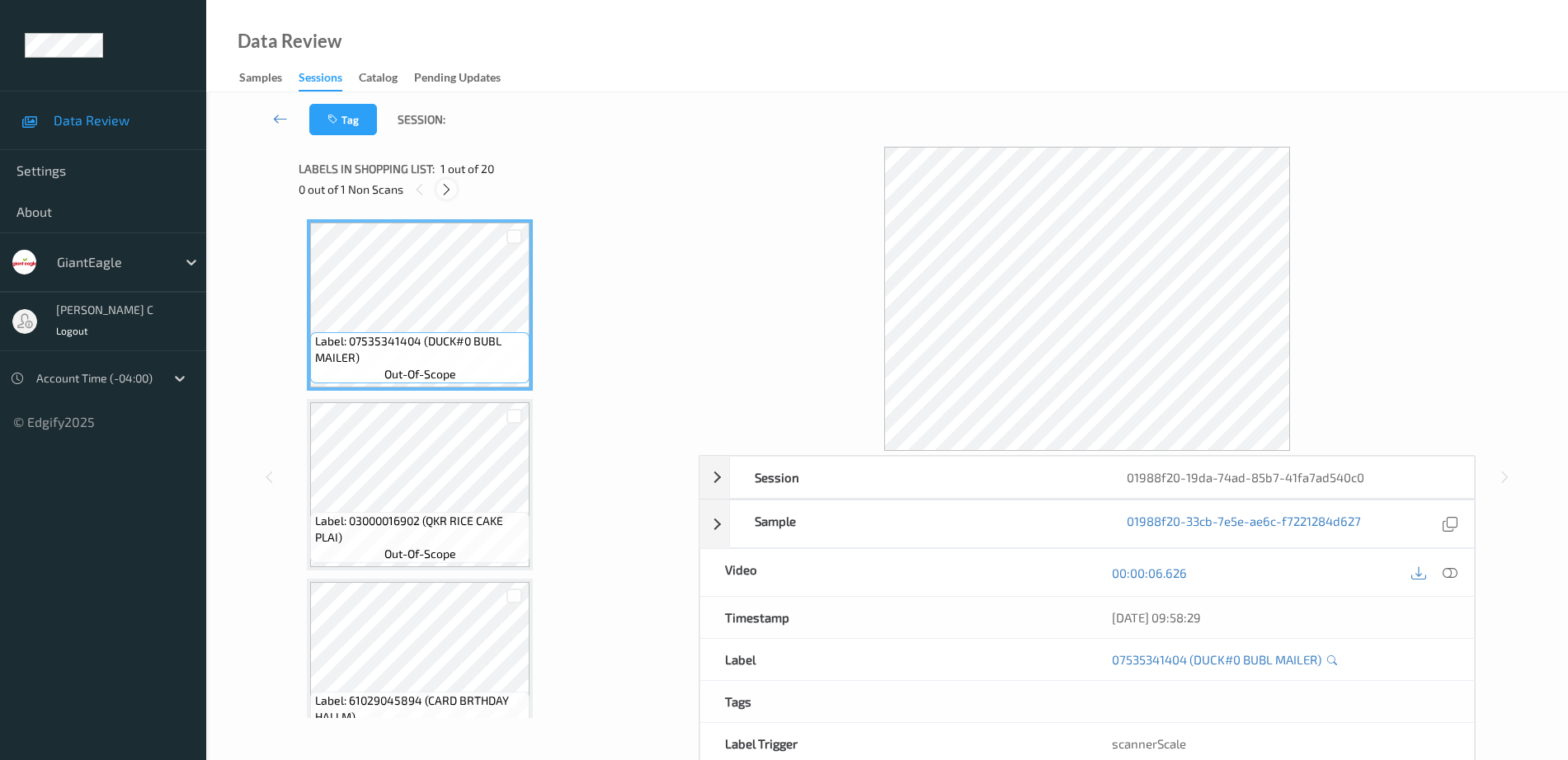
click at [451, 187] on icon at bounding box center [446, 189] width 14 height 15
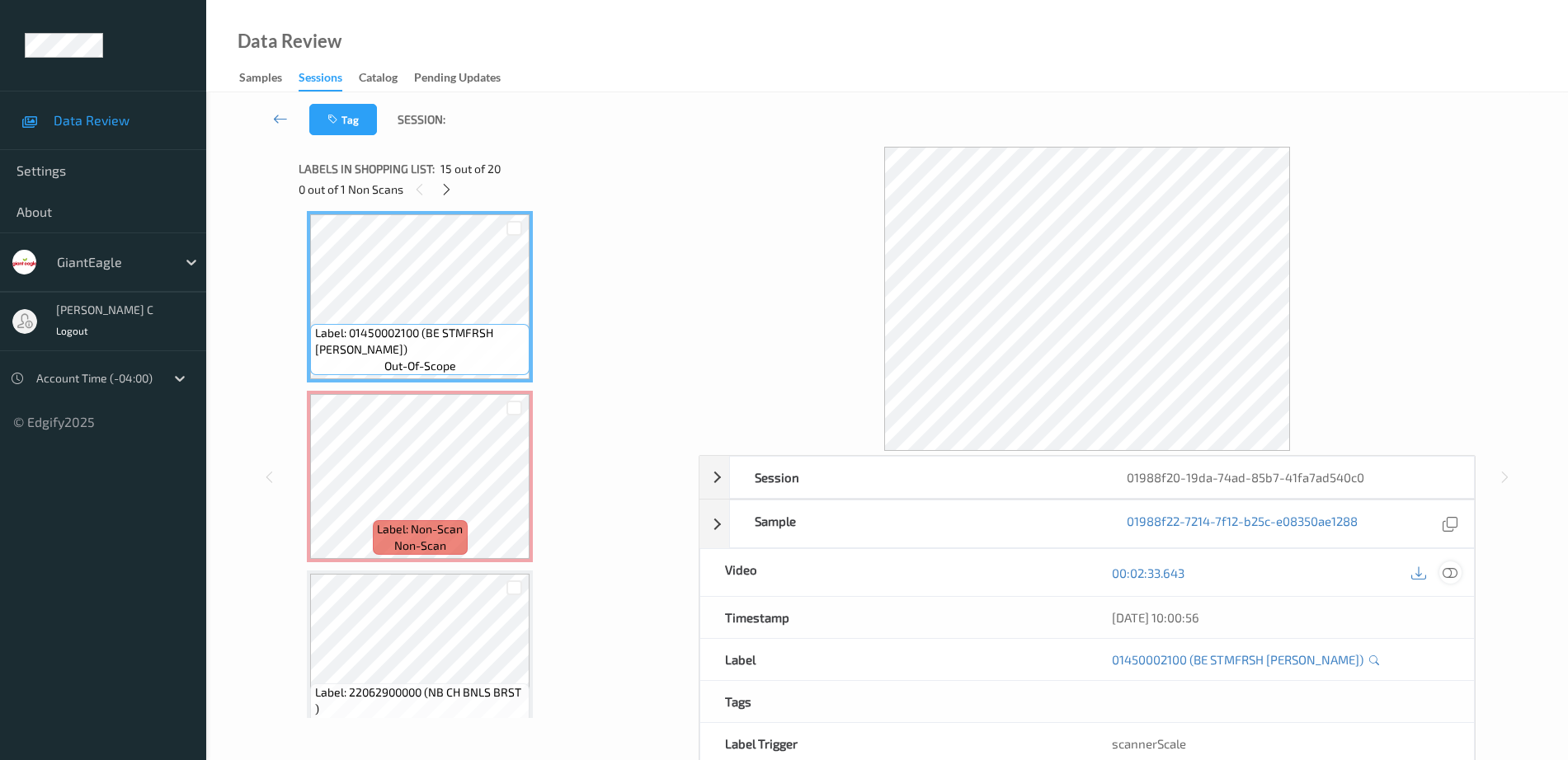
click at [1453, 578] on icon at bounding box center [1449, 573] width 15 height 15
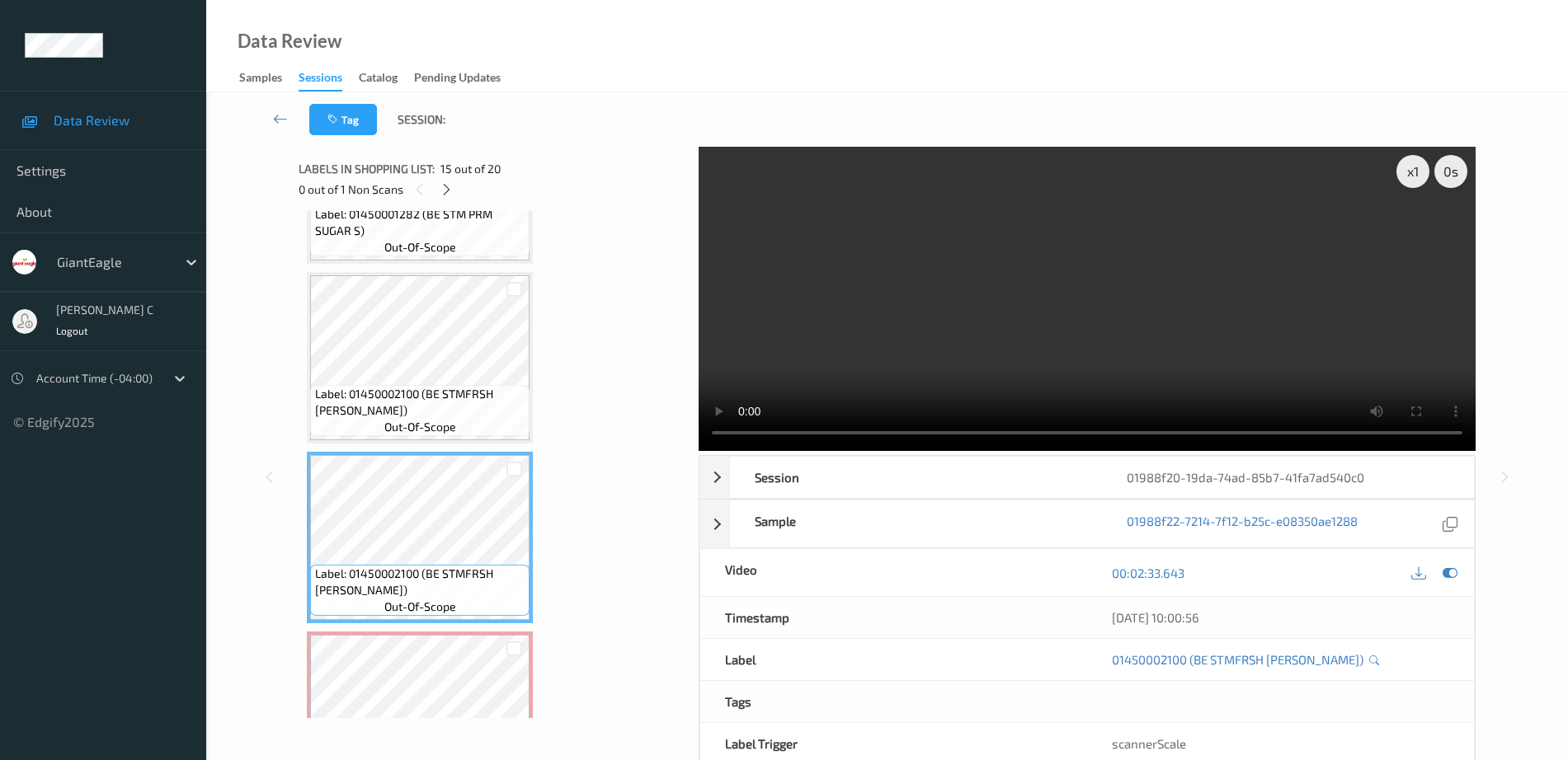
scroll to position [2422, 0]
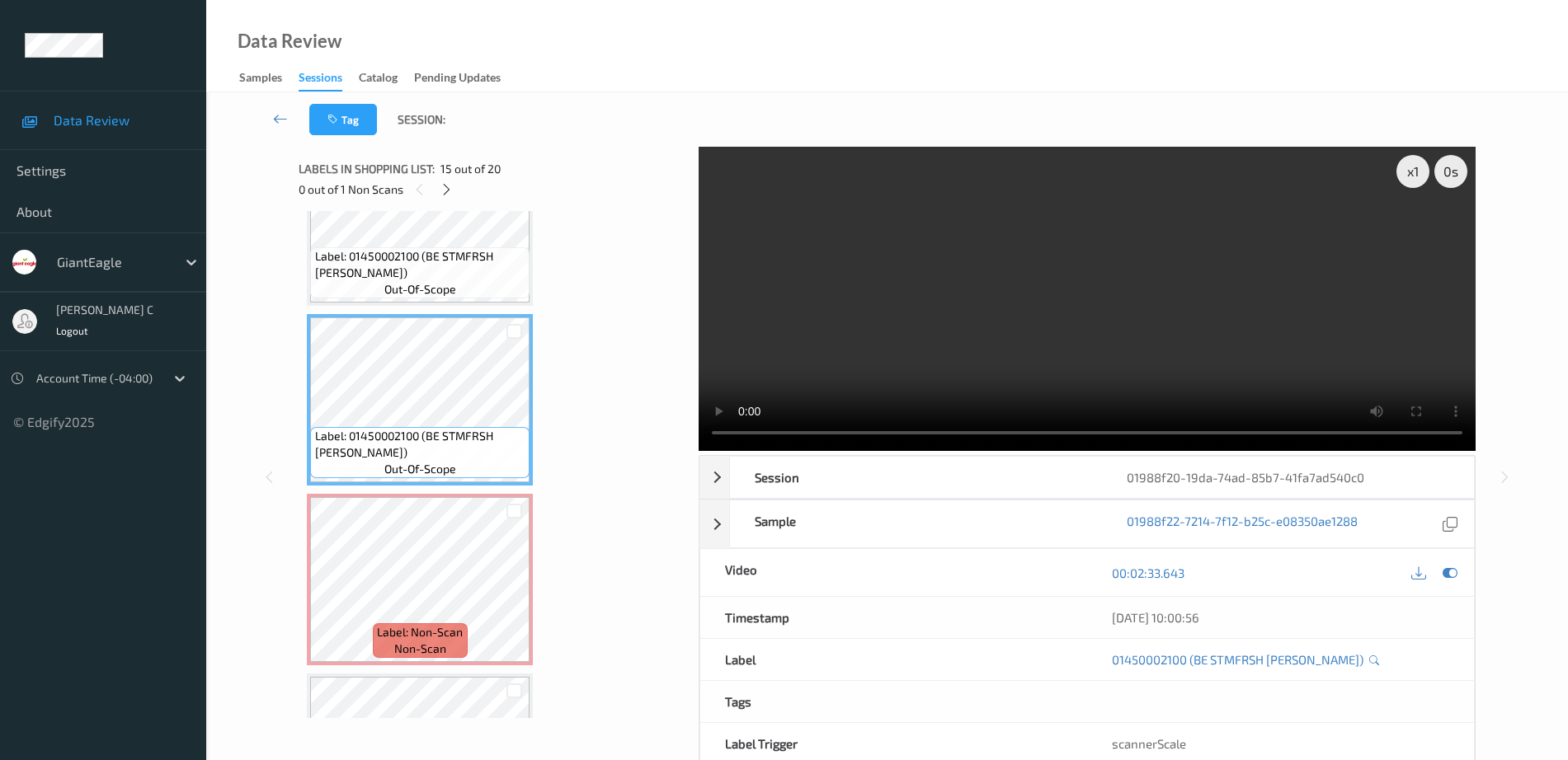
click at [428, 260] on span "Label: 01450002100 (BE STMFRSH [PERSON_NAME])" at bounding box center [420, 265] width 211 height 33
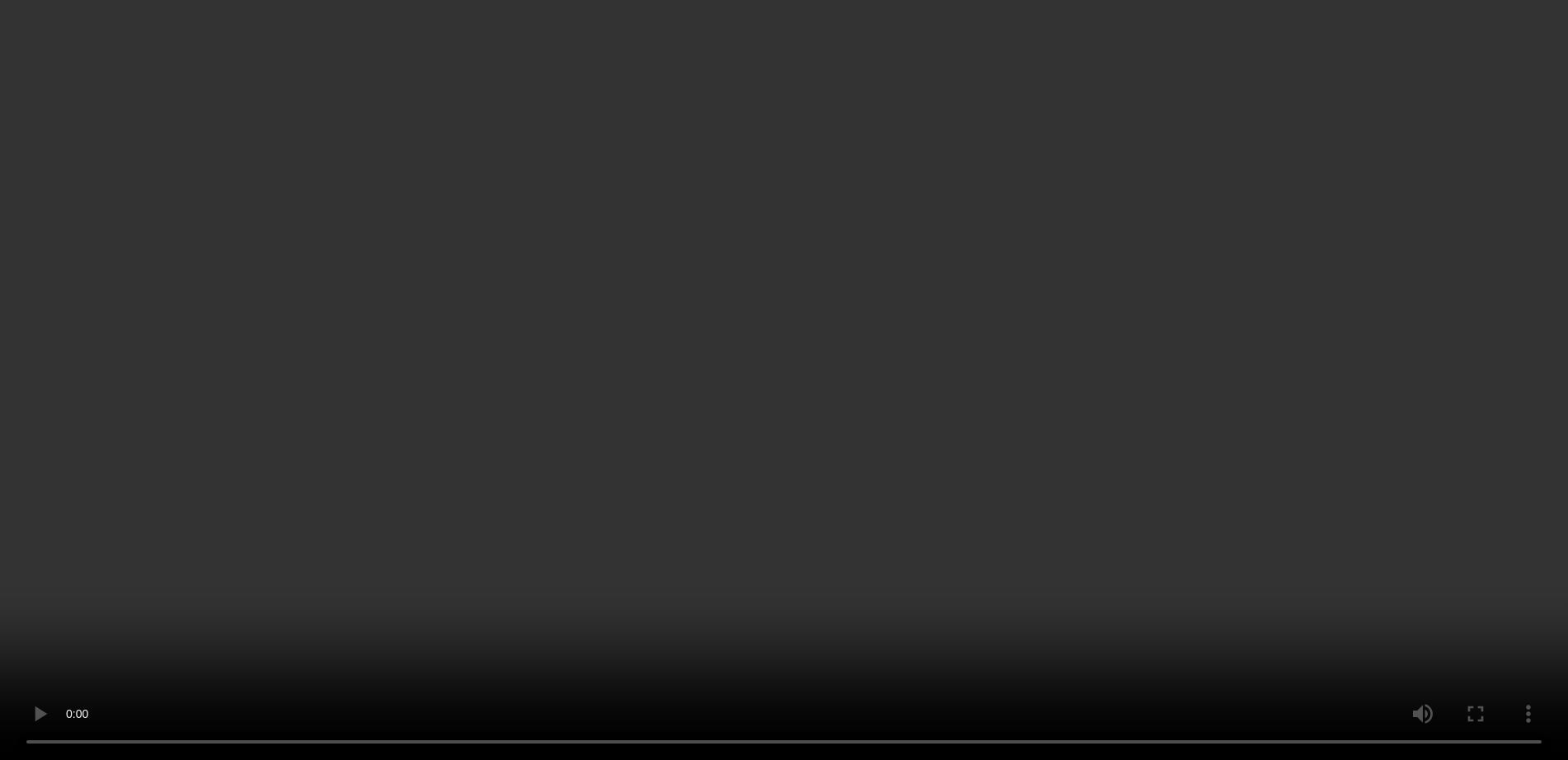
scroll to position [2731, 0]
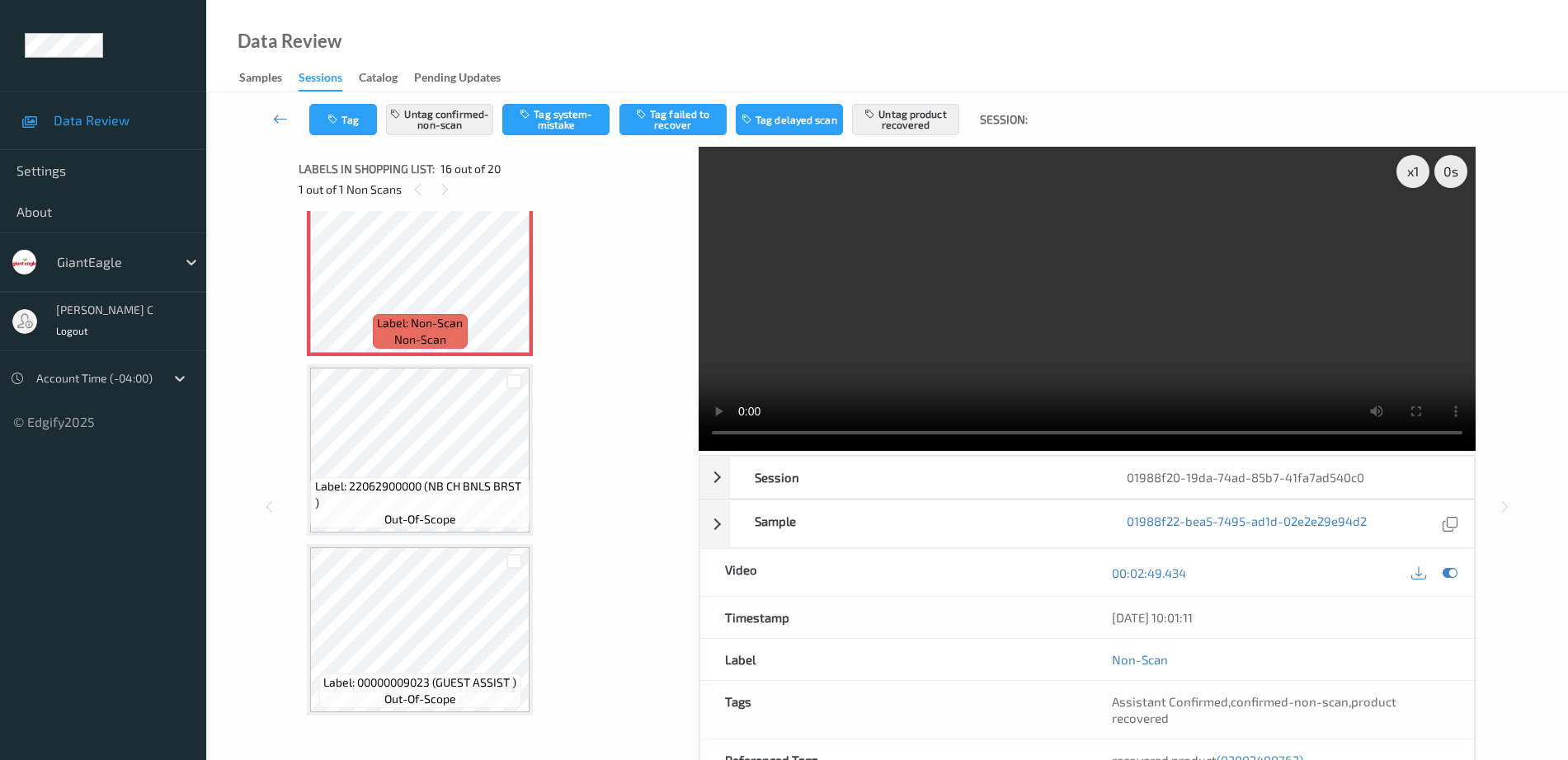
click at [420, 534] on div "Label: 22062900000 (NB CH BNLS BRST ) out-of-scope" at bounding box center [419, 450] width 226 height 172
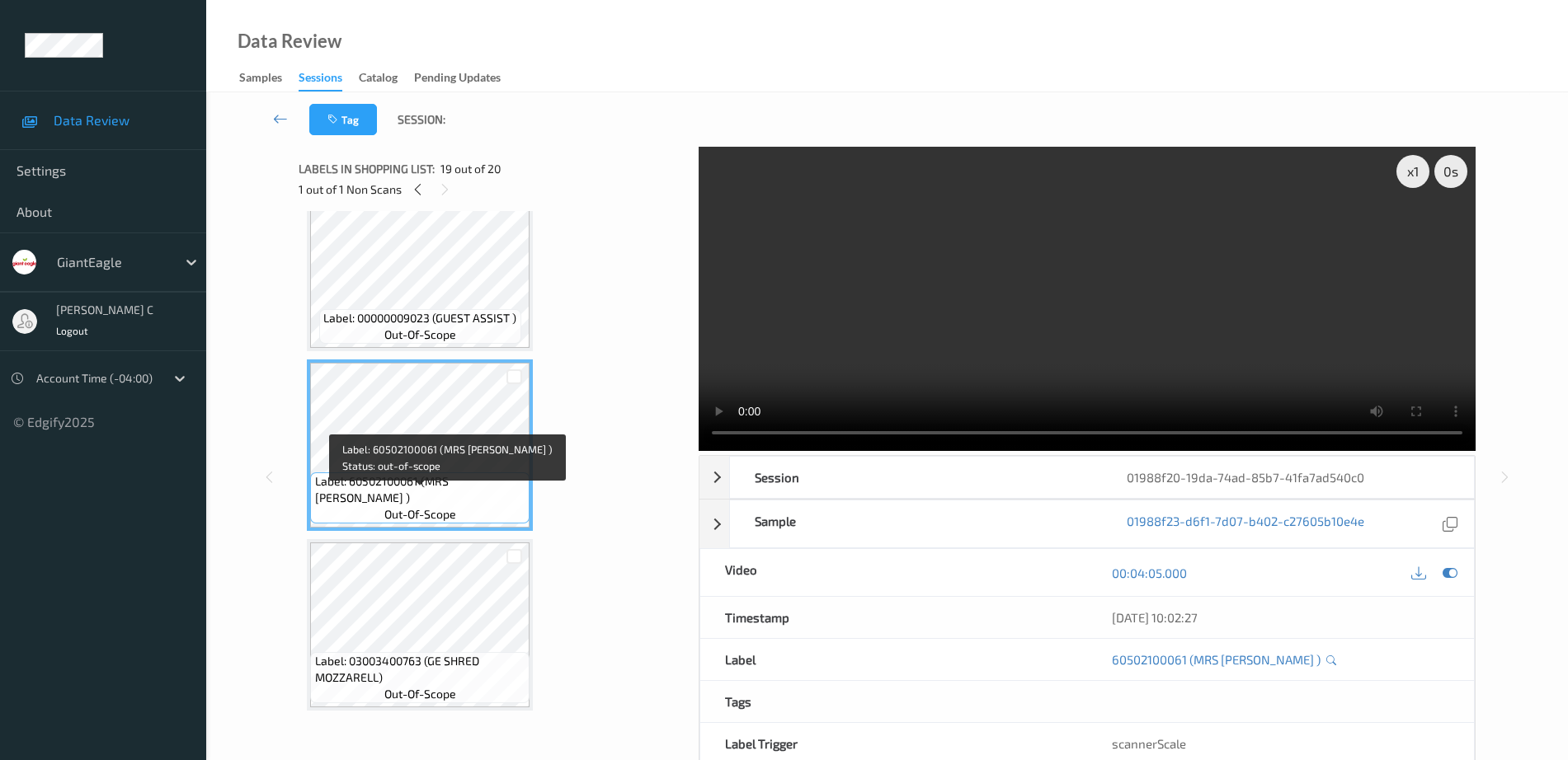
scroll to position [3097, 0]
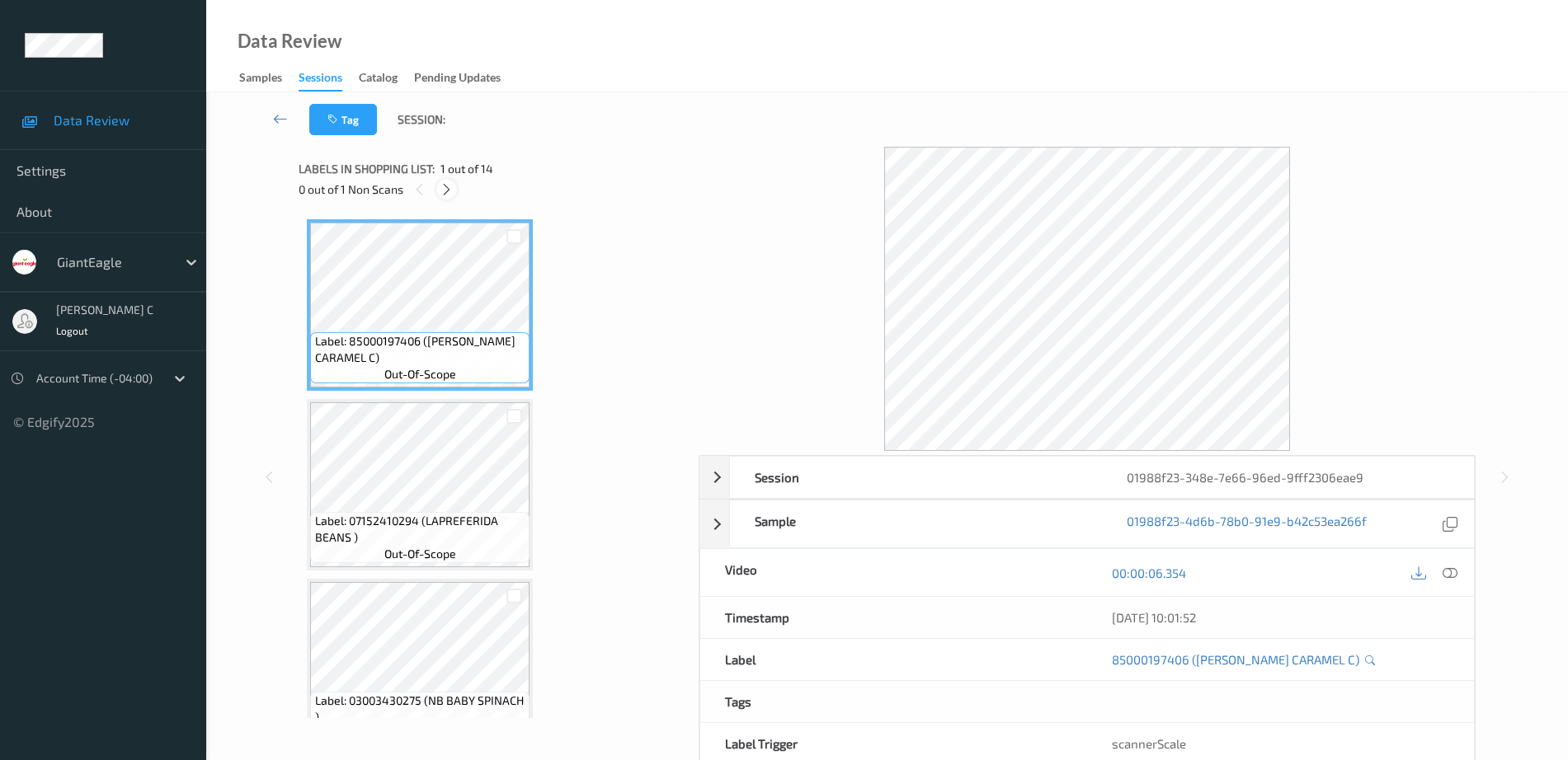
click at [451, 192] on icon at bounding box center [446, 189] width 14 height 15
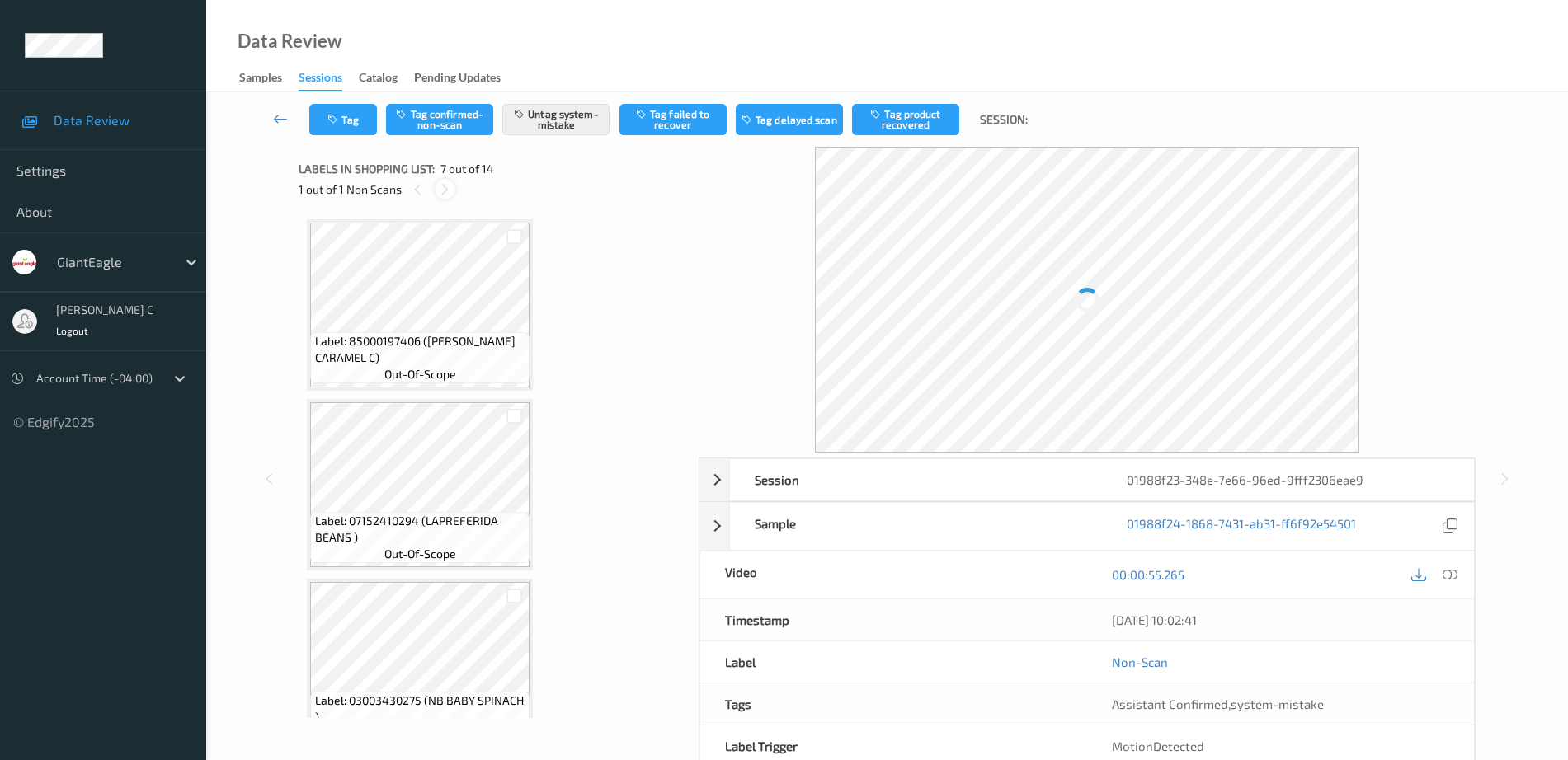
scroll to position [907, 0]
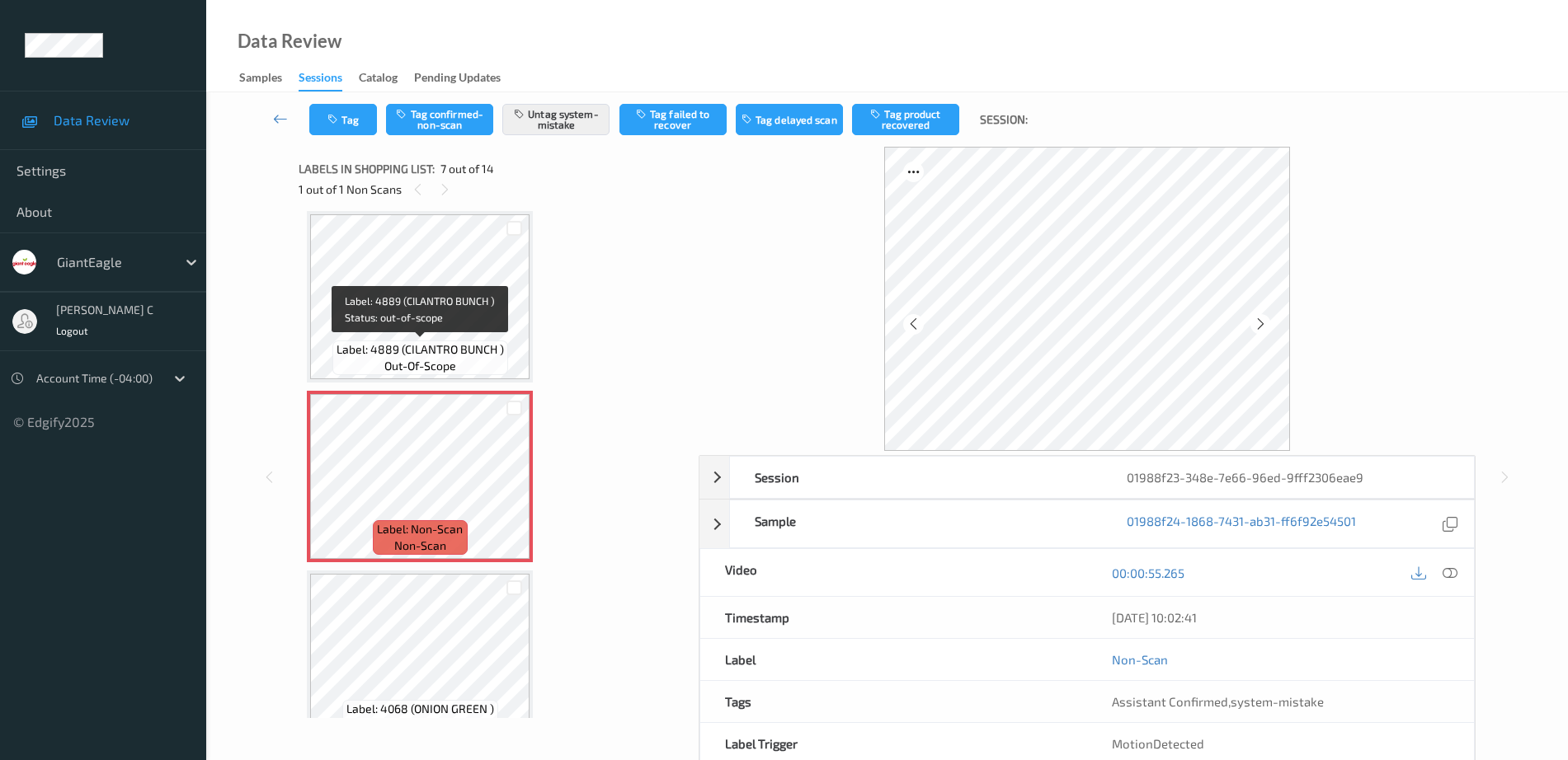
click at [403, 355] on span "Label: 4889 (CILANTRO BUNCH )" at bounding box center [420, 349] width 167 height 17
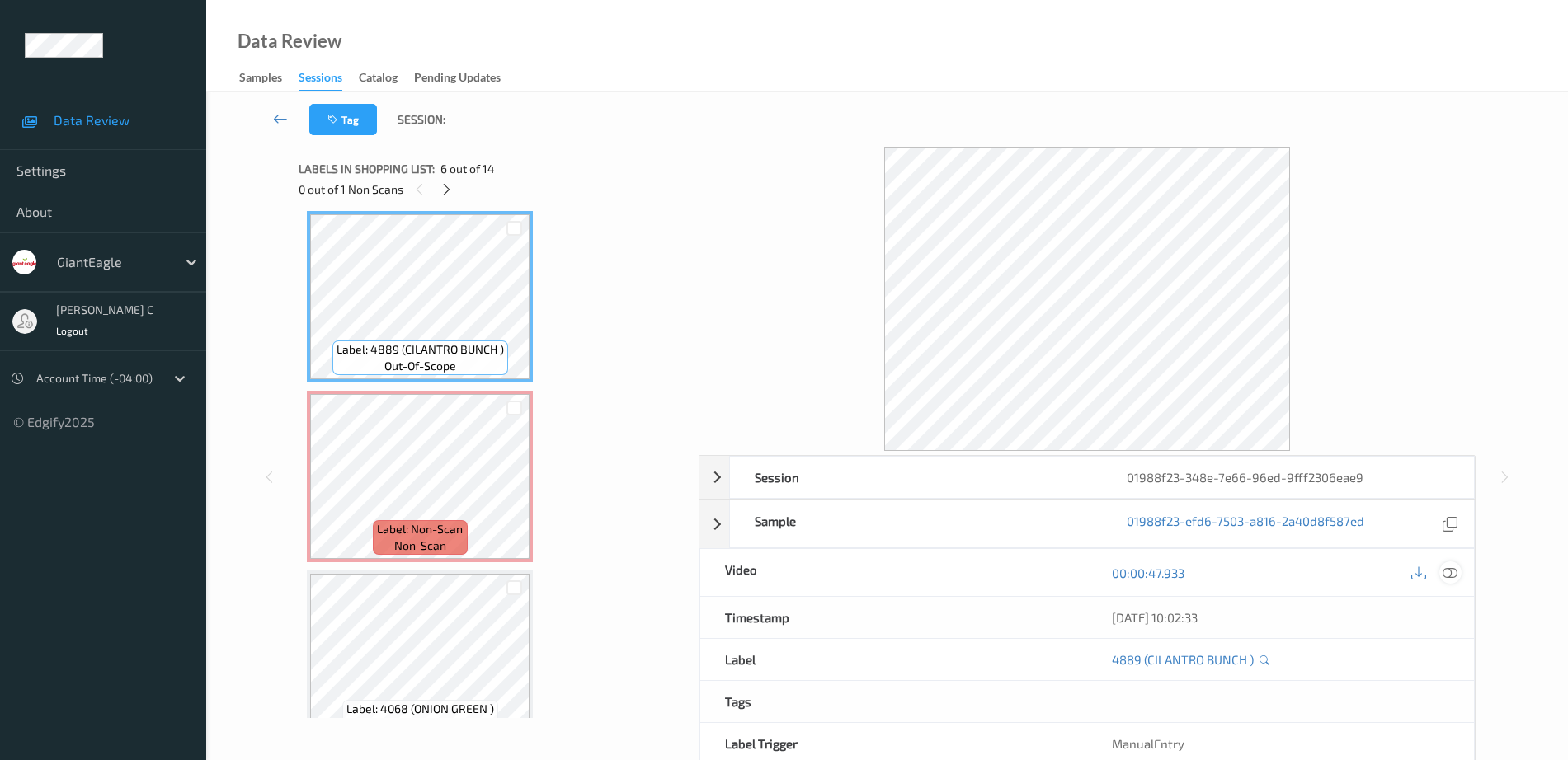
click at [1453, 576] on icon at bounding box center [1449, 573] width 15 height 15
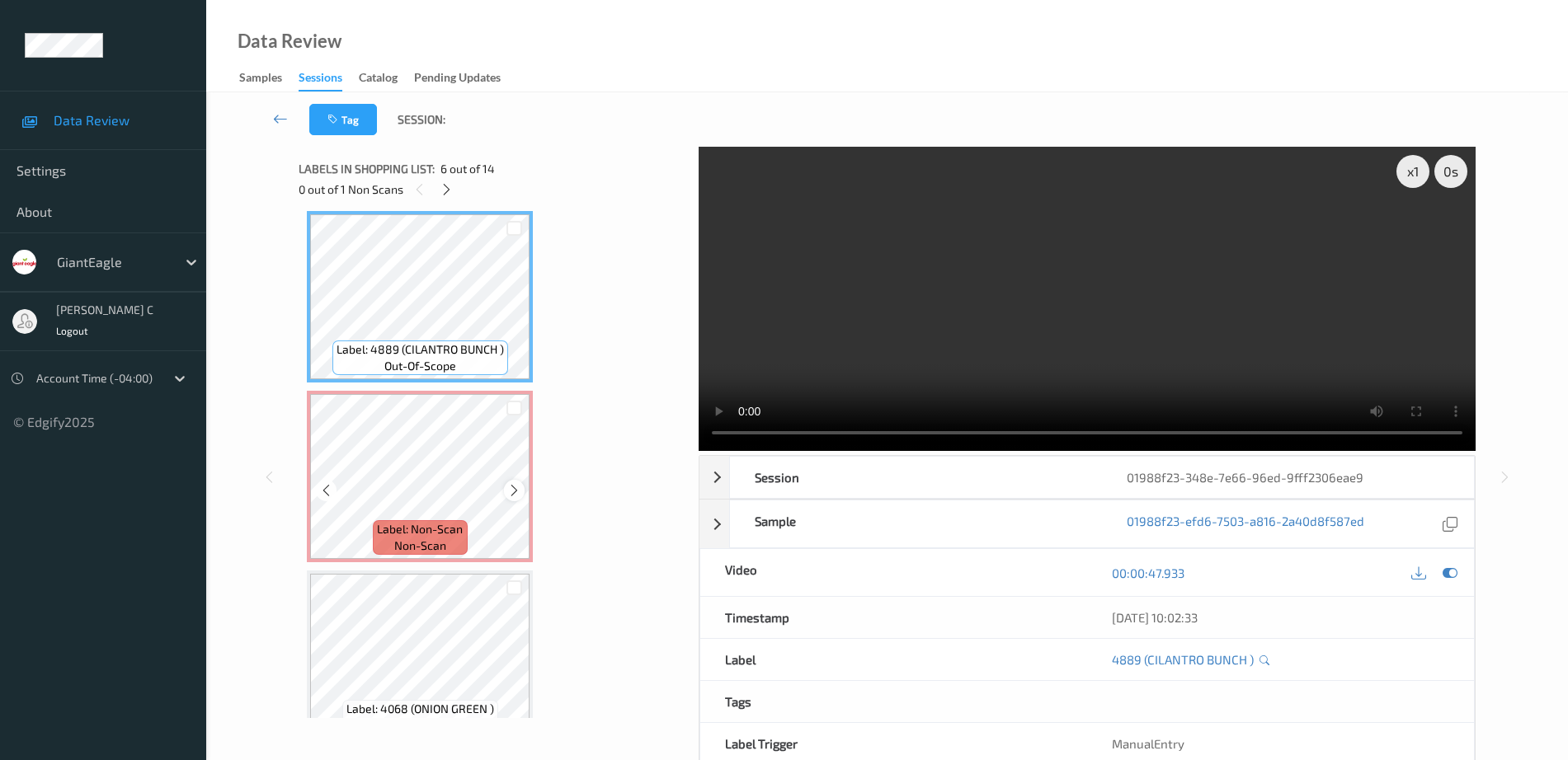
click at [512, 485] on icon at bounding box center [514, 490] width 14 height 15
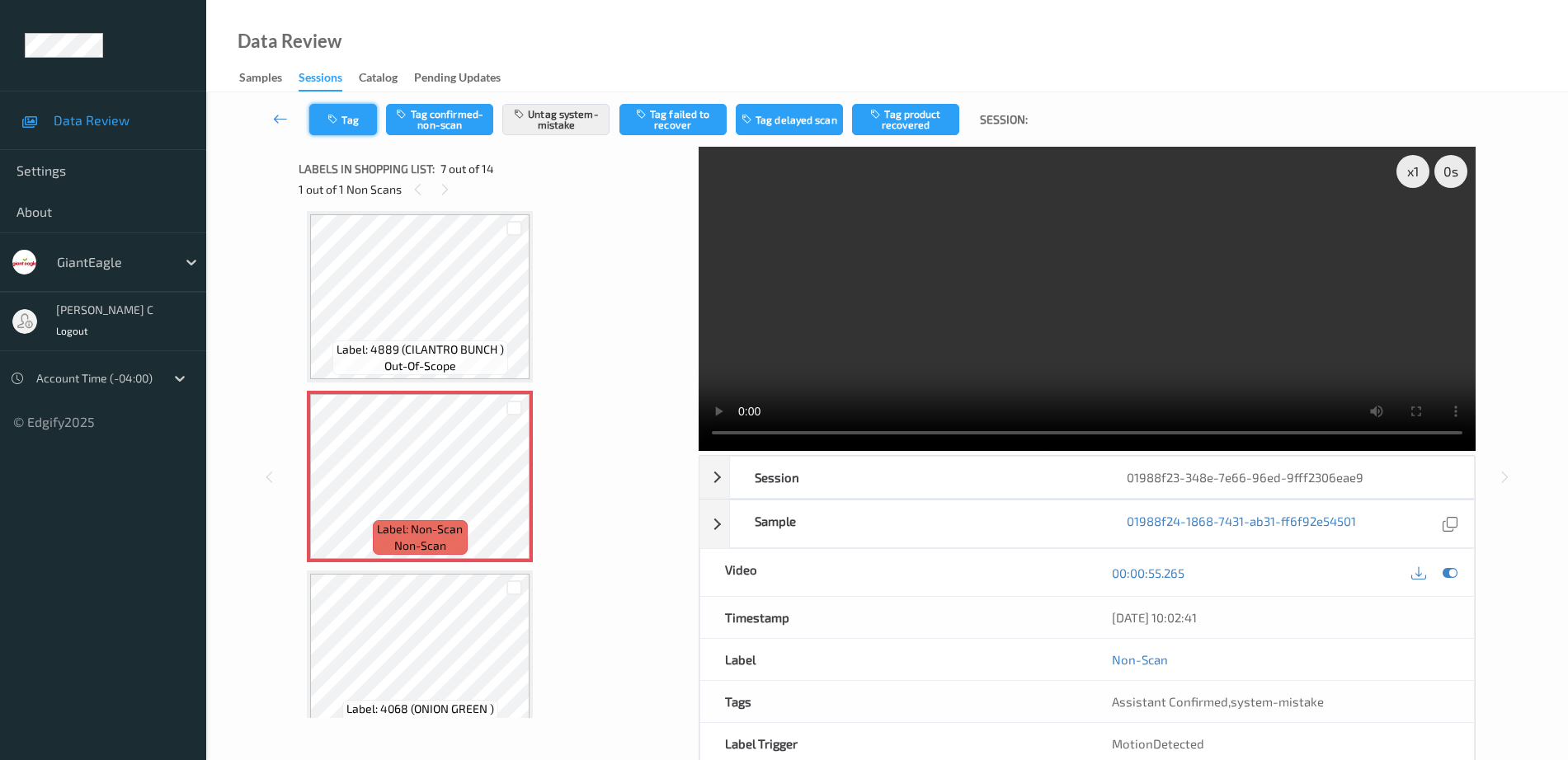
click at [364, 131] on button "Tag" at bounding box center [343, 119] width 68 height 31
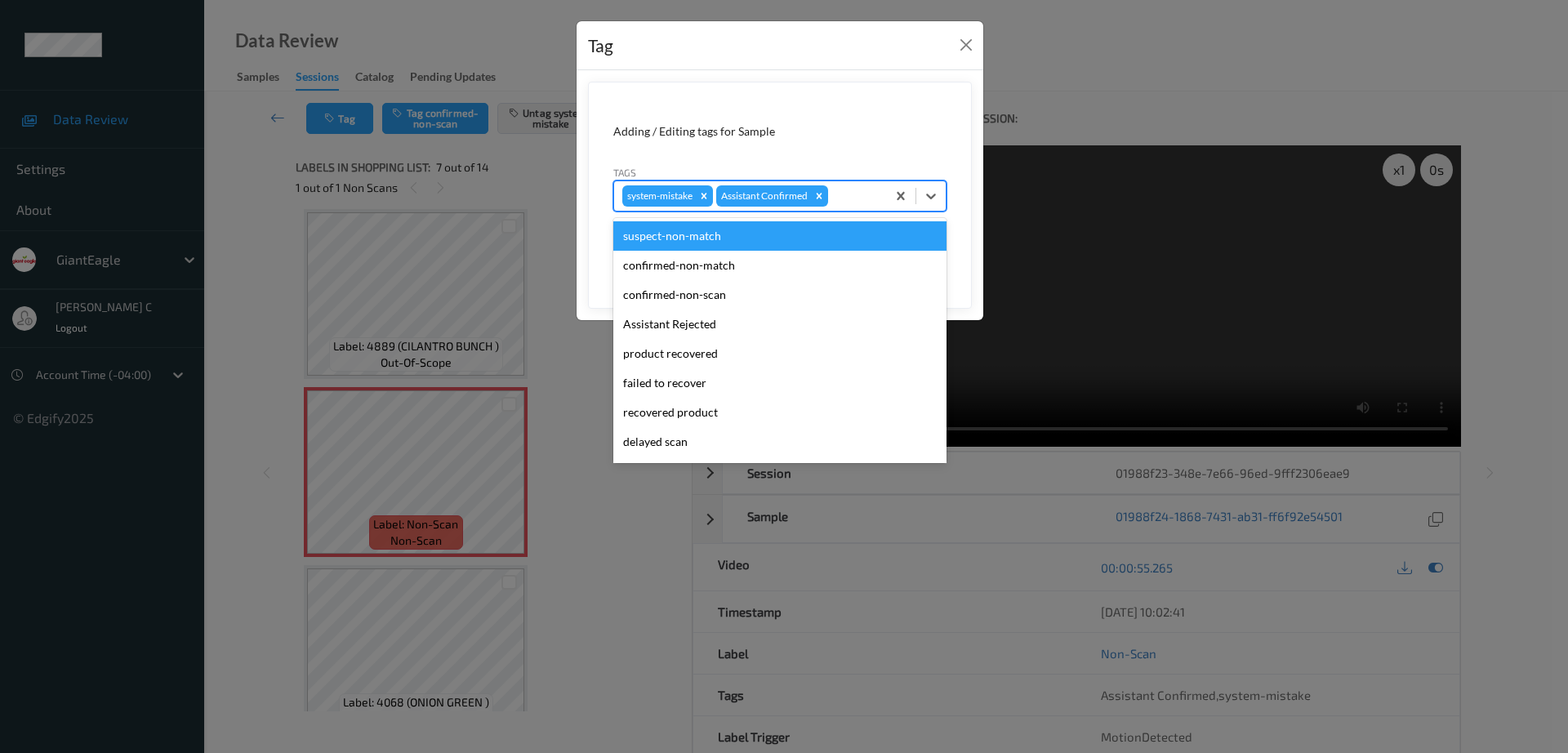
click at [882, 194] on div "system-mistake Assistant Confirmed" at bounding box center [750, 196] width 272 height 28
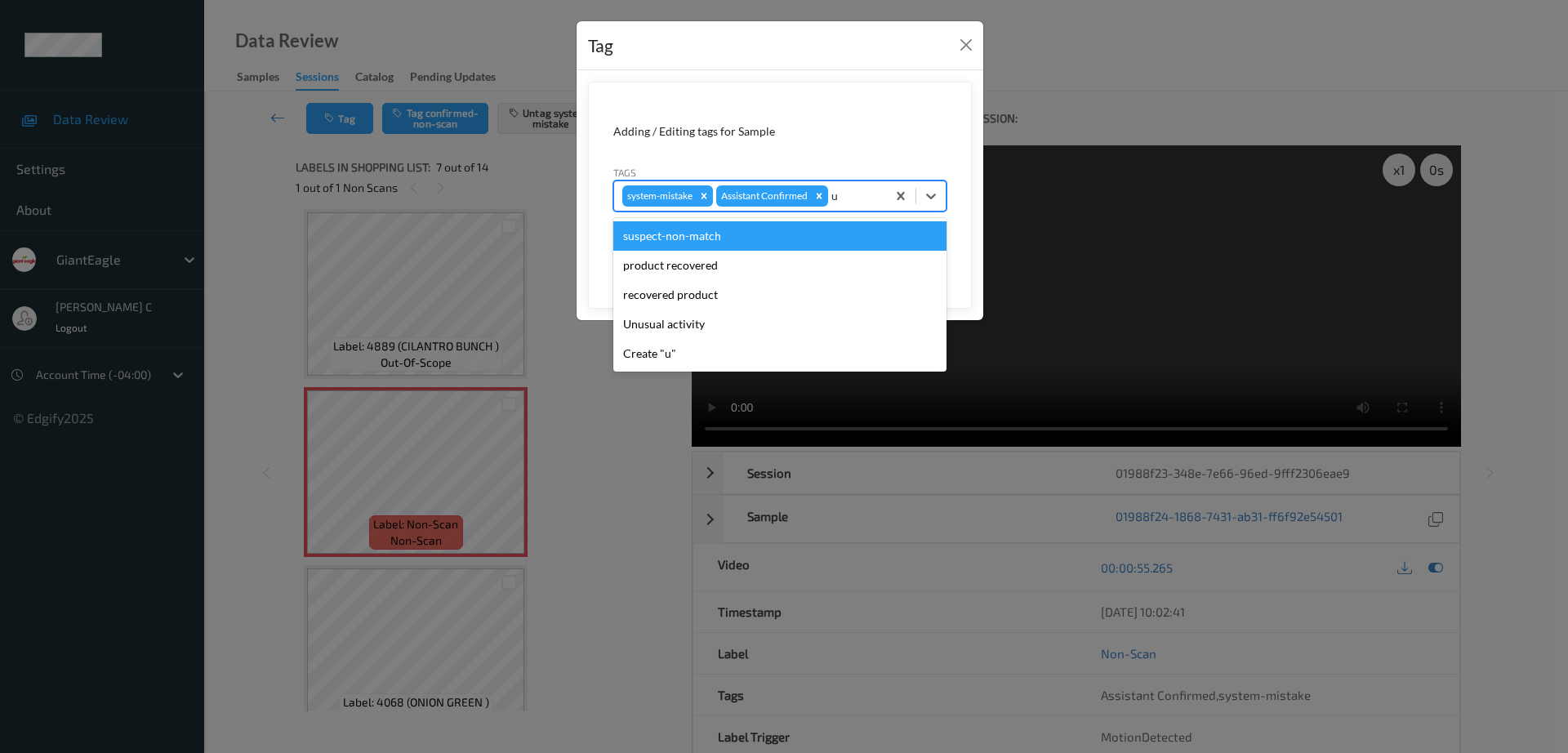
type input "un"
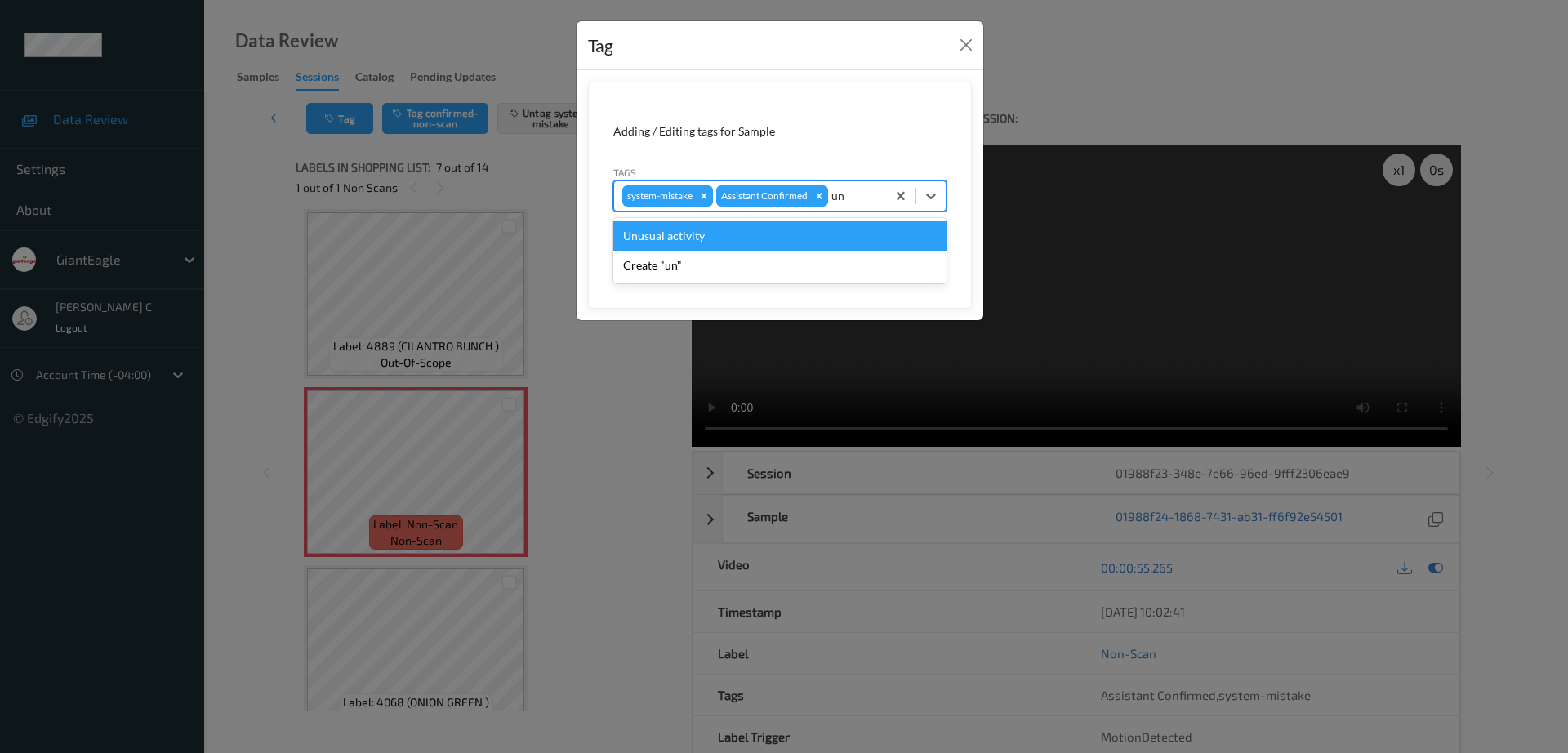
click at [734, 243] on div "Unusual activity" at bounding box center [780, 236] width 333 height 29
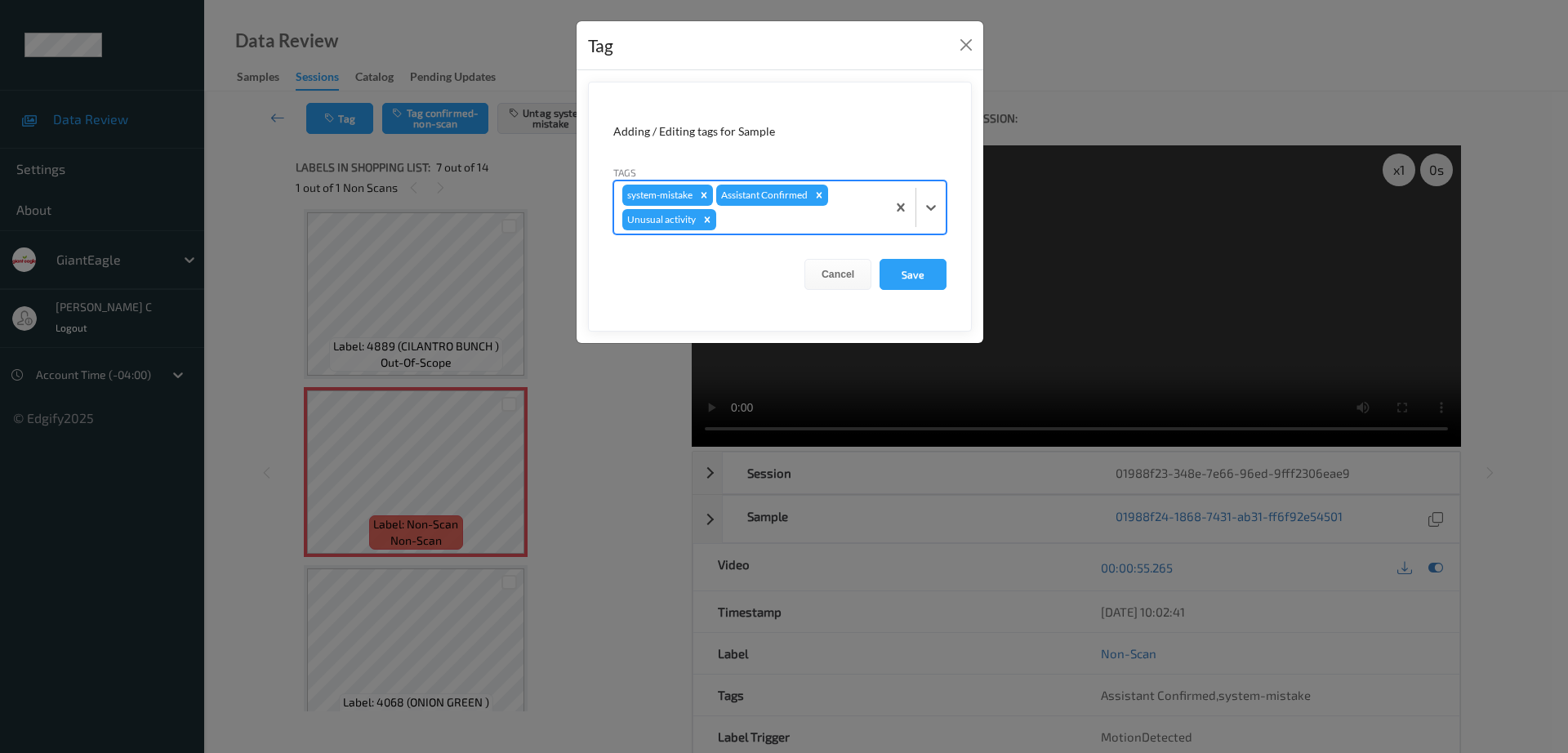
click at [918, 256] on form "Adding / Editing tags for Sample Tags option Unusual activity, selected. Select…" at bounding box center [779, 207] width 384 height 250
click at [919, 279] on button "Save" at bounding box center [913, 275] width 67 height 31
